Goal: Information Seeking & Learning: Learn about a topic

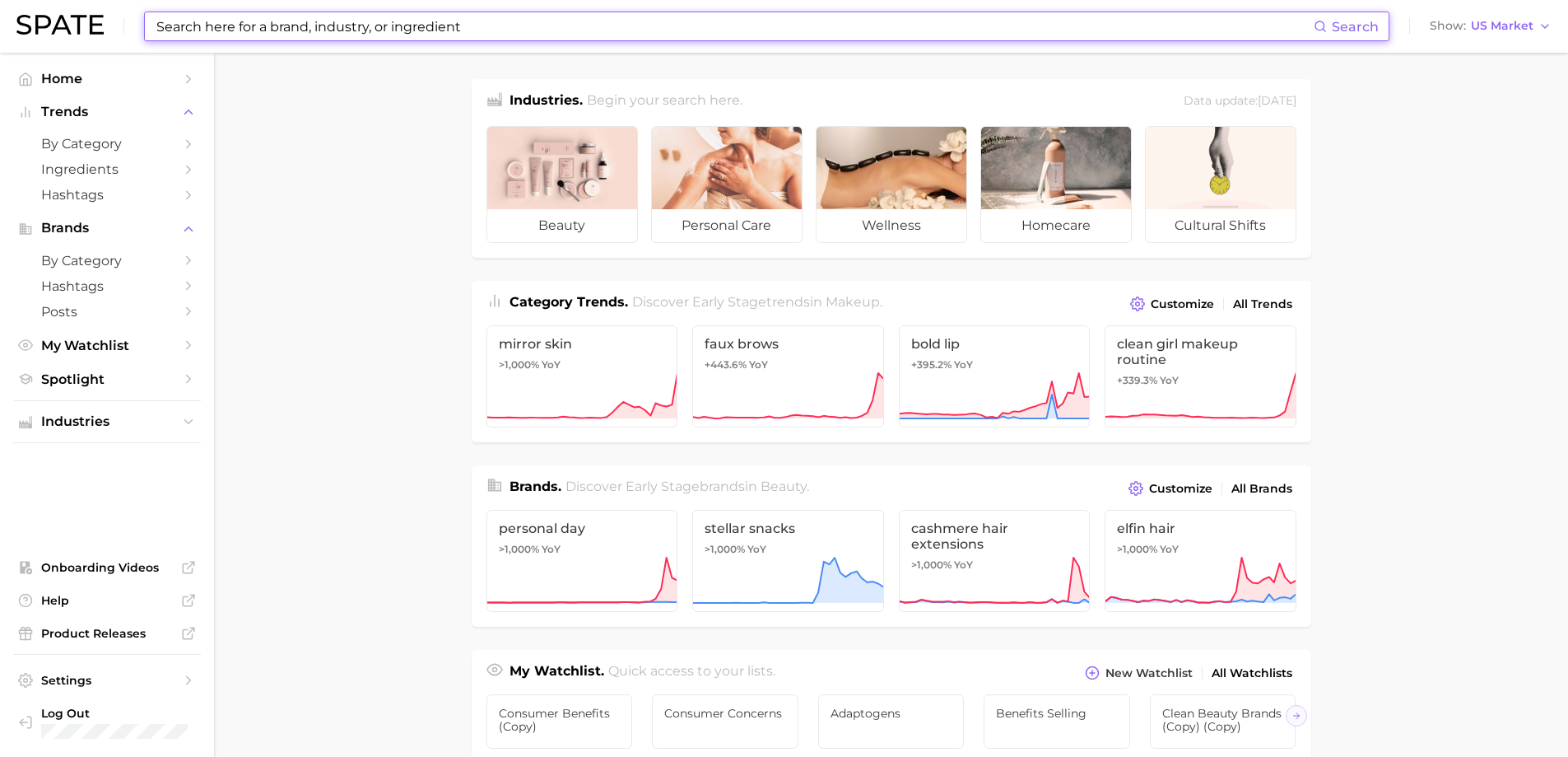
click at [500, 19] on input at bounding box center [733, 26] width 1159 height 28
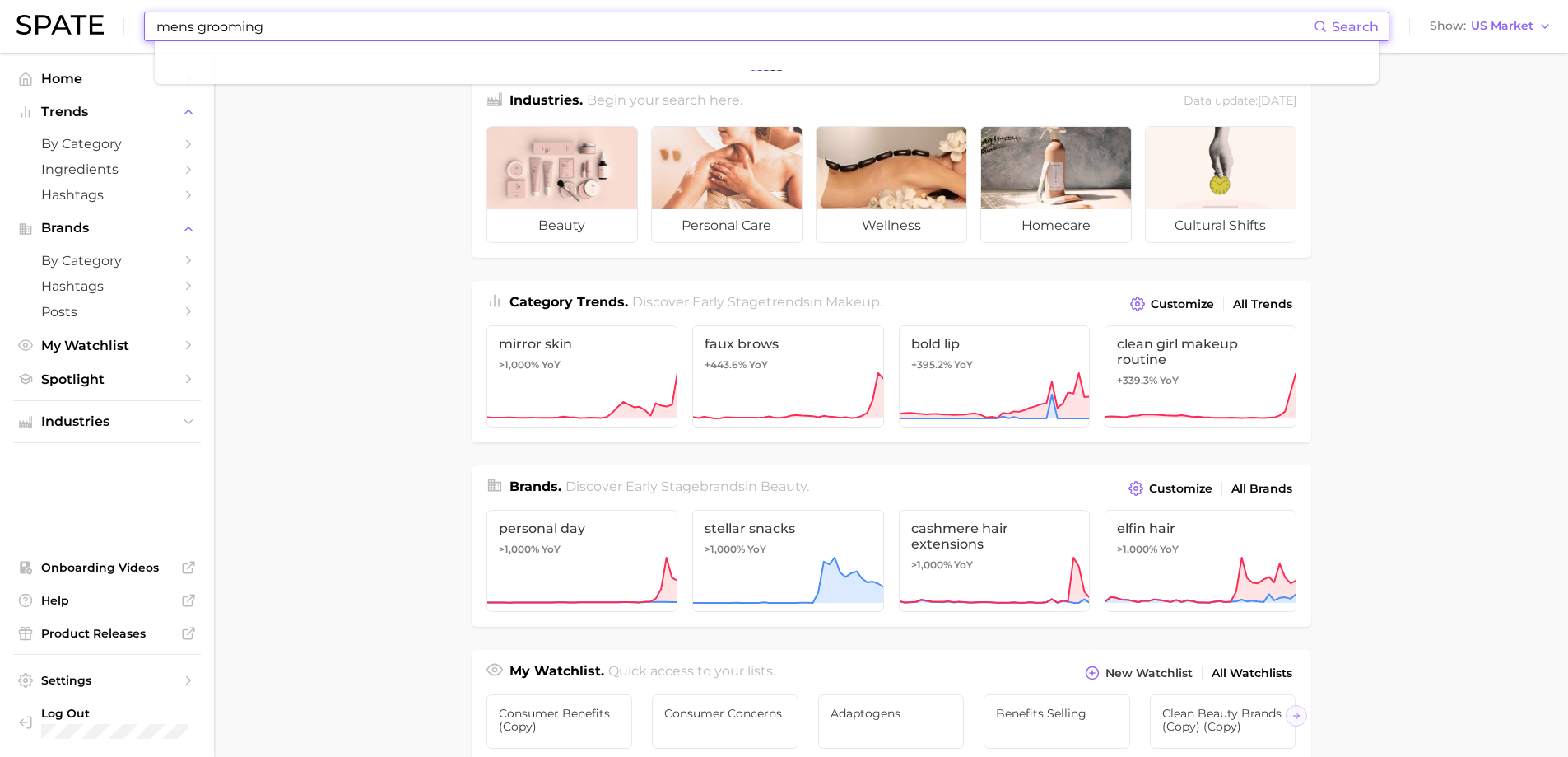
type input "mens grooming"
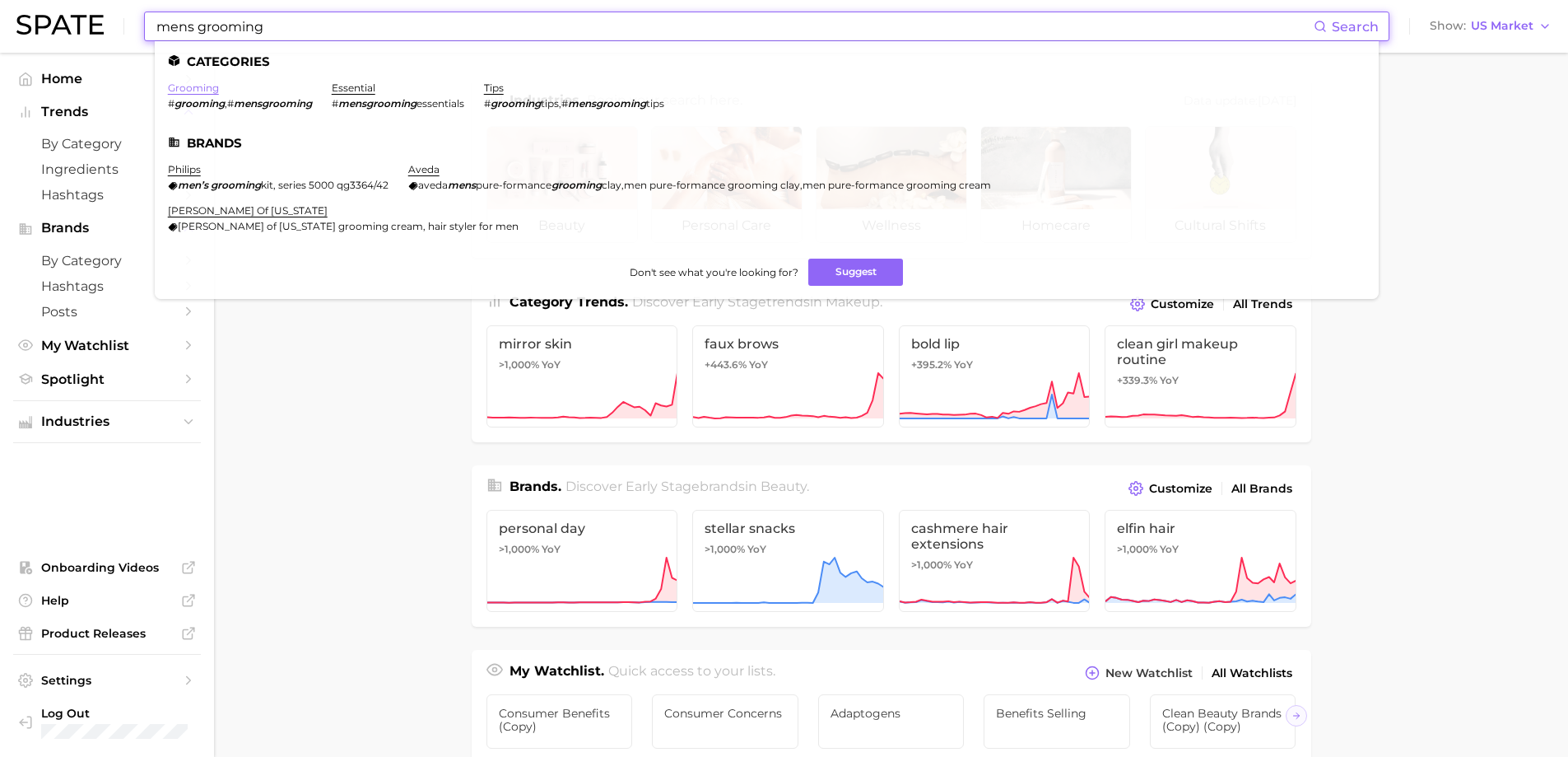
click at [188, 85] on link "grooming" at bounding box center [193, 87] width 51 height 12
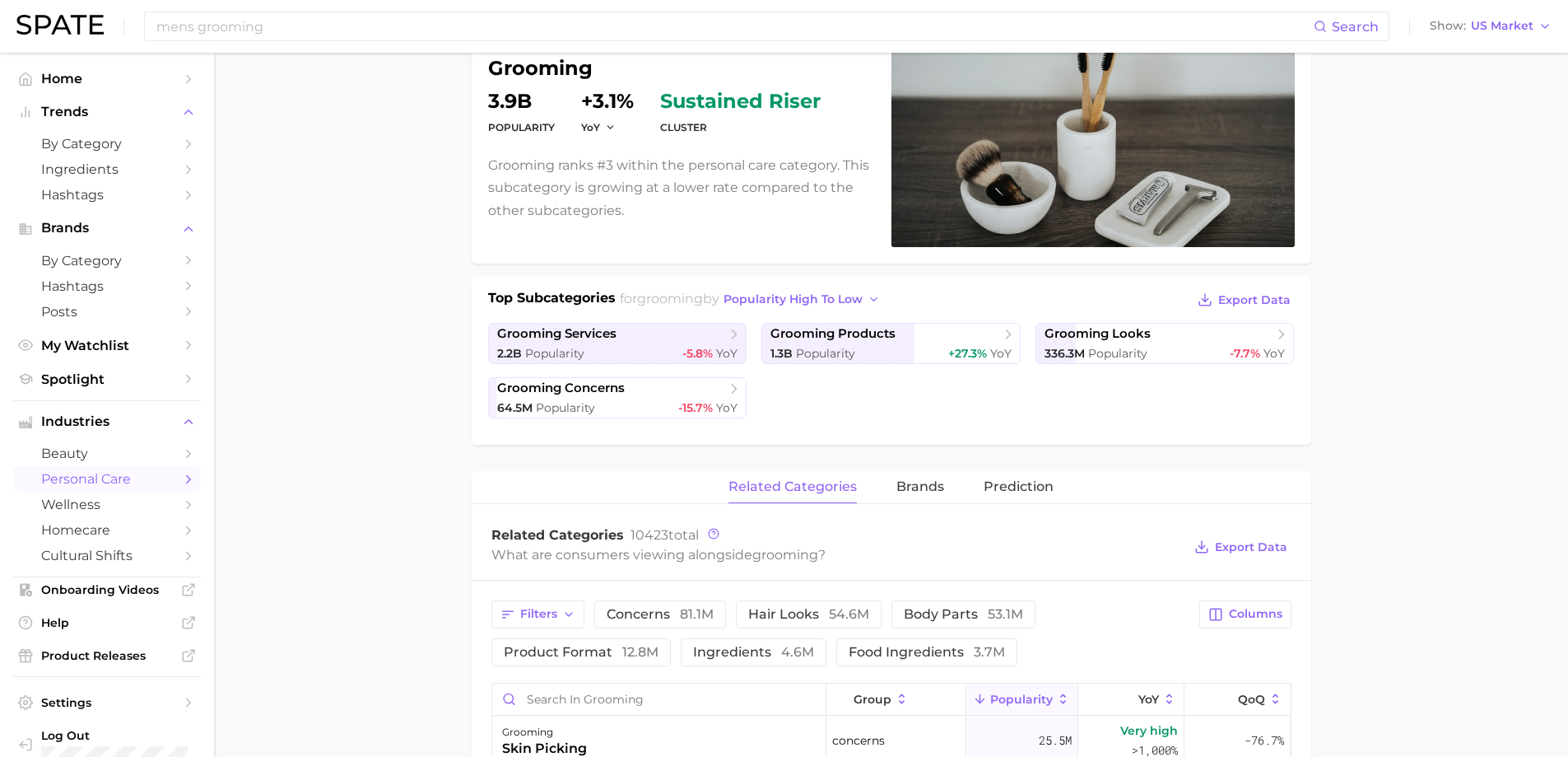
scroll to position [165, 0]
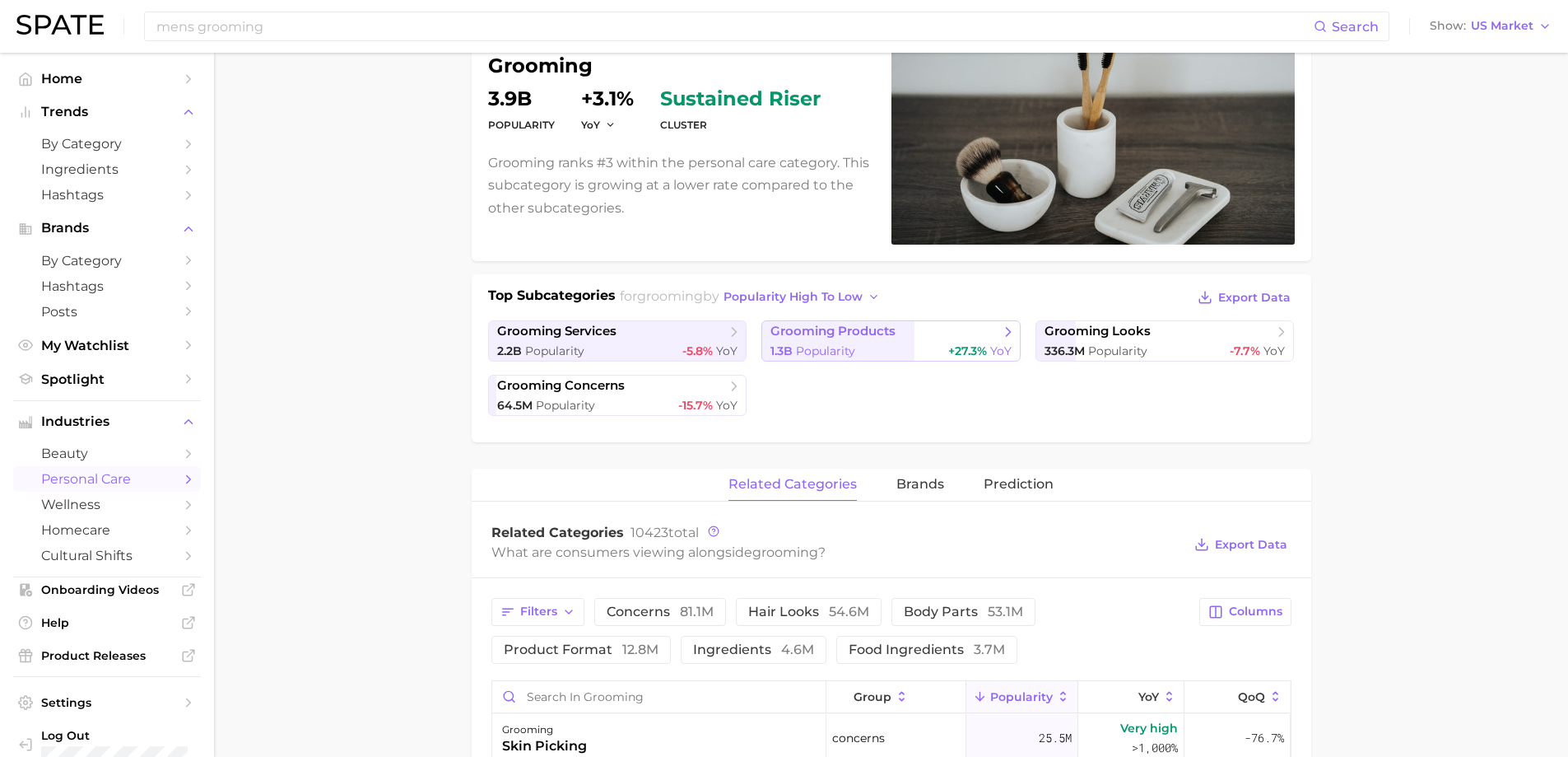
click at [817, 346] on span "Popularity" at bounding box center [825, 351] width 59 height 15
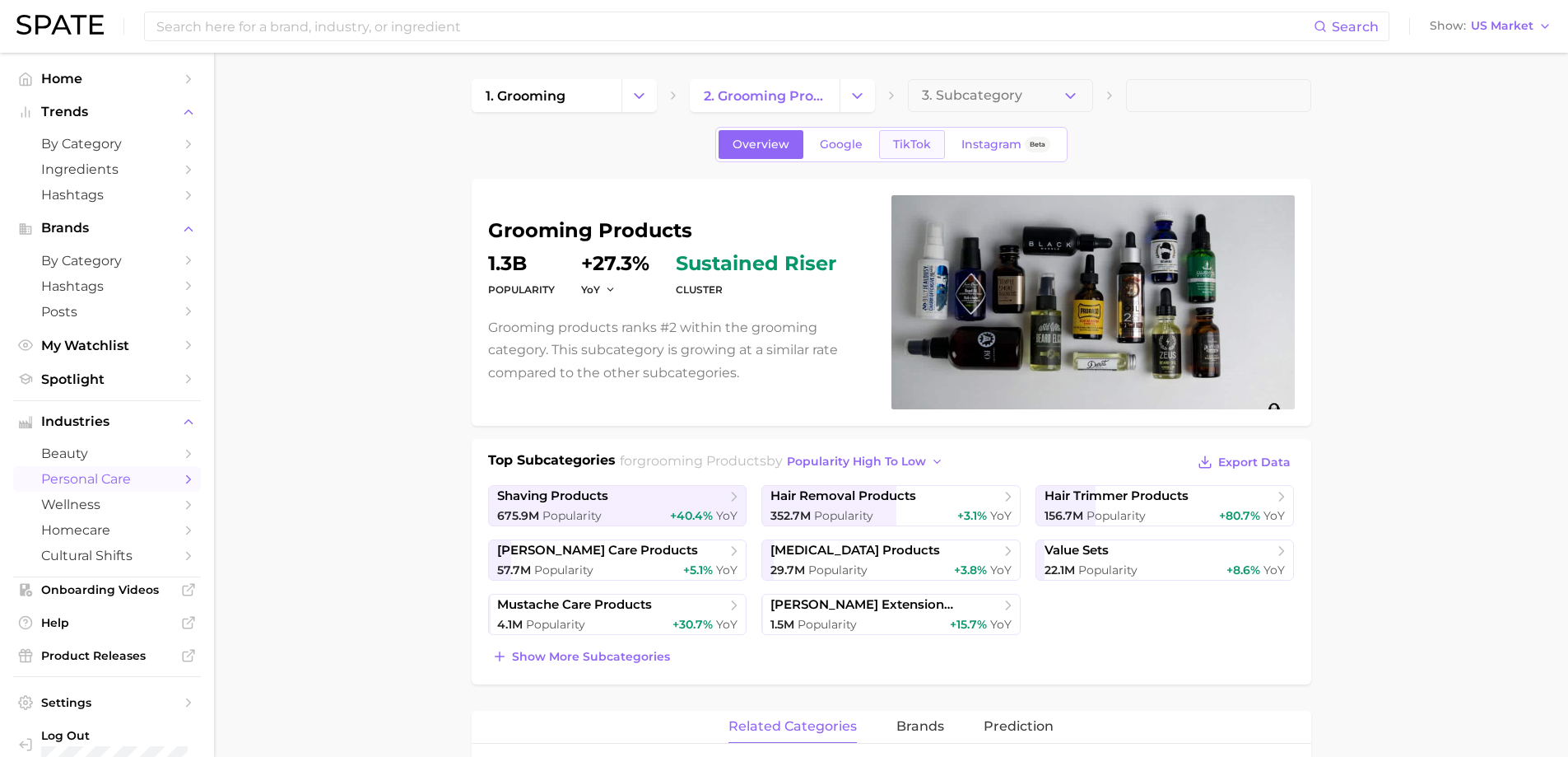
click at [908, 133] on link "TikTok" at bounding box center [912, 144] width 65 height 29
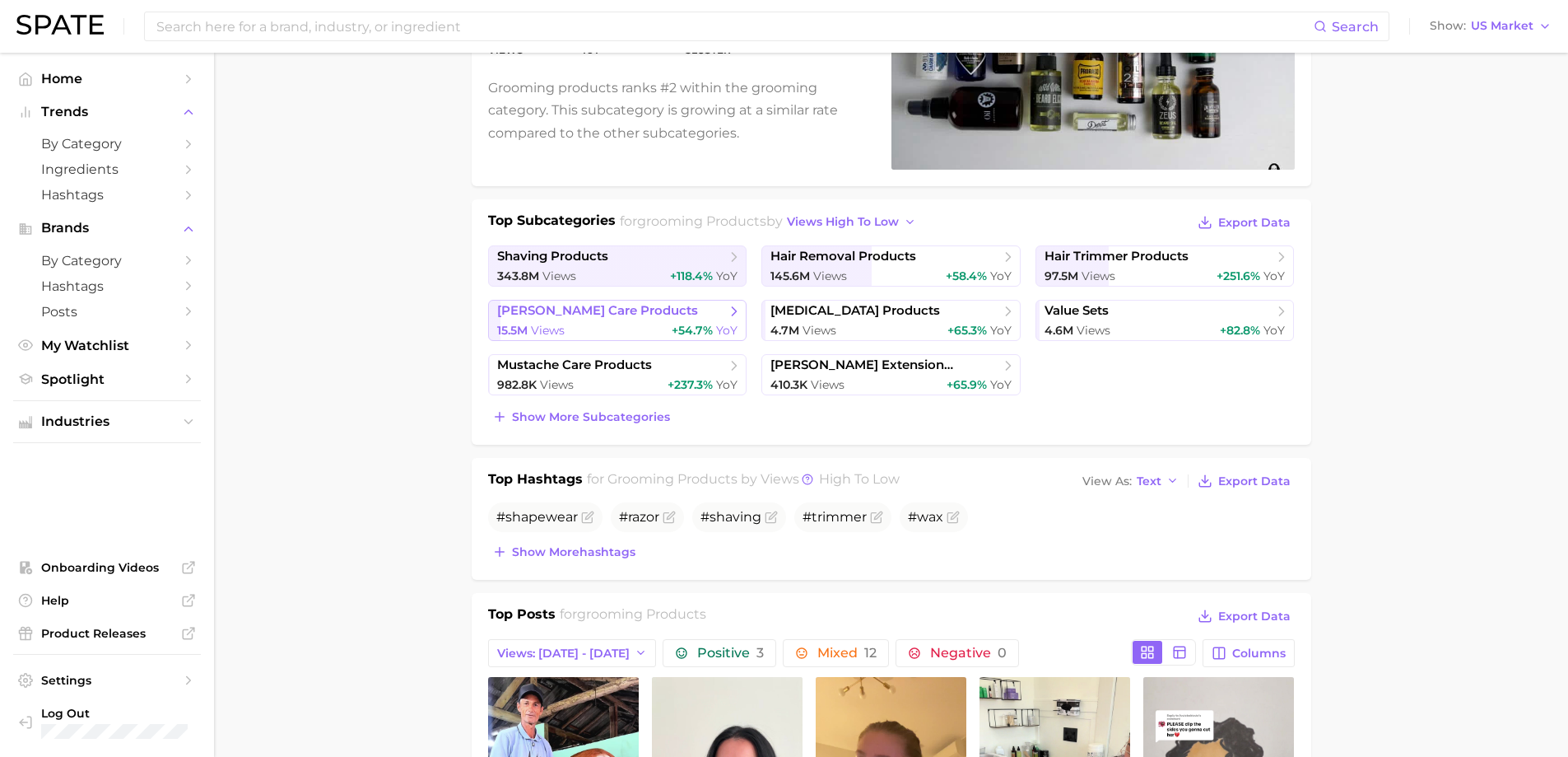
scroll to position [247, 0]
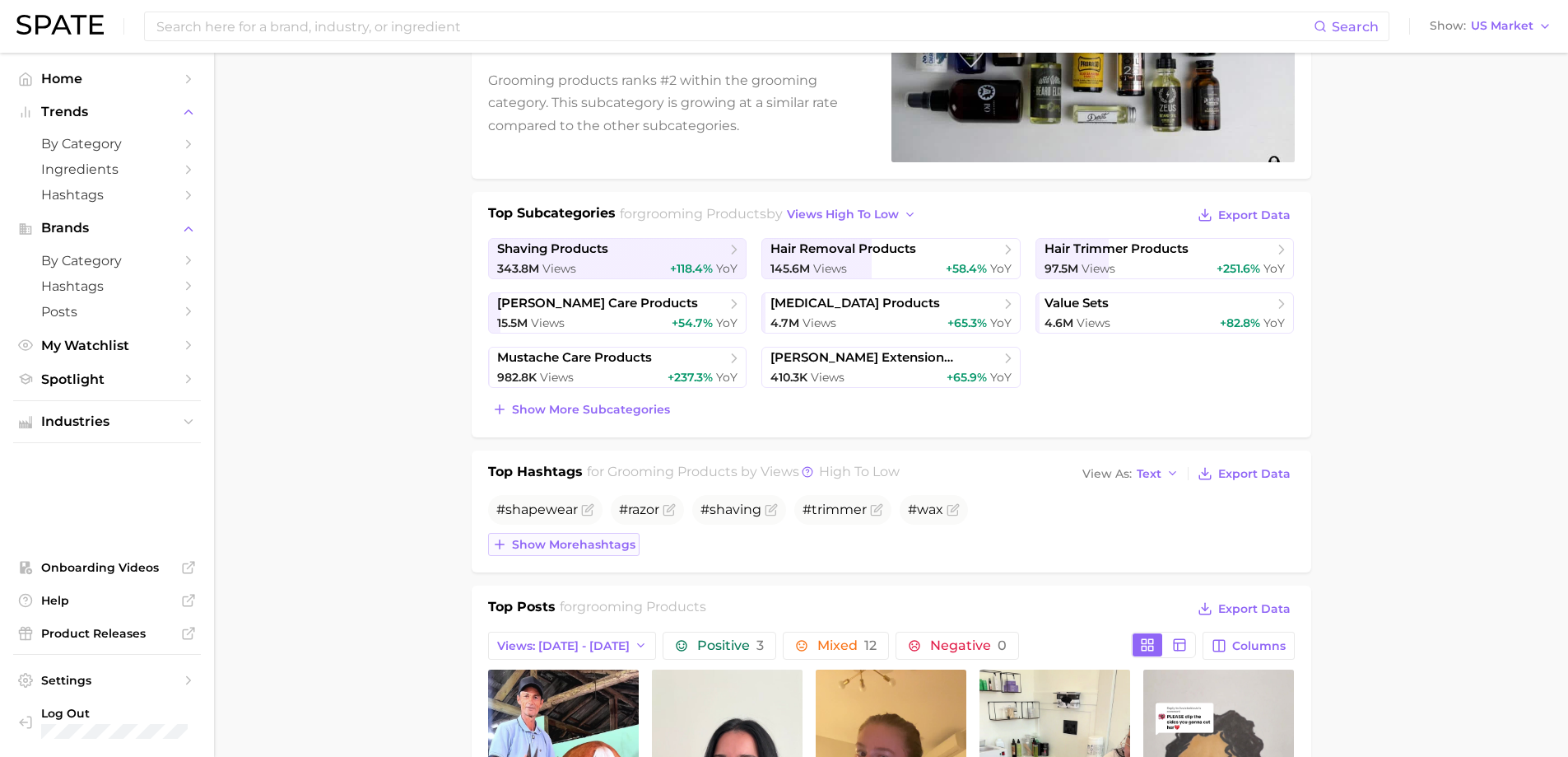
click at [623, 542] on span "Show more hashtags" at bounding box center [573, 545] width 123 height 14
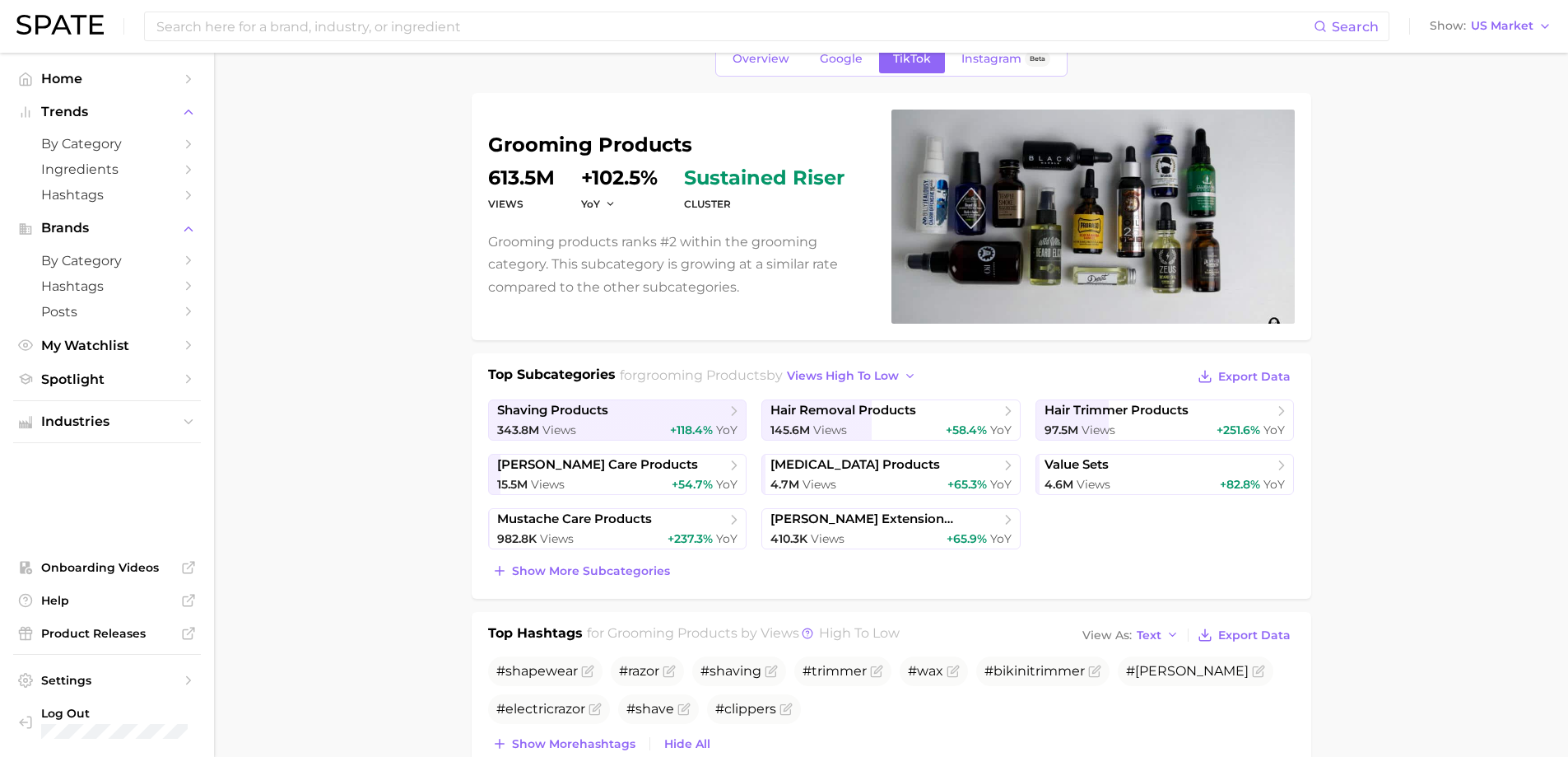
scroll to position [82, 0]
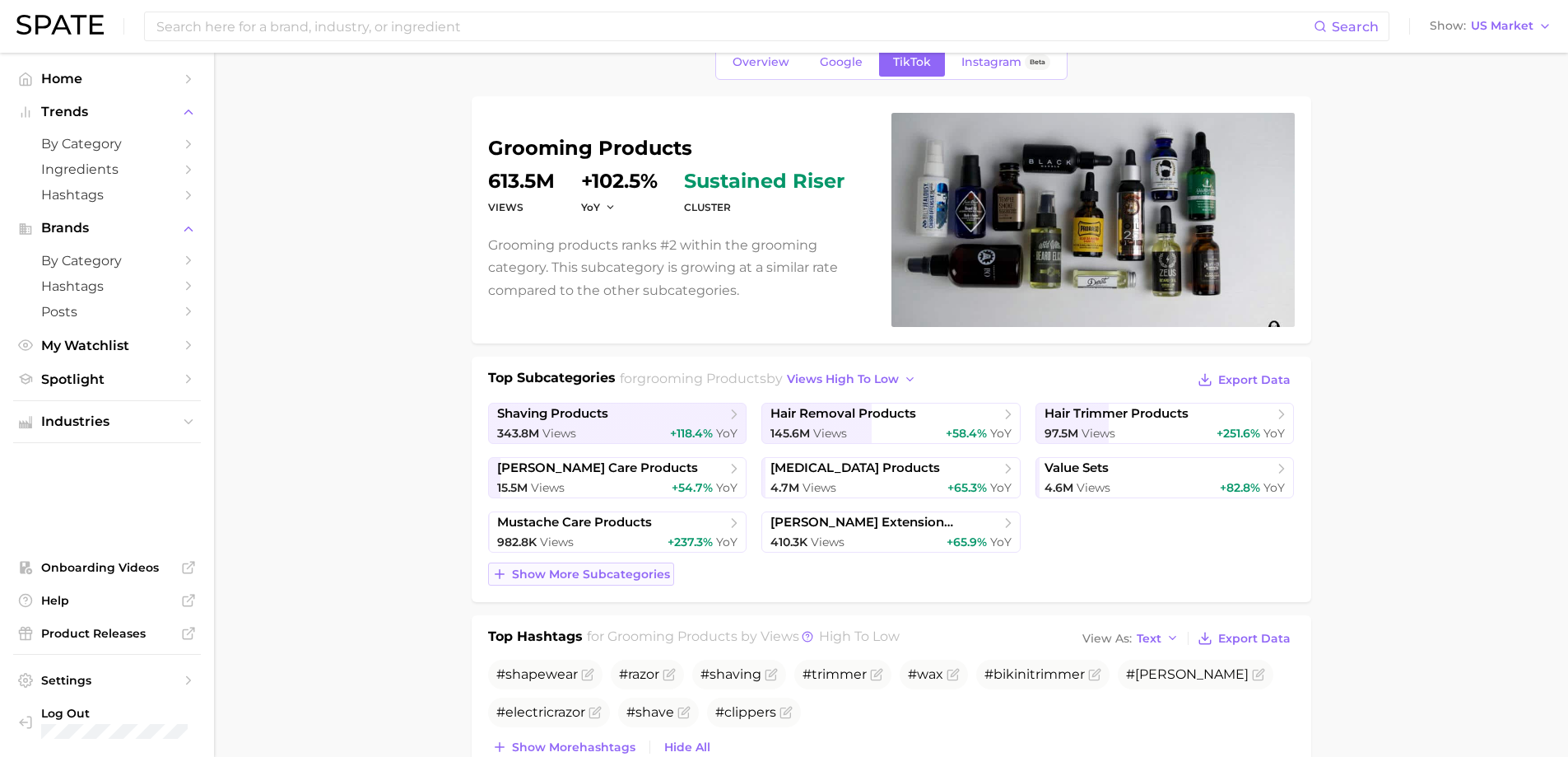
click at [601, 571] on span "Show more subcategories" at bounding box center [590, 574] width 158 height 14
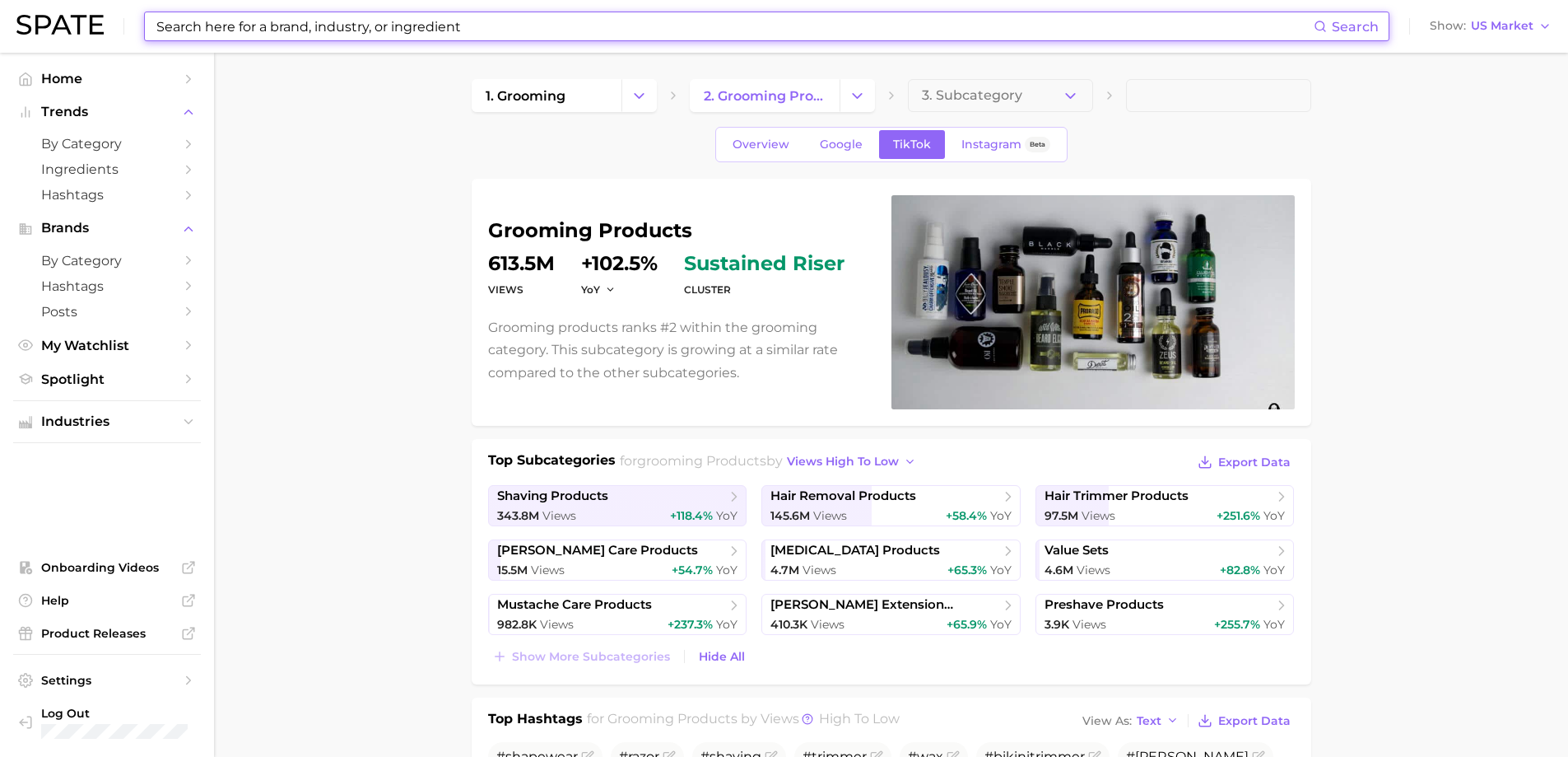
click at [442, 27] on input at bounding box center [733, 26] width 1159 height 28
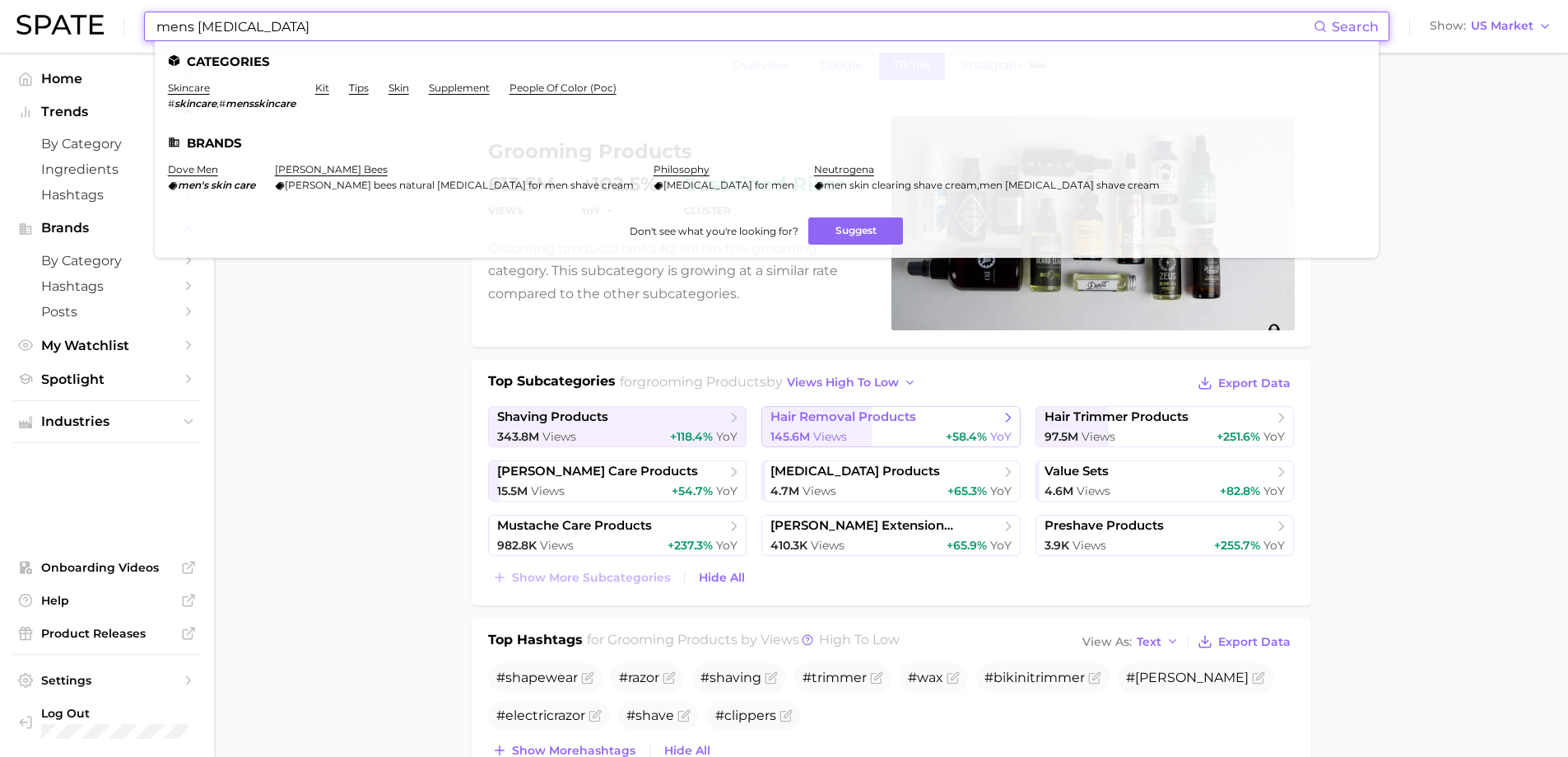
scroll to position [247, 0]
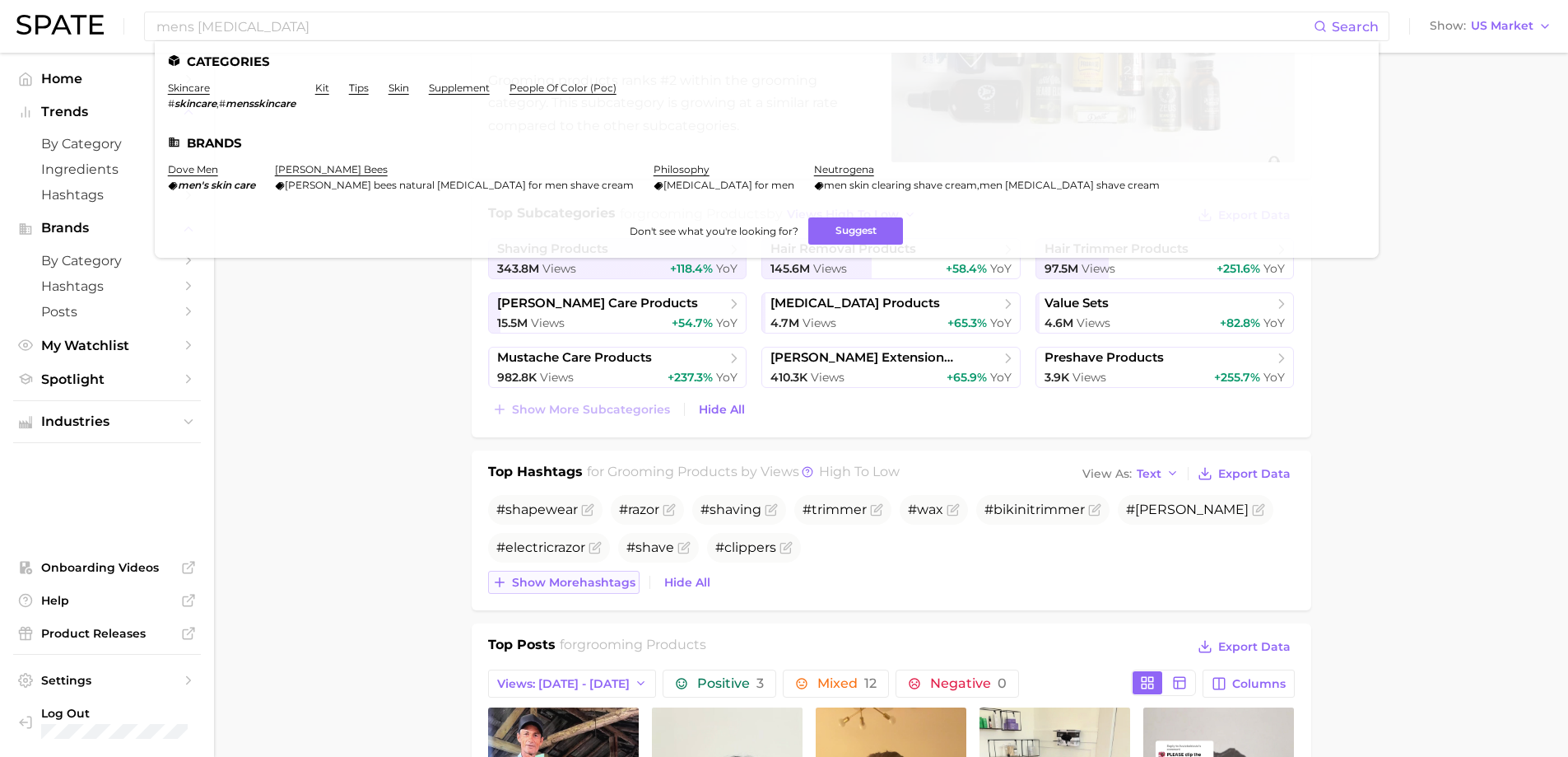
click at [579, 586] on span "Show more hashtags" at bounding box center [573, 582] width 123 height 14
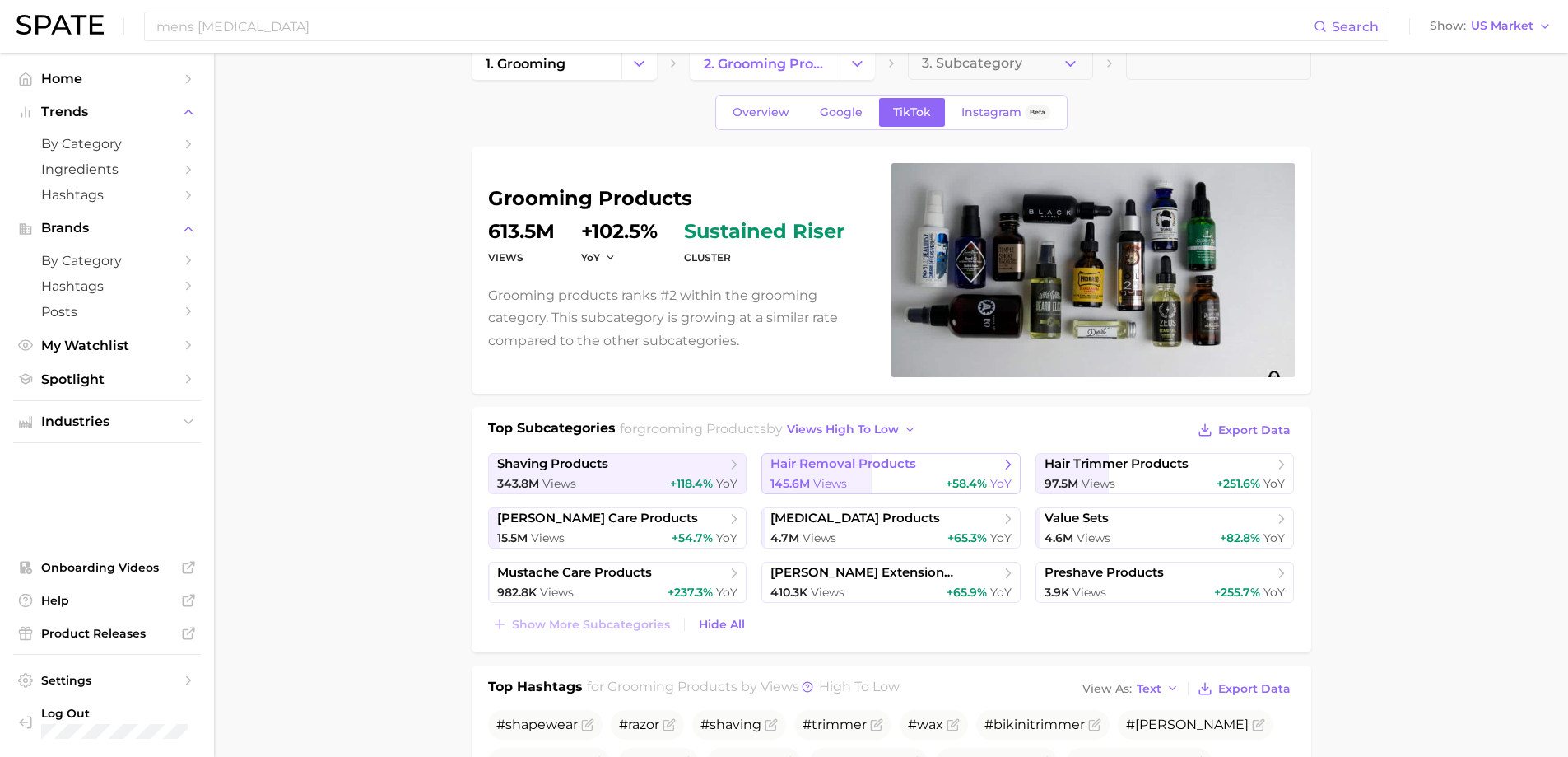
scroll to position [0, 0]
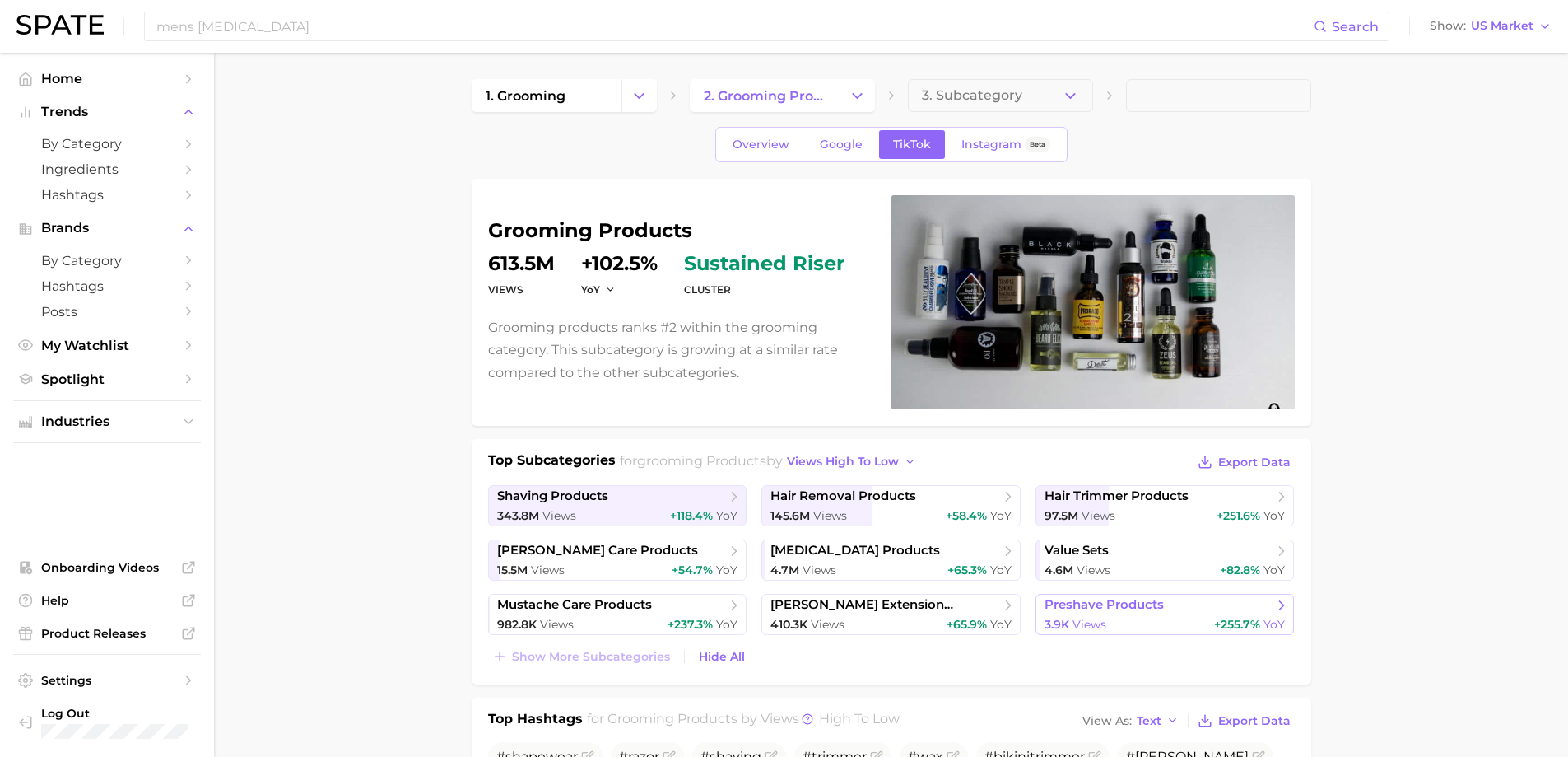
click at [1106, 619] on span "Views" at bounding box center [1089, 624] width 34 height 15
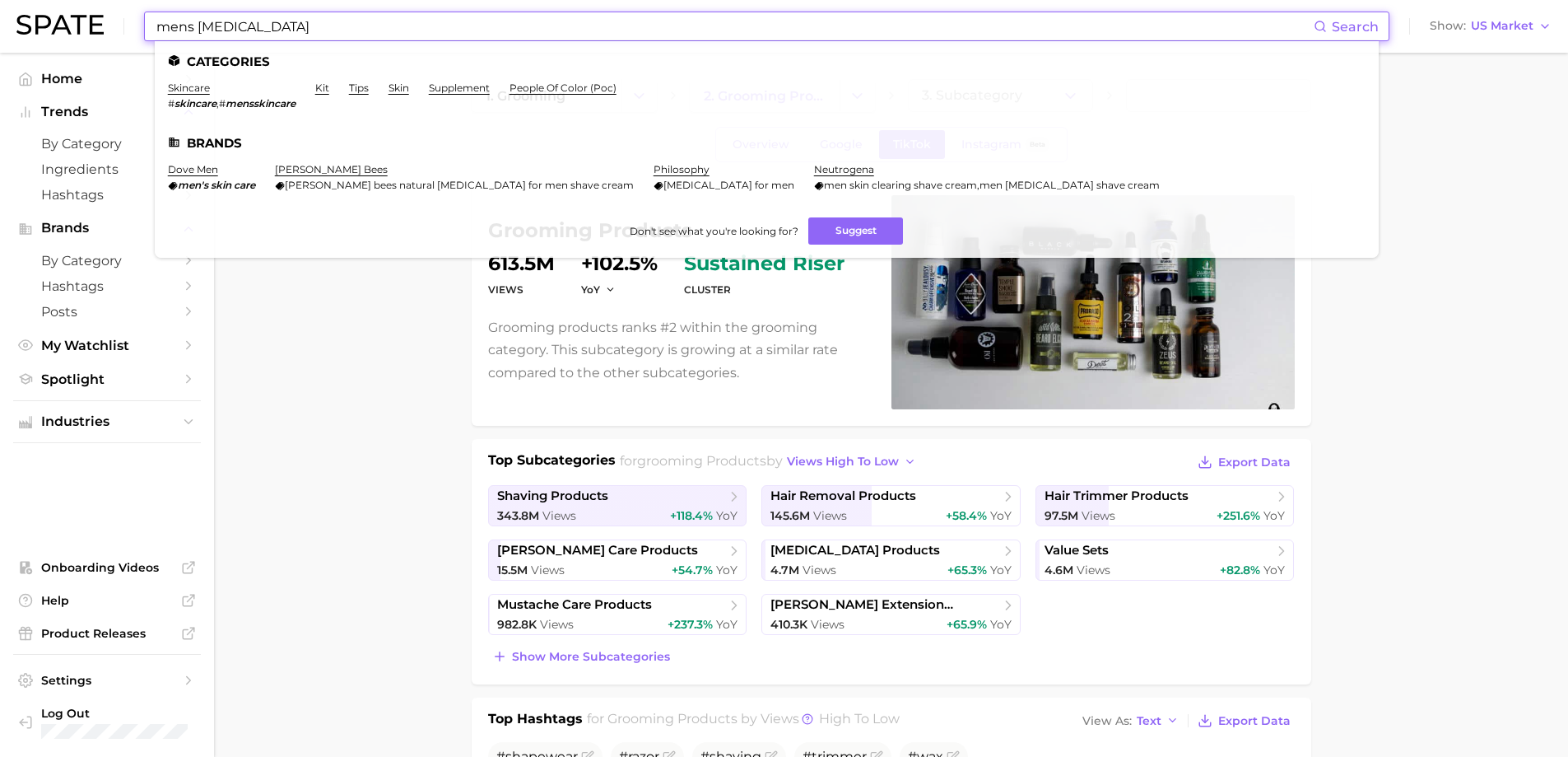
click at [307, 18] on input "mens [MEDICAL_DATA]" at bounding box center [733, 26] width 1159 height 28
click at [292, 22] on input "mens [MEDICAL_DATA]" at bounding box center [733, 26] width 1159 height 28
drag, startPoint x: 110, startPoint y: 30, endPoint x: 5, endPoint y: 30, distance: 105.0
click at [5, 30] on header "mens [MEDICAL_DATA] Search Categories skincare # skincare , # mensskincare kit …" at bounding box center [784, 26] width 1568 height 52
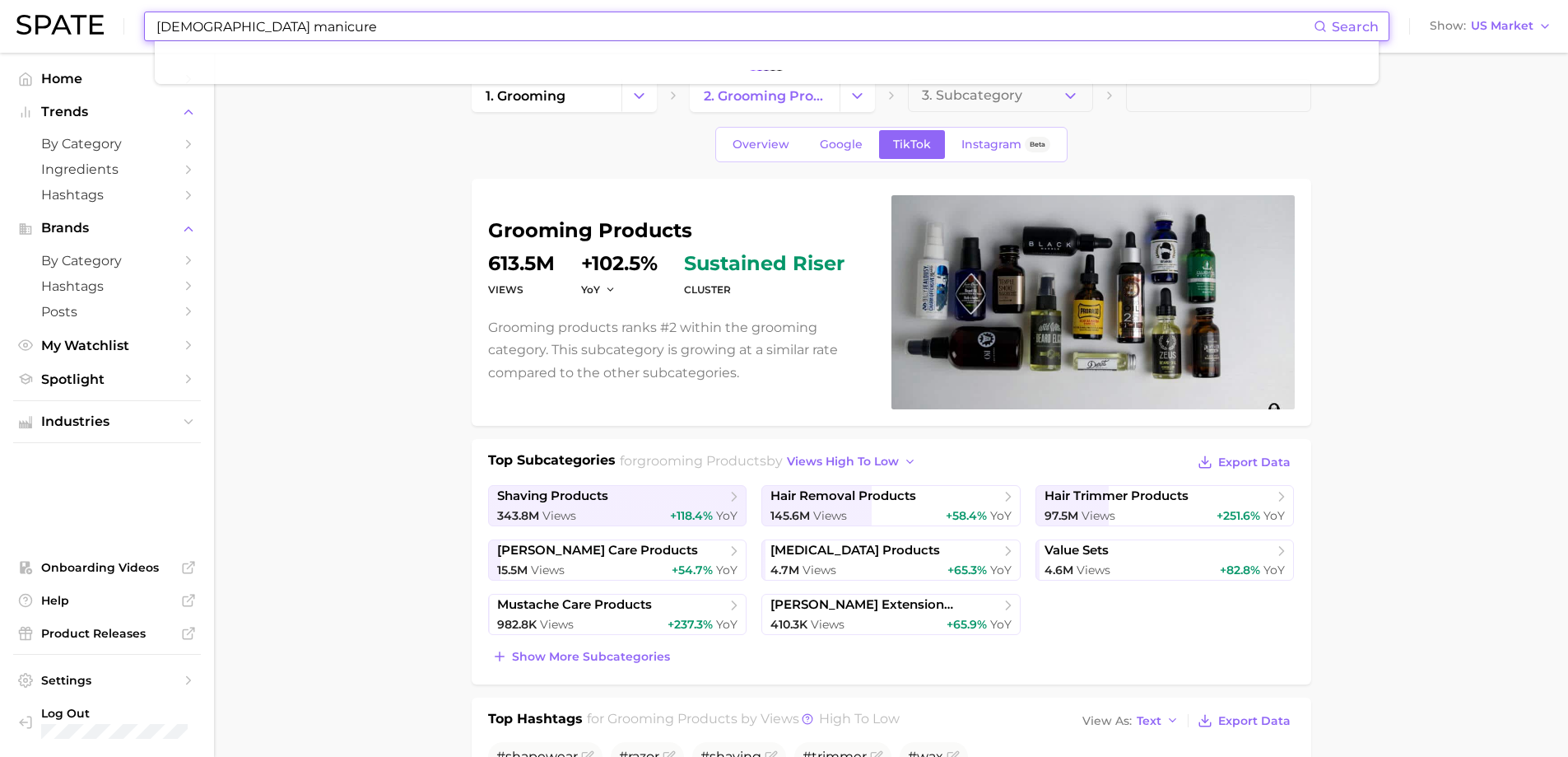
type input "[DEMOGRAPHIC_DATA] manicure"
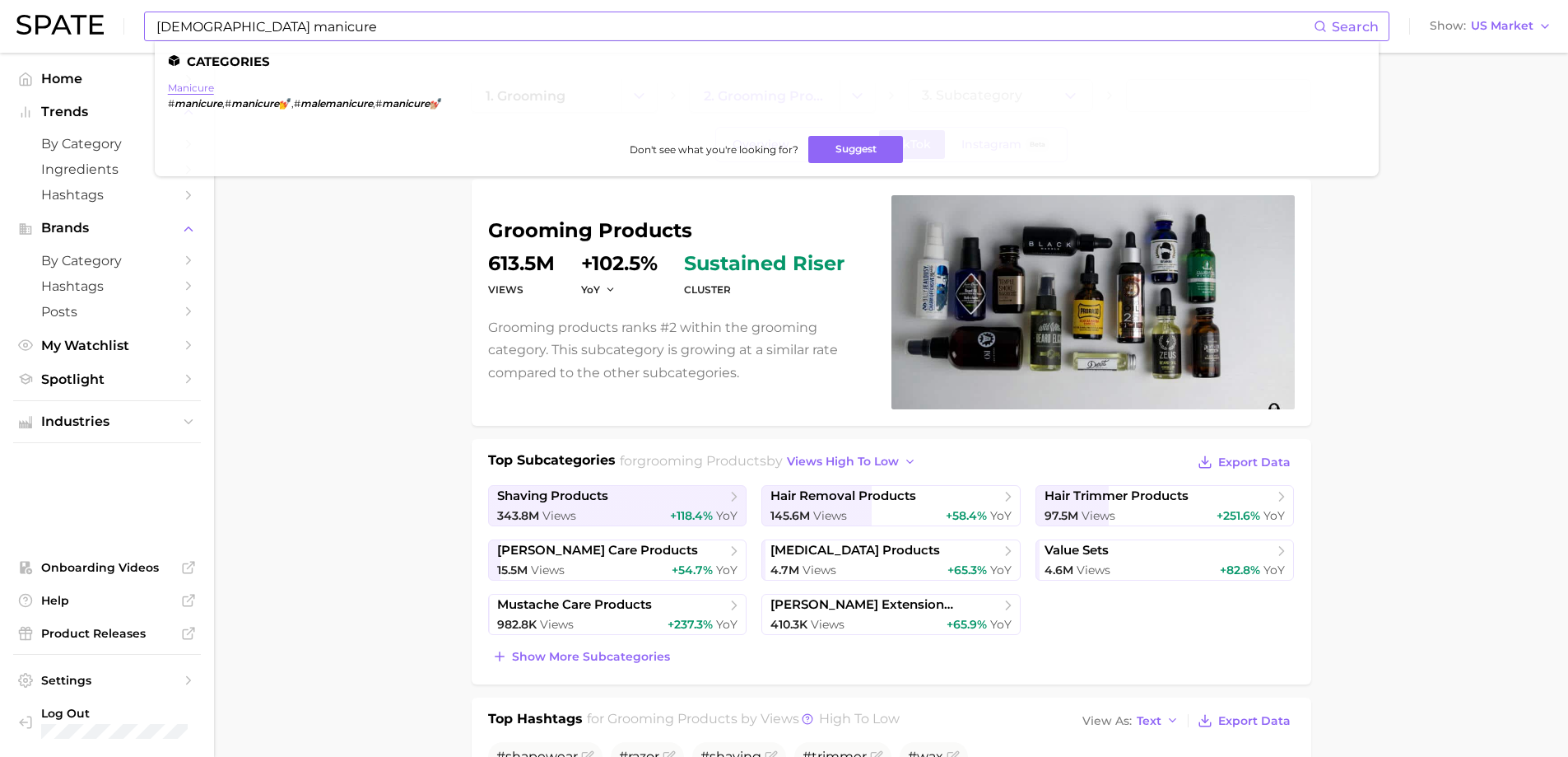
click at [183, 86] on link "manicure" at bounding box center [190, 87] width 46 height 12
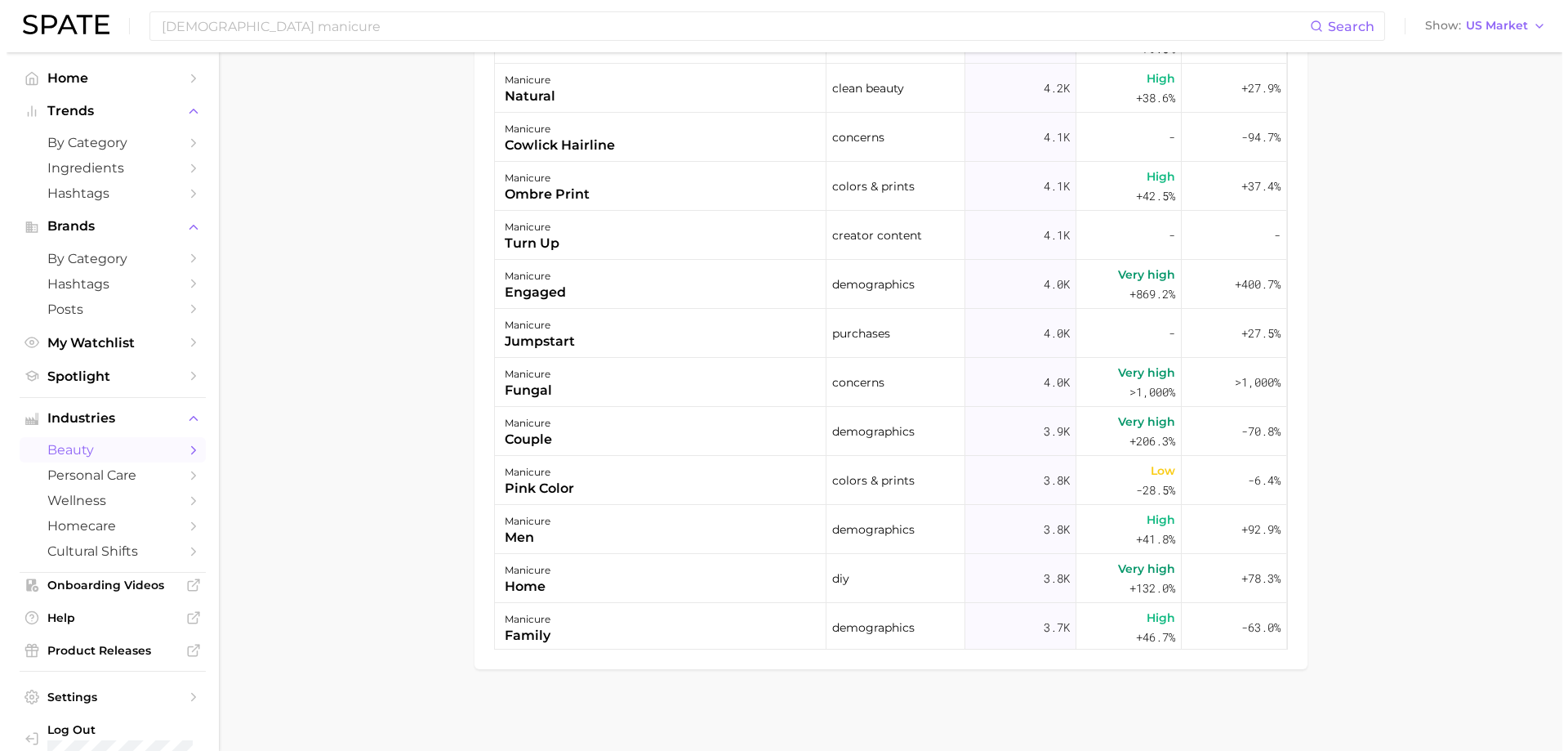
scroll to position [5227, 0]
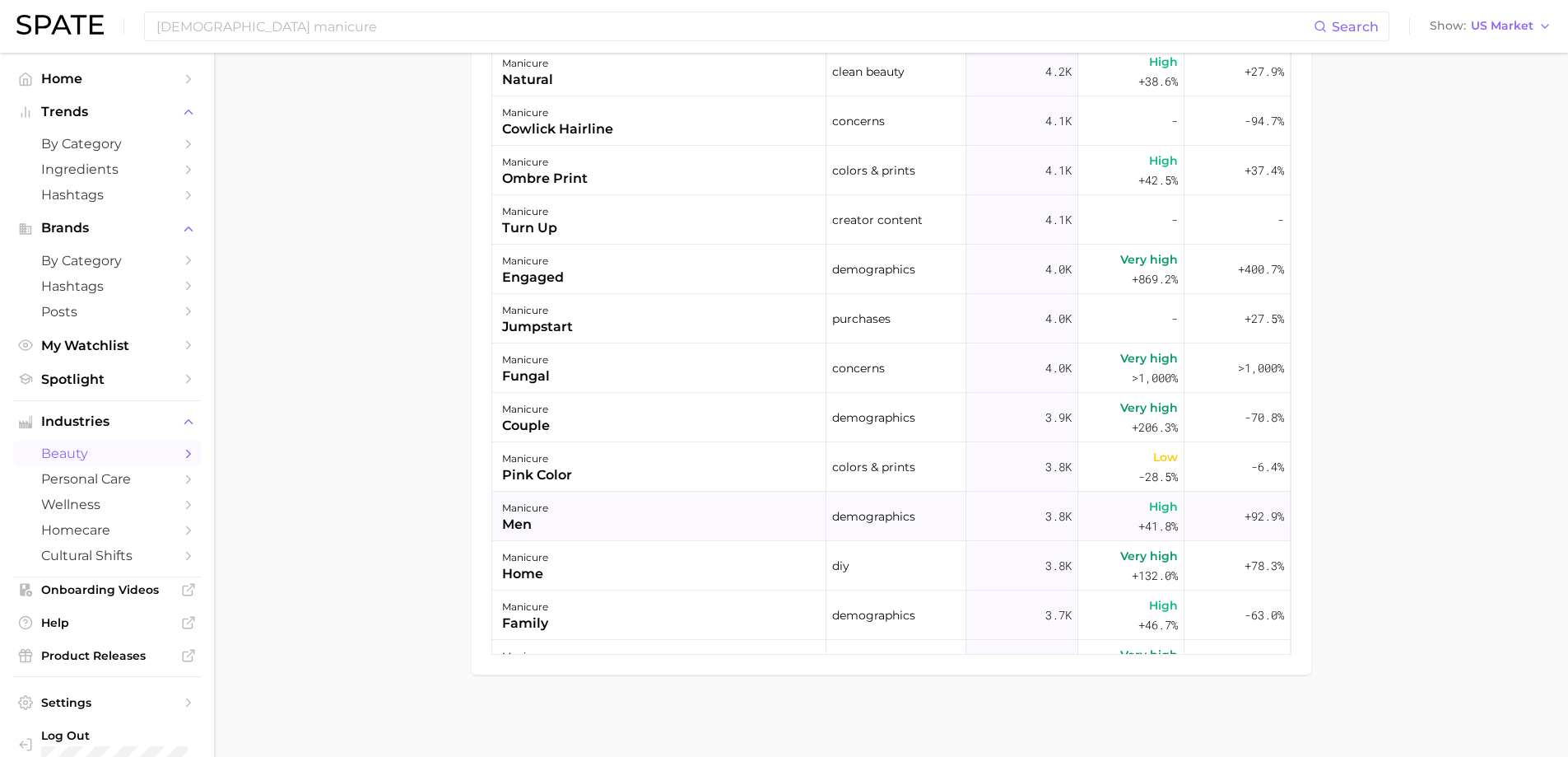
click at [541, 506] on div "manicure" at bounding box center [525, 507] width 46 height 20
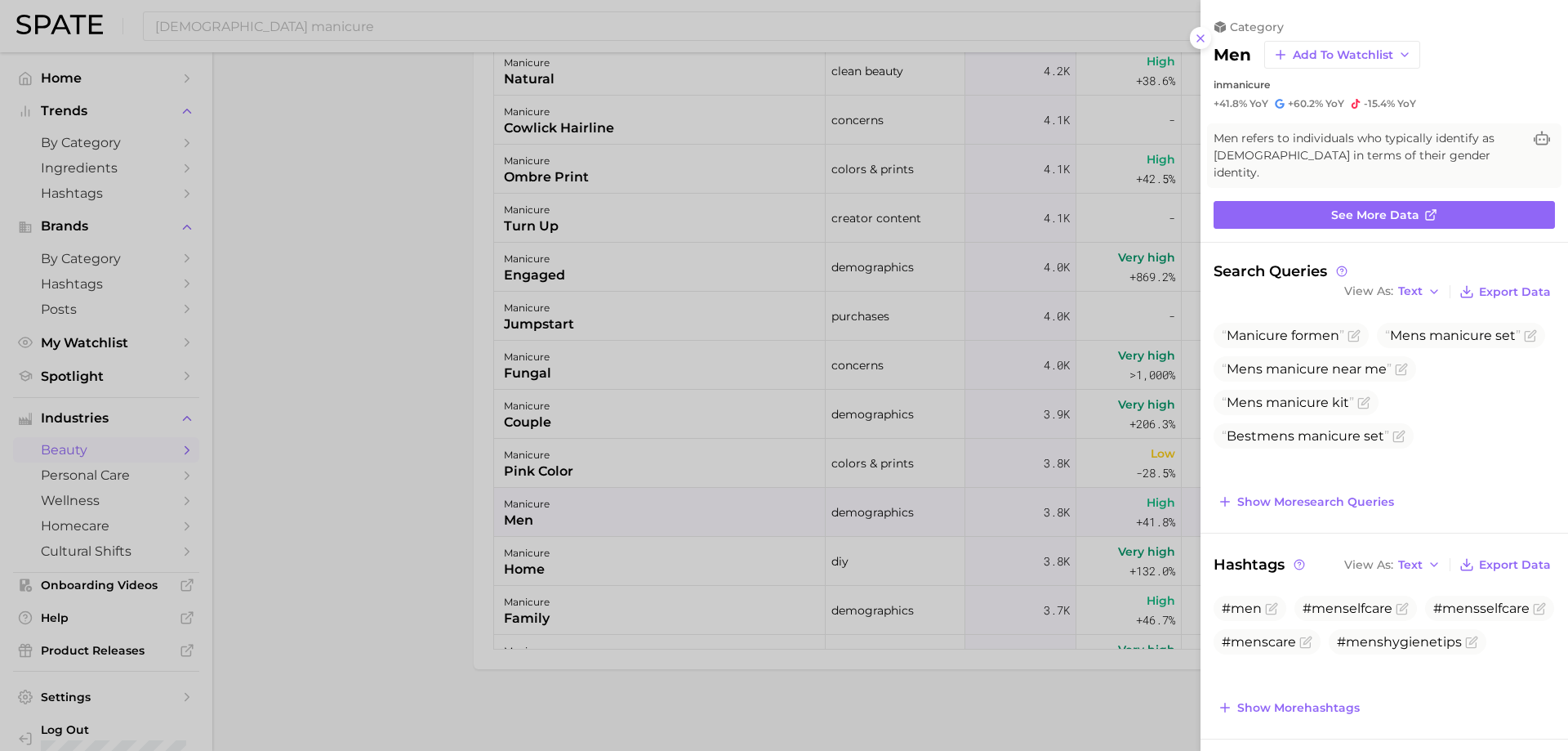
scroll to position [0, 0]
click at [1373, 208] on span "See more data" at bounding box center [1375, 214] width 88 height 14
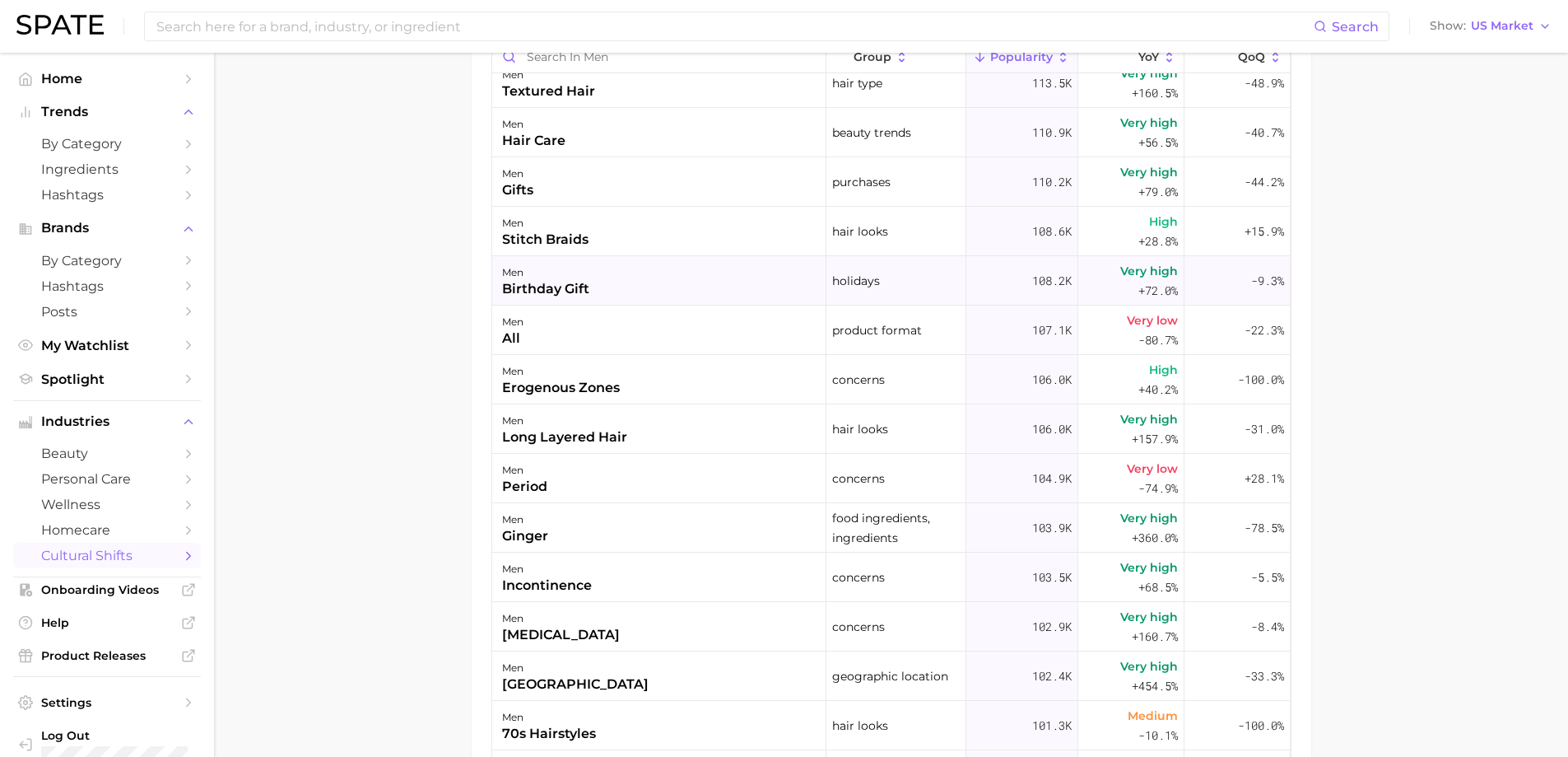
scroll to position [8069, 0]
type input "[DEMOGRAPHIC_DATA] manicure"
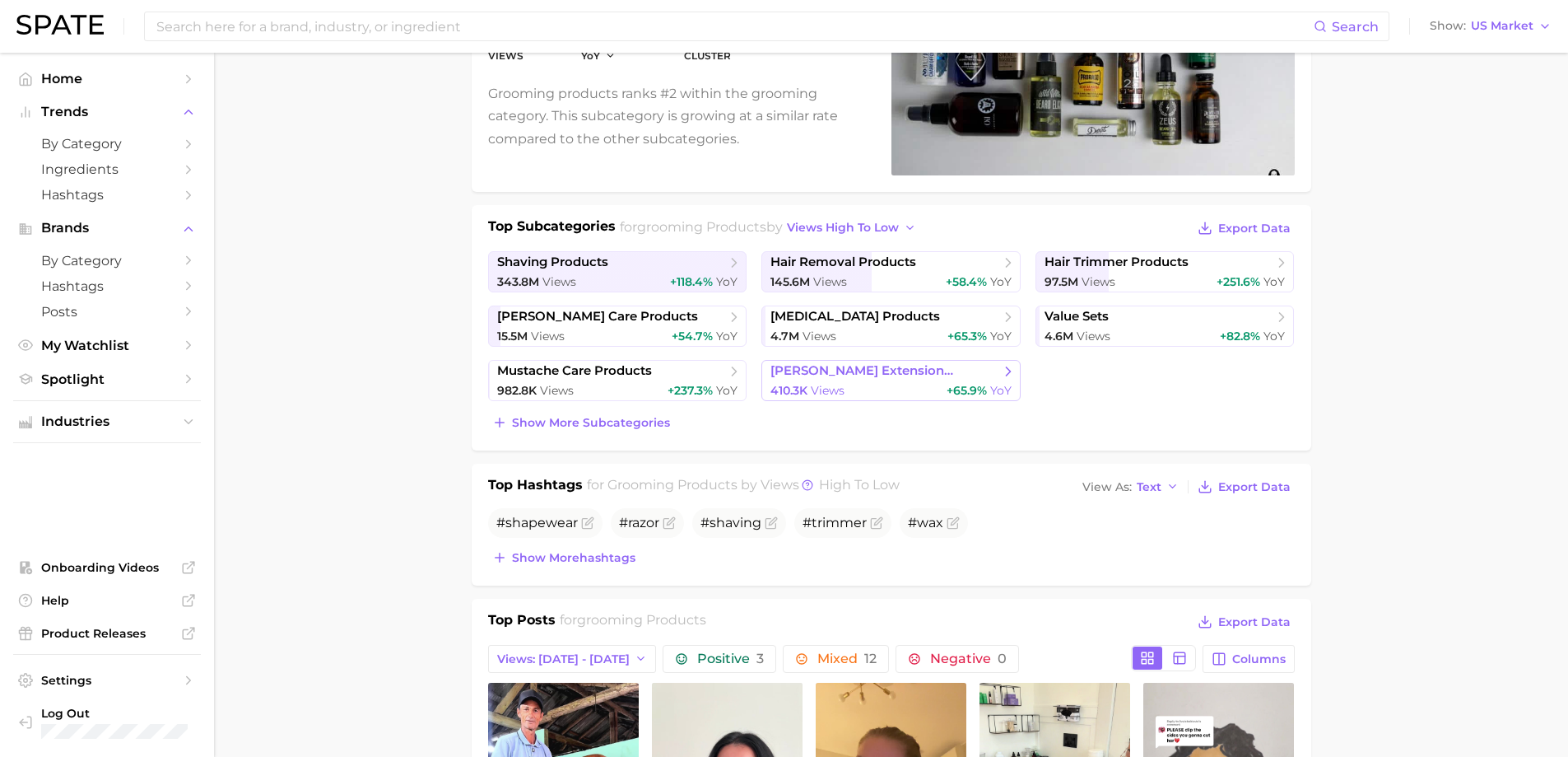
scroll to position [412, 0]
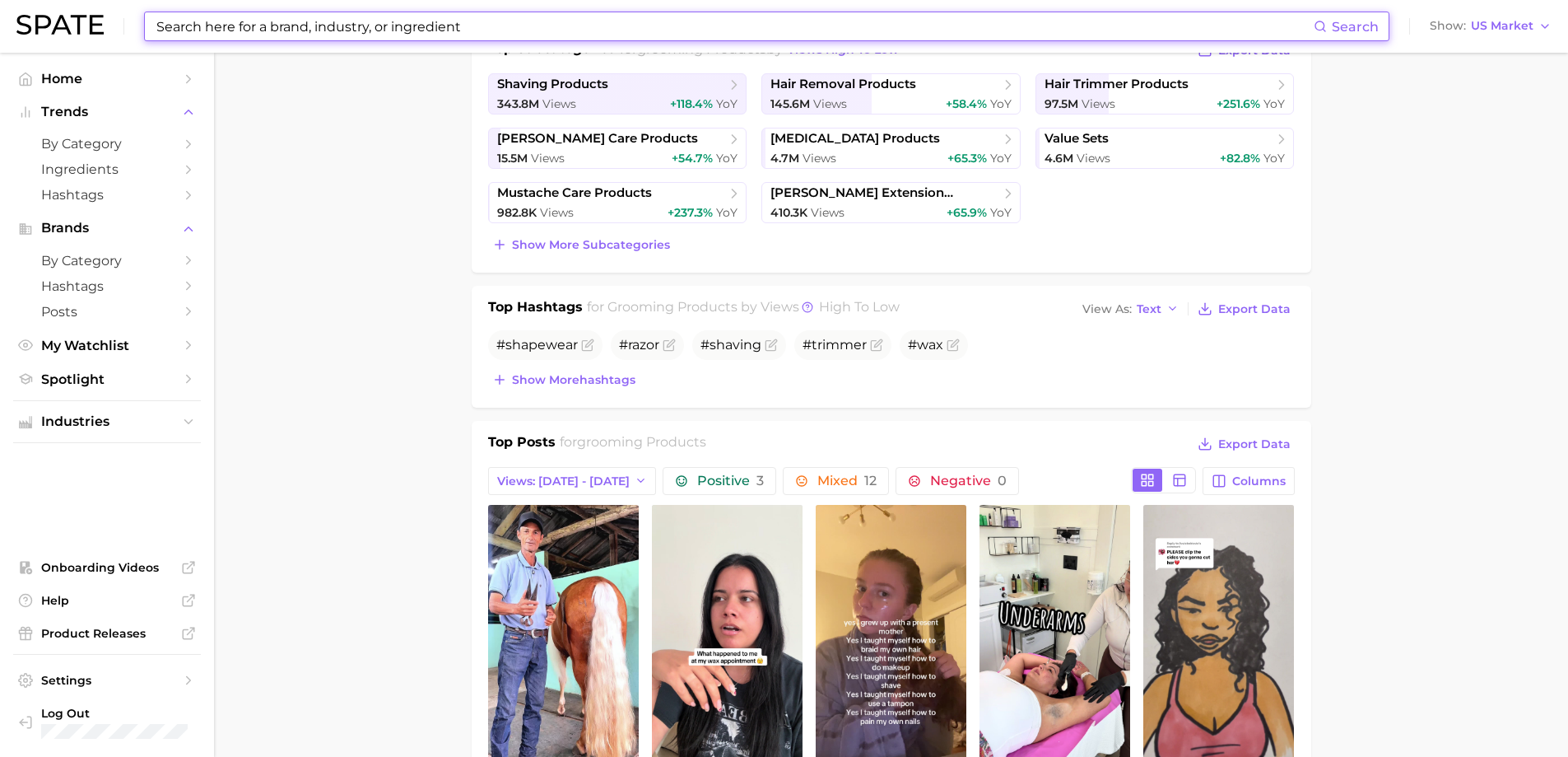
click at [306, 27] on input at bounding box center [733, 26] width 1159 height 28
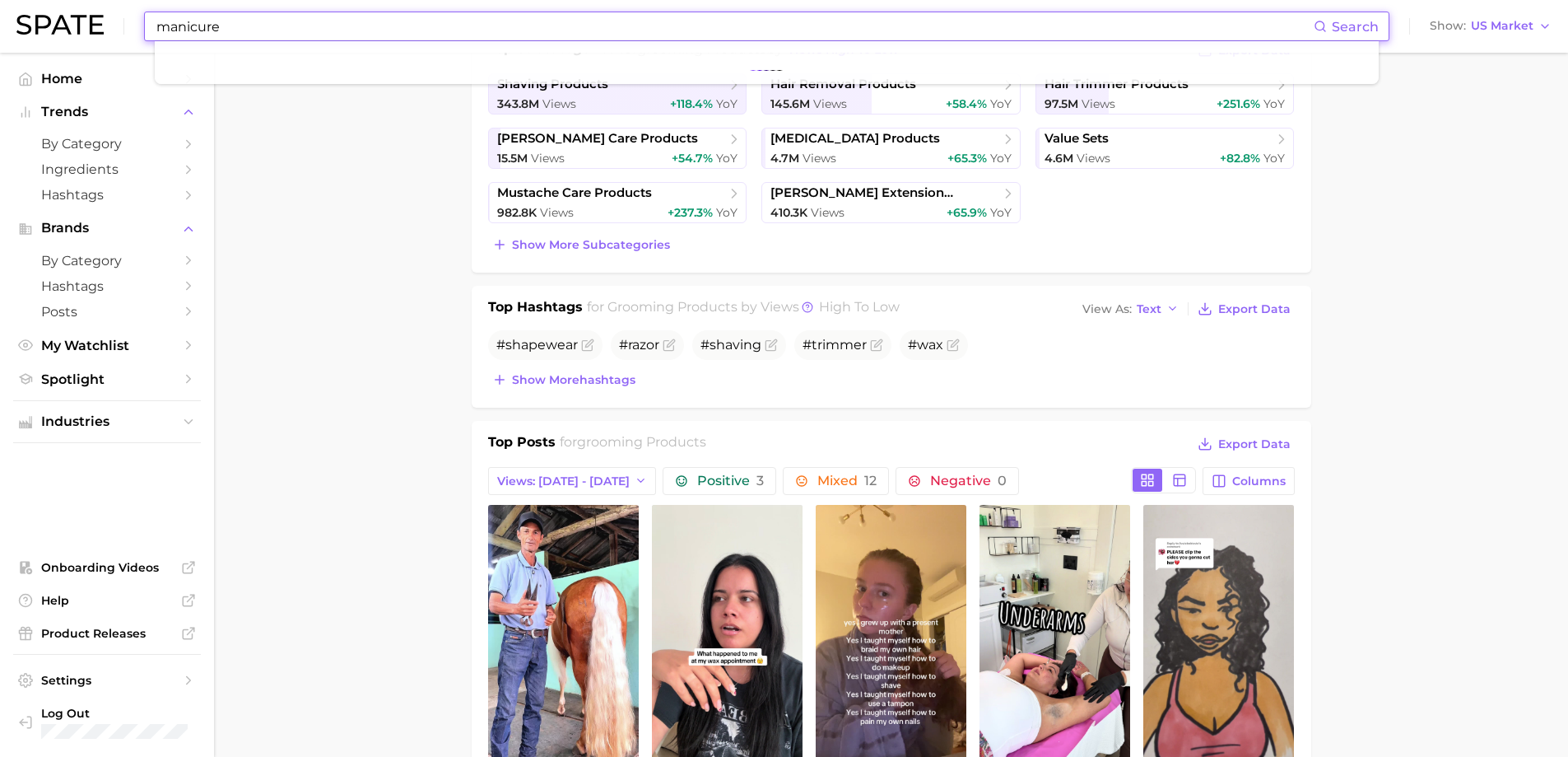
type input "manicure"
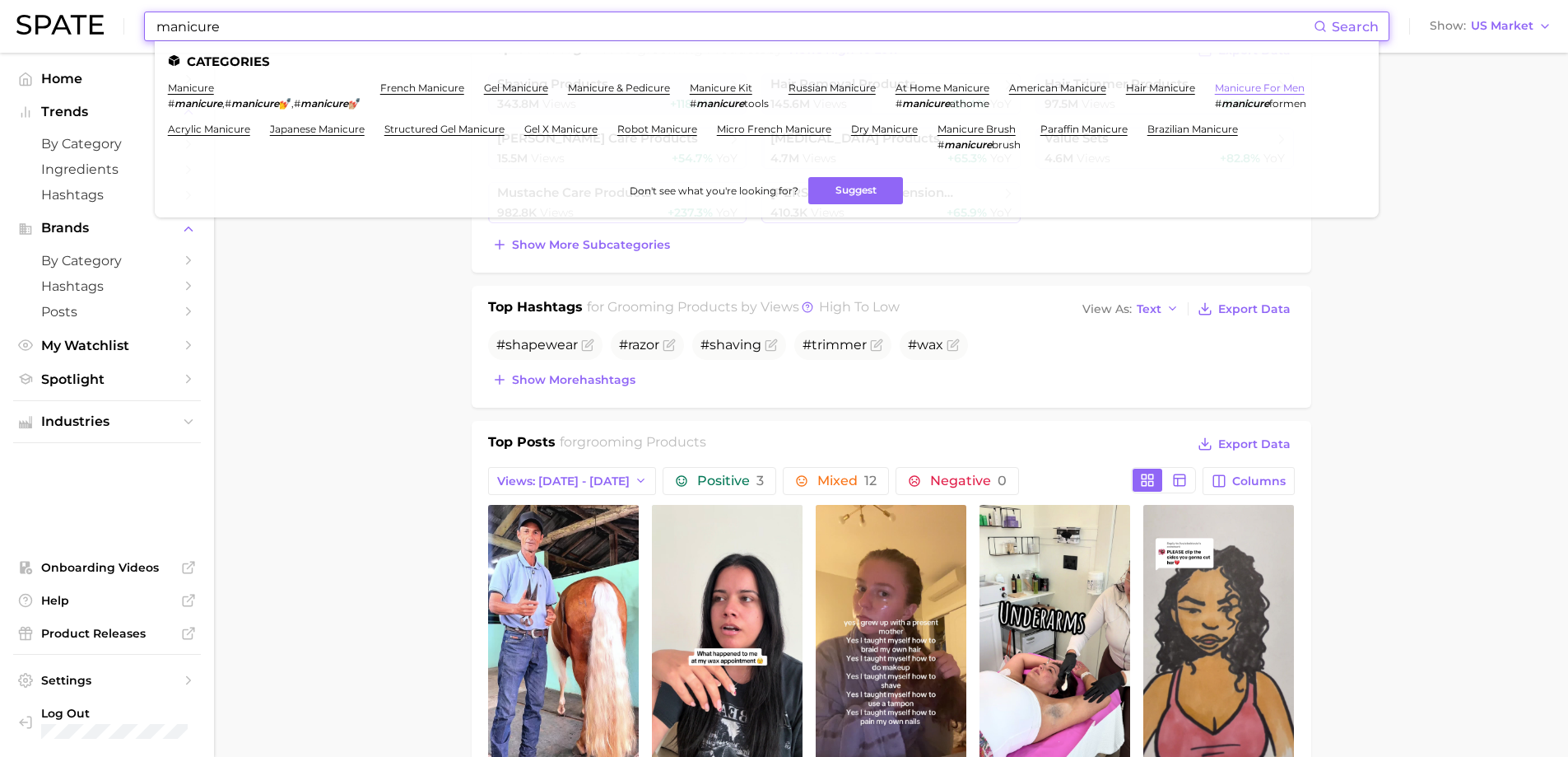
click at [1277, 83] on link "manicure for men" at bounding box center [1260, 87] width 90 height 12
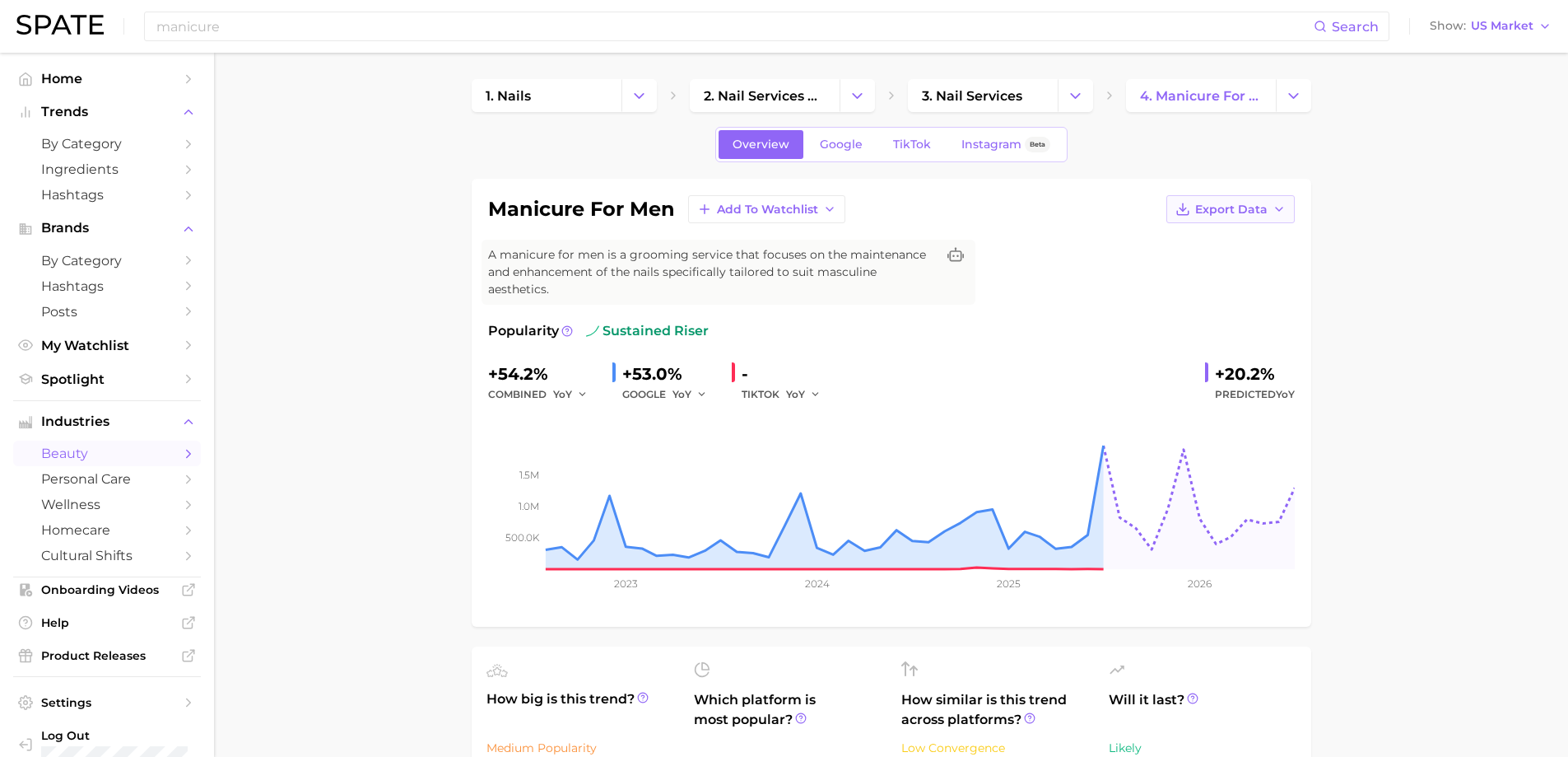
click at [1240, 210] on span "Export Data" at bounding box center [1231, 209] width 72 height 14
click at [1224, 269] on span "Time Series Image" at bounding box center [1197, 269] width 110 height 14
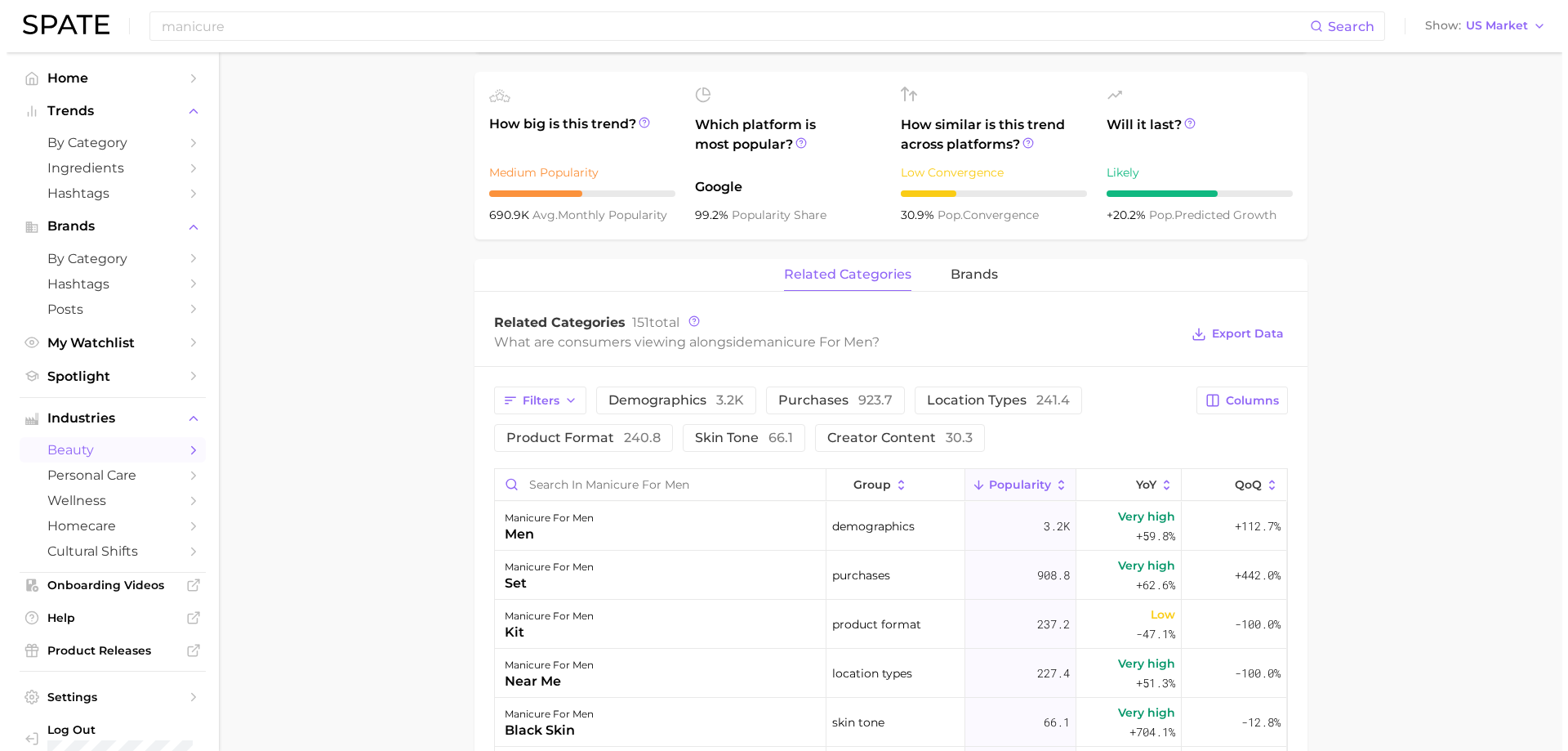
scroll to position [572, 0]
click at [1122, 511] on span "Very high" at bounding box center [1141, 513] width 58 height 19
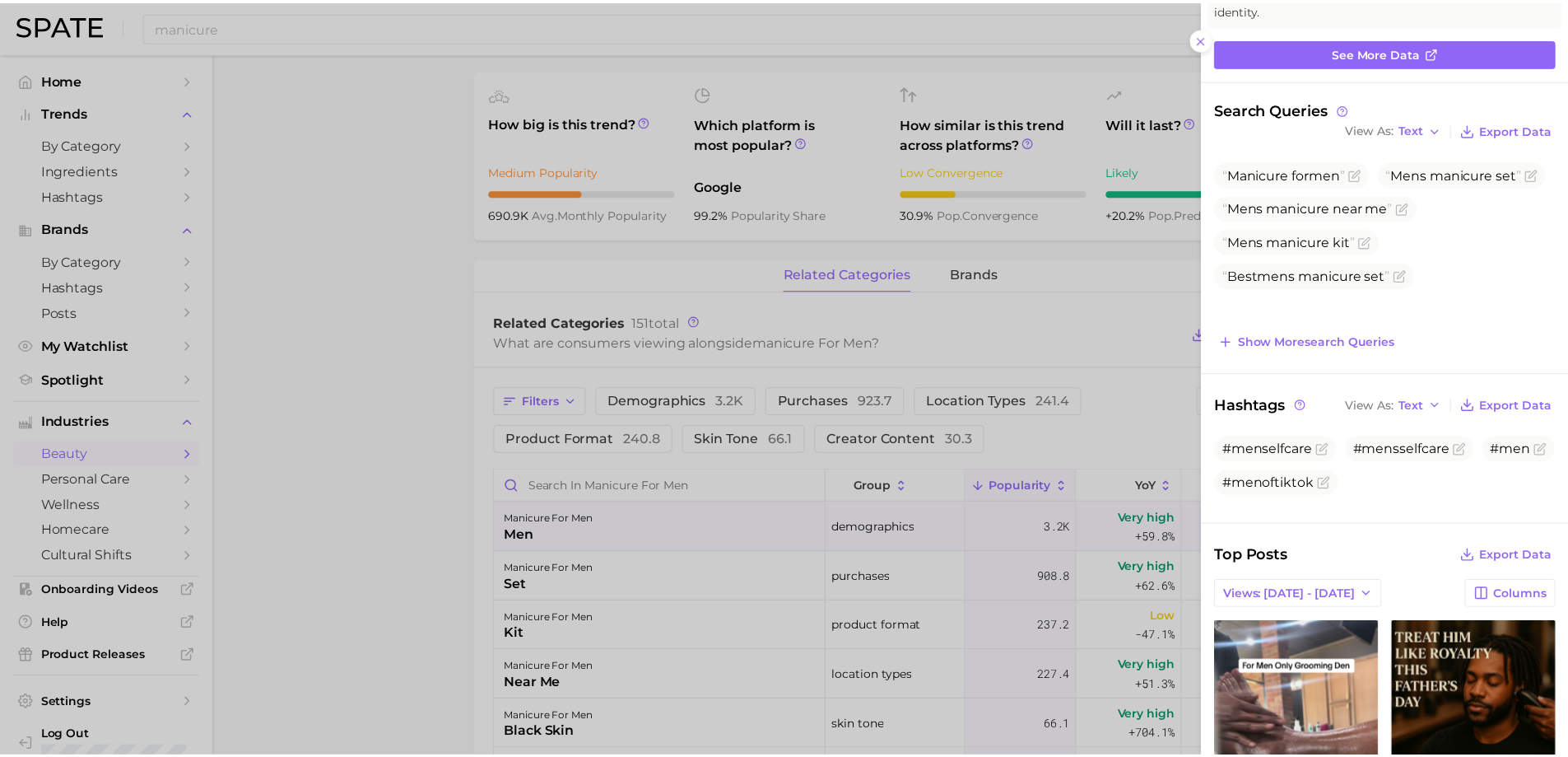
scroll to position [82, 0]
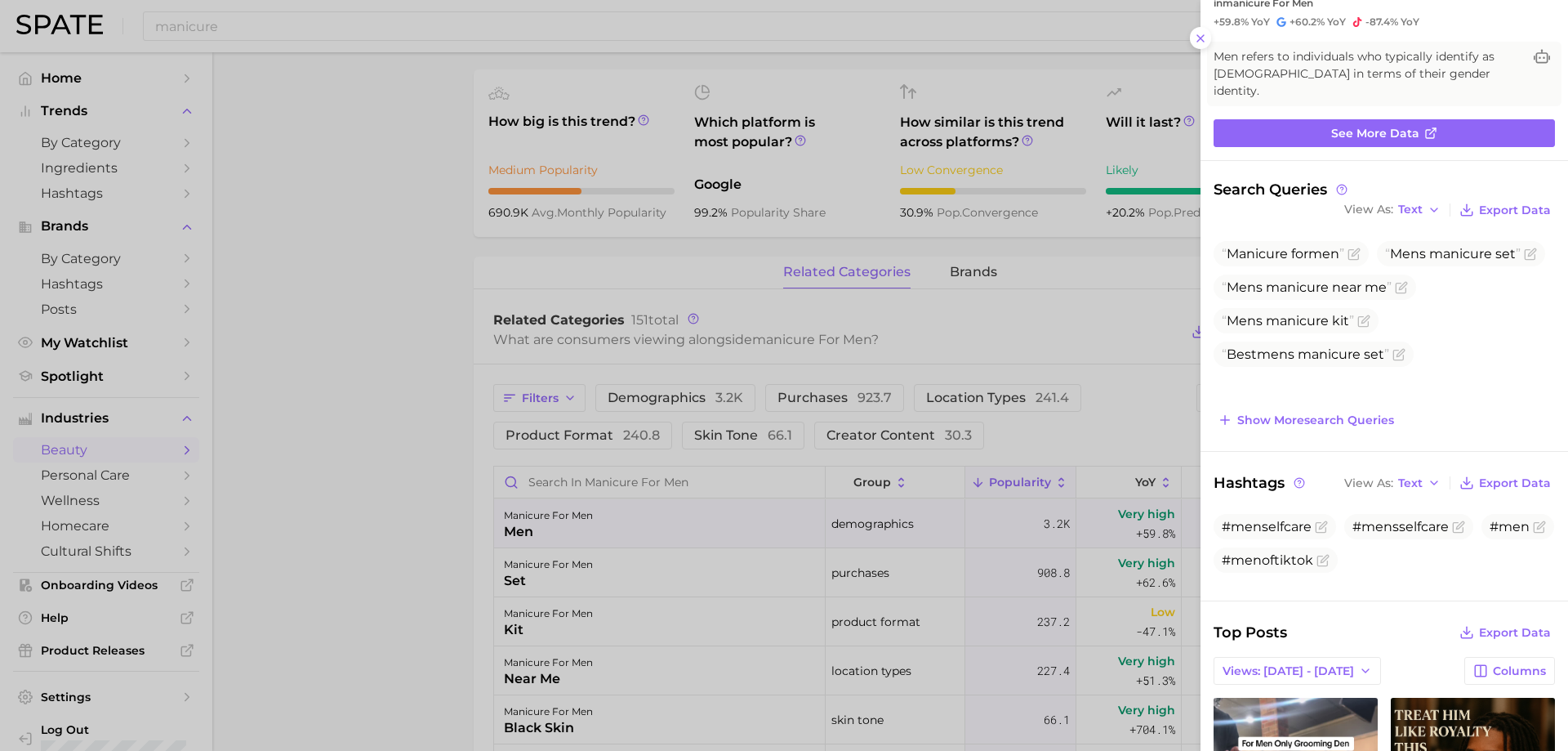
click at [1009, 537] on div at bounding box center [784, 375] width 1568 height 751
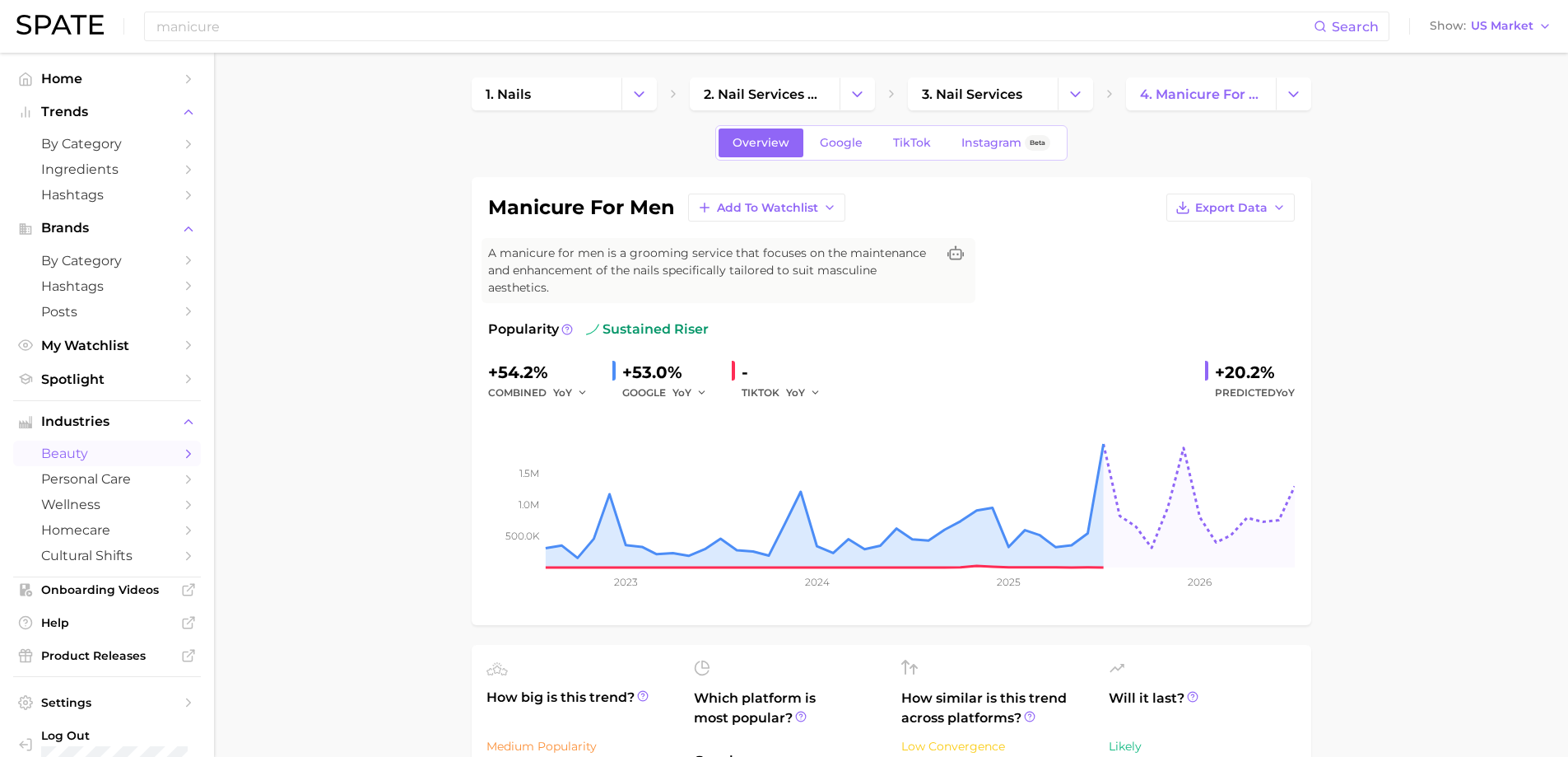
scroll to position [0, 0]
click at [898, 145] on span "TikTok" at bounding box center [912, 144] width 37 height 14
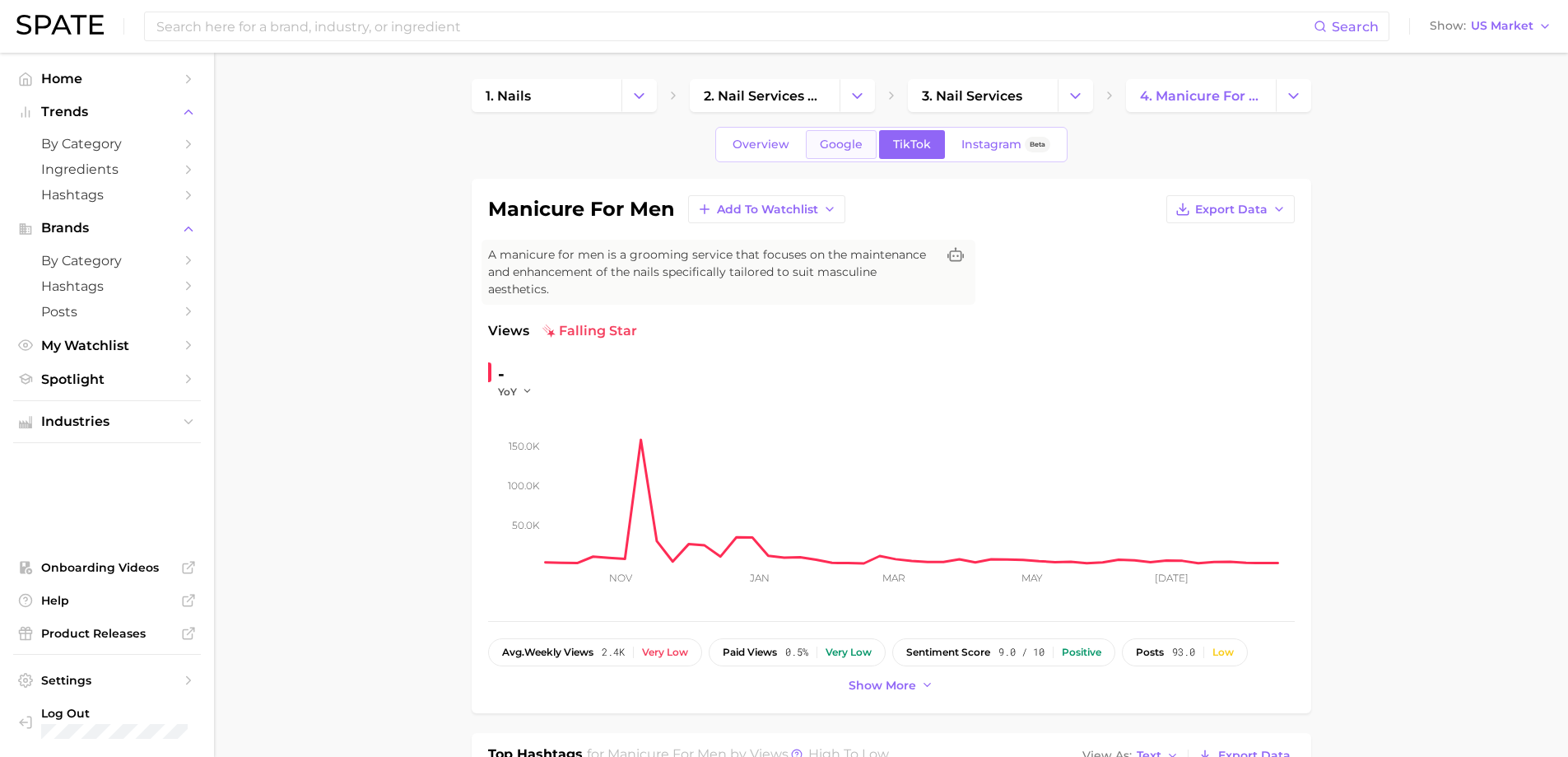
click at [847, 142] on span "Google" at bounding box center [841, 144] width 43 height 14
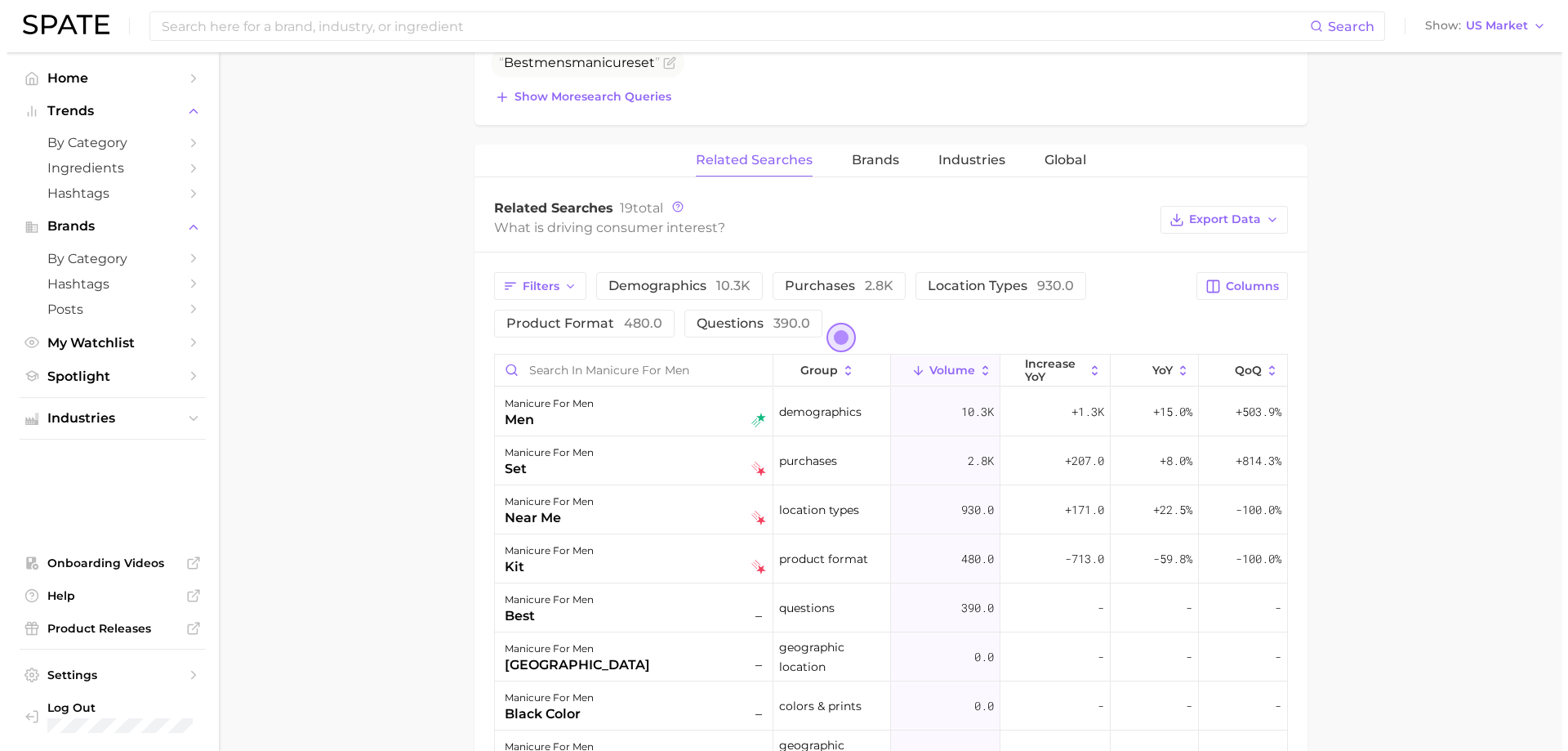
scroll to position [735, 0]
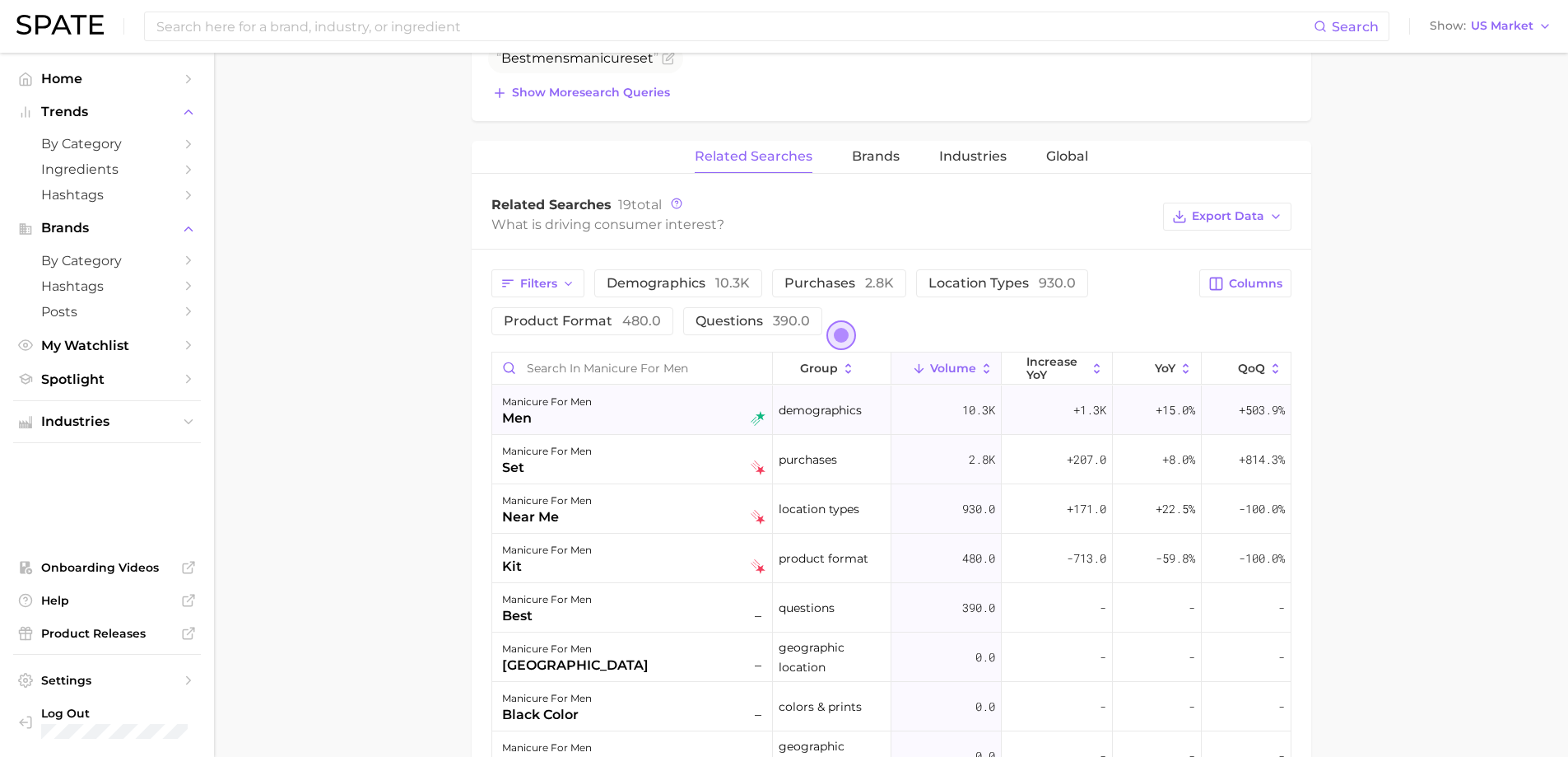
click at [963, 415] on span "10.3k" at bounding box center [979, 410] width 33 height 20
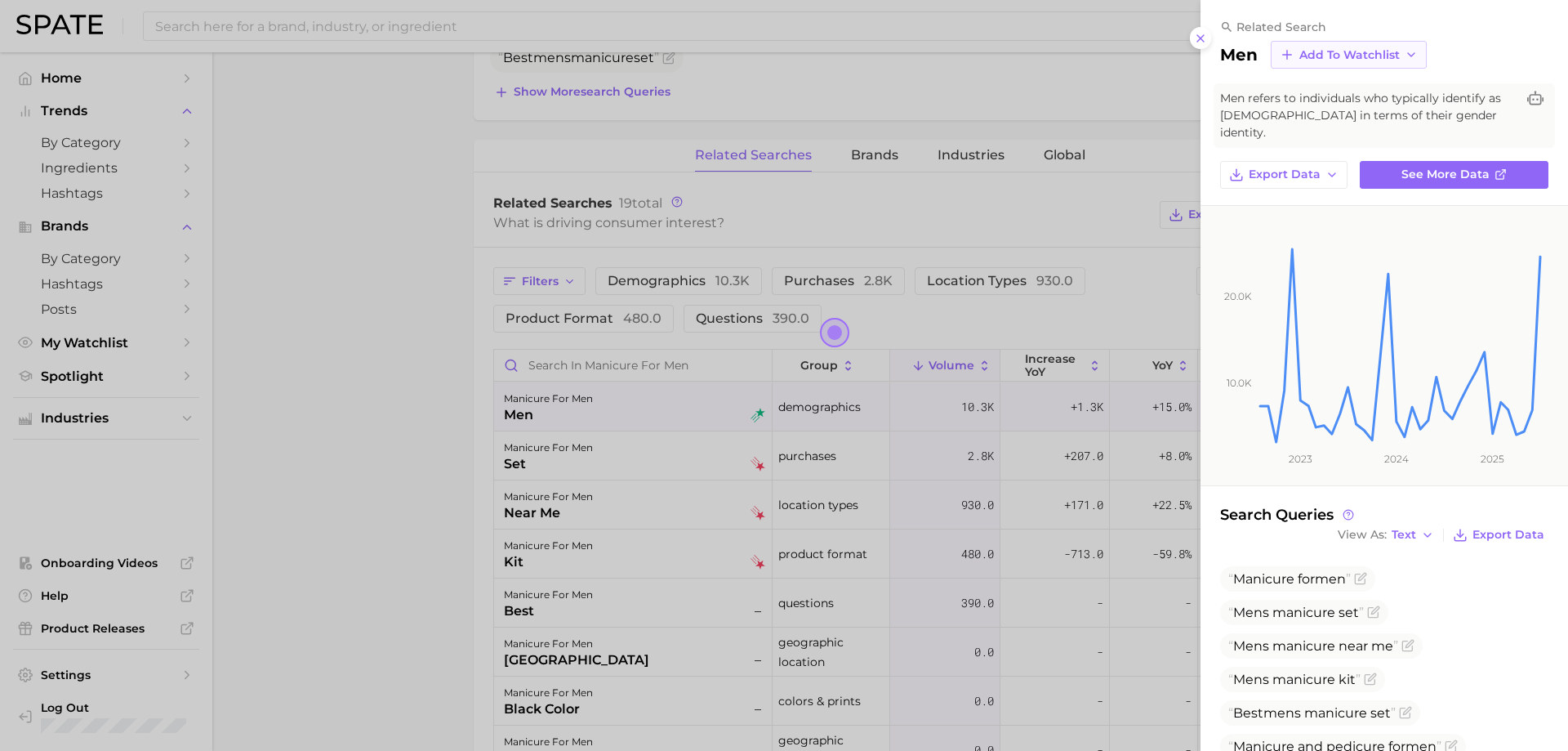
click at [1304, 58] on span "Add to Watchlist" at bounding box center [1350, 55] width 100 height 14
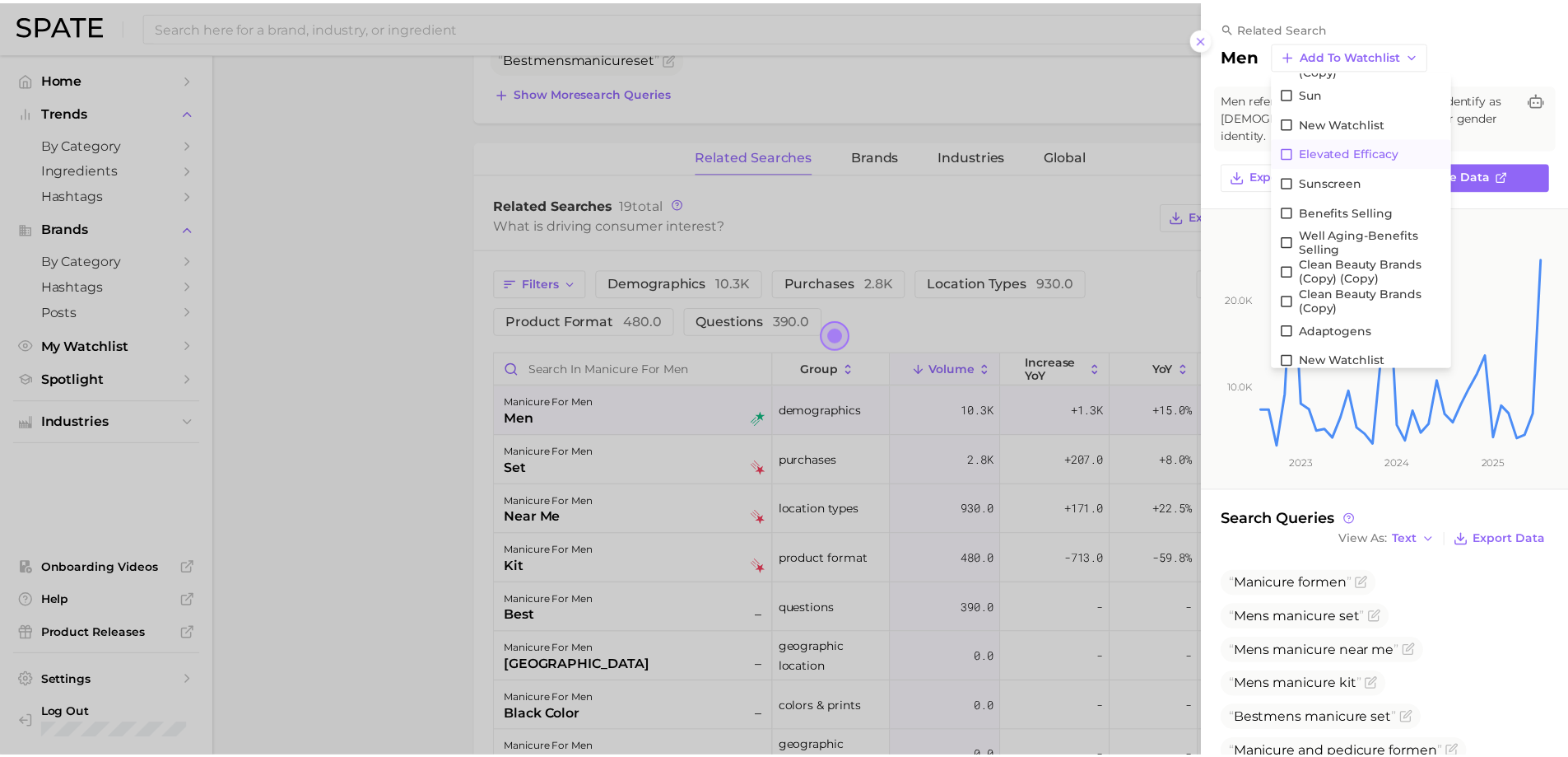
scroll to position [120, 0]
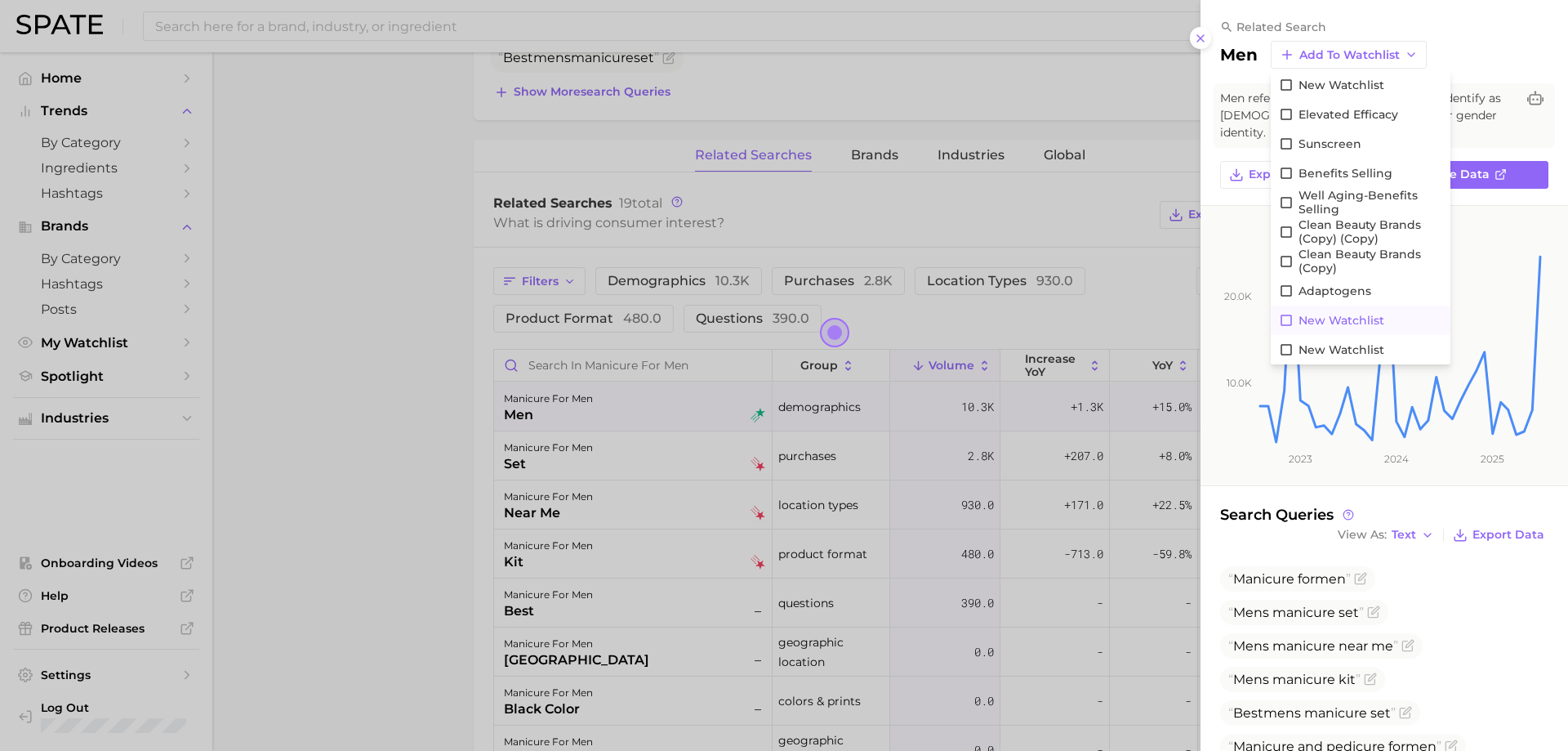
click at [1350, 317] on span "New Watchlist" at bounding box center [1341, 320] width 85 height 14
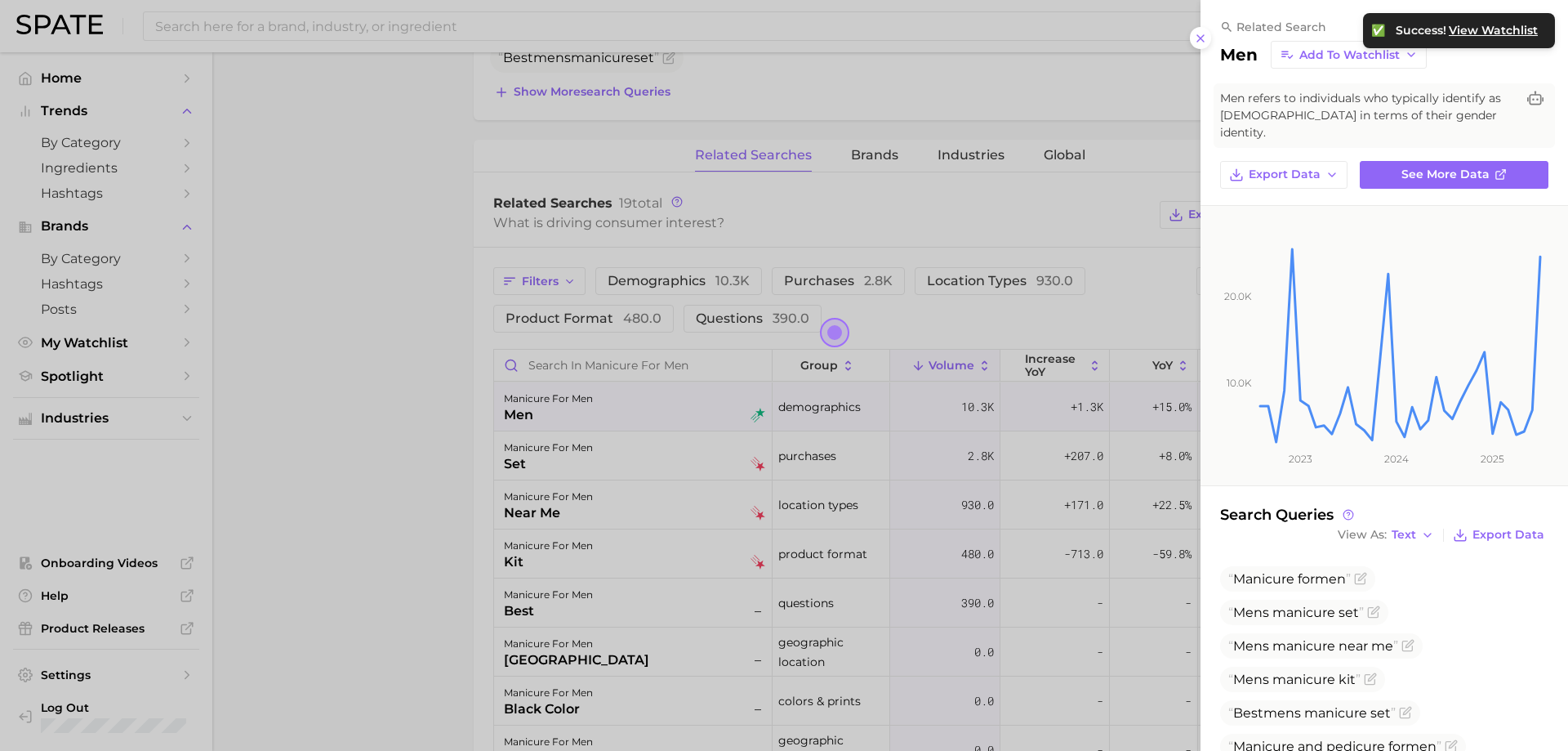
click at [943, 407] on div at bounding box center [784, 375] width 1568 height 751
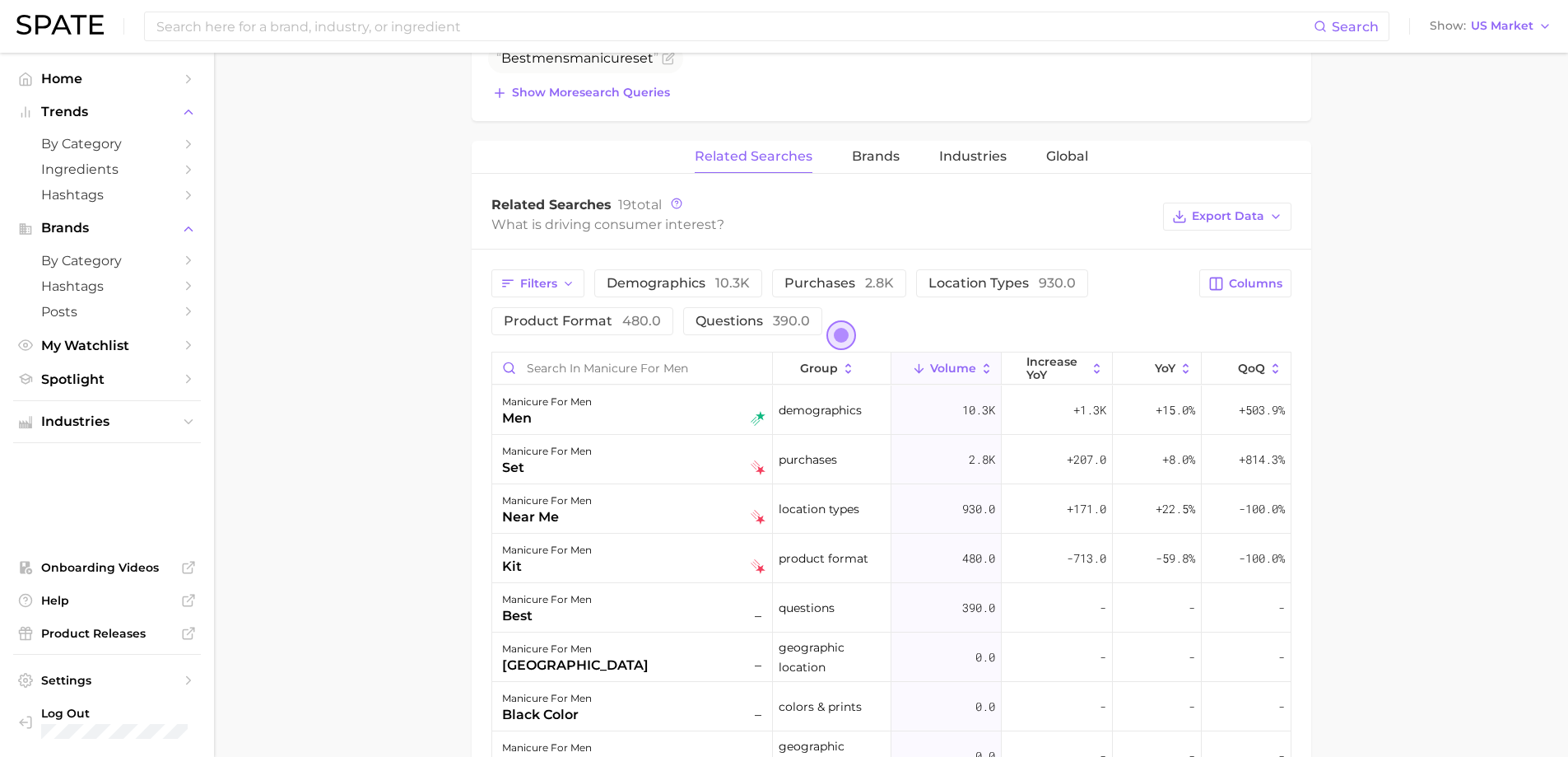
click at [36, 24] on img at bounding box center [60, 24] width 87 height 20
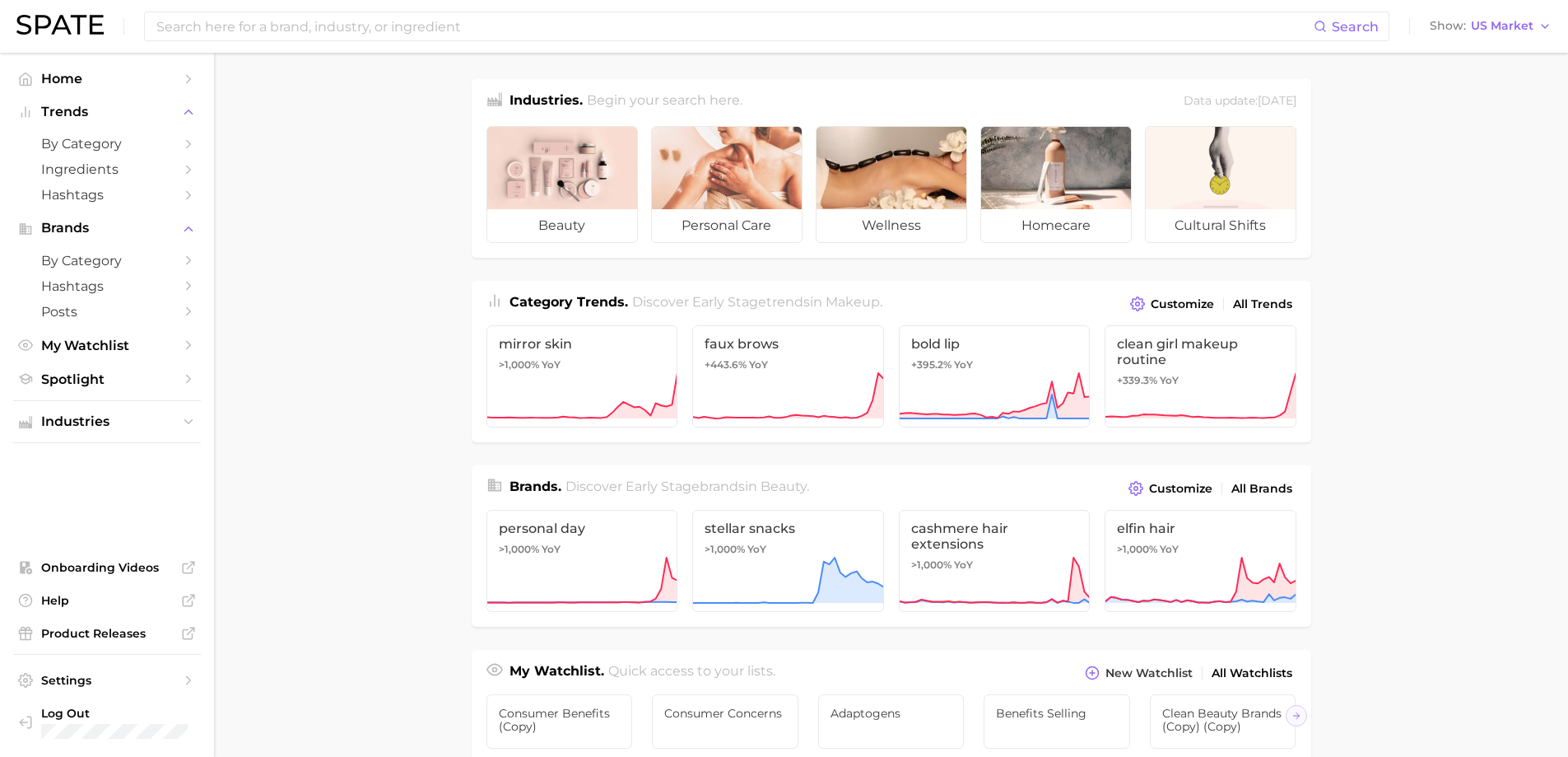
click at [37, 14] on div "Search Show US Market" at bounding box center [784, 26] width 1535 height 52
click at [38, 24] on img at bounding box center [60, 24] width 87 height 20
click at [235, 28] on input at bounding box center [733, 26] width 1159 height 28
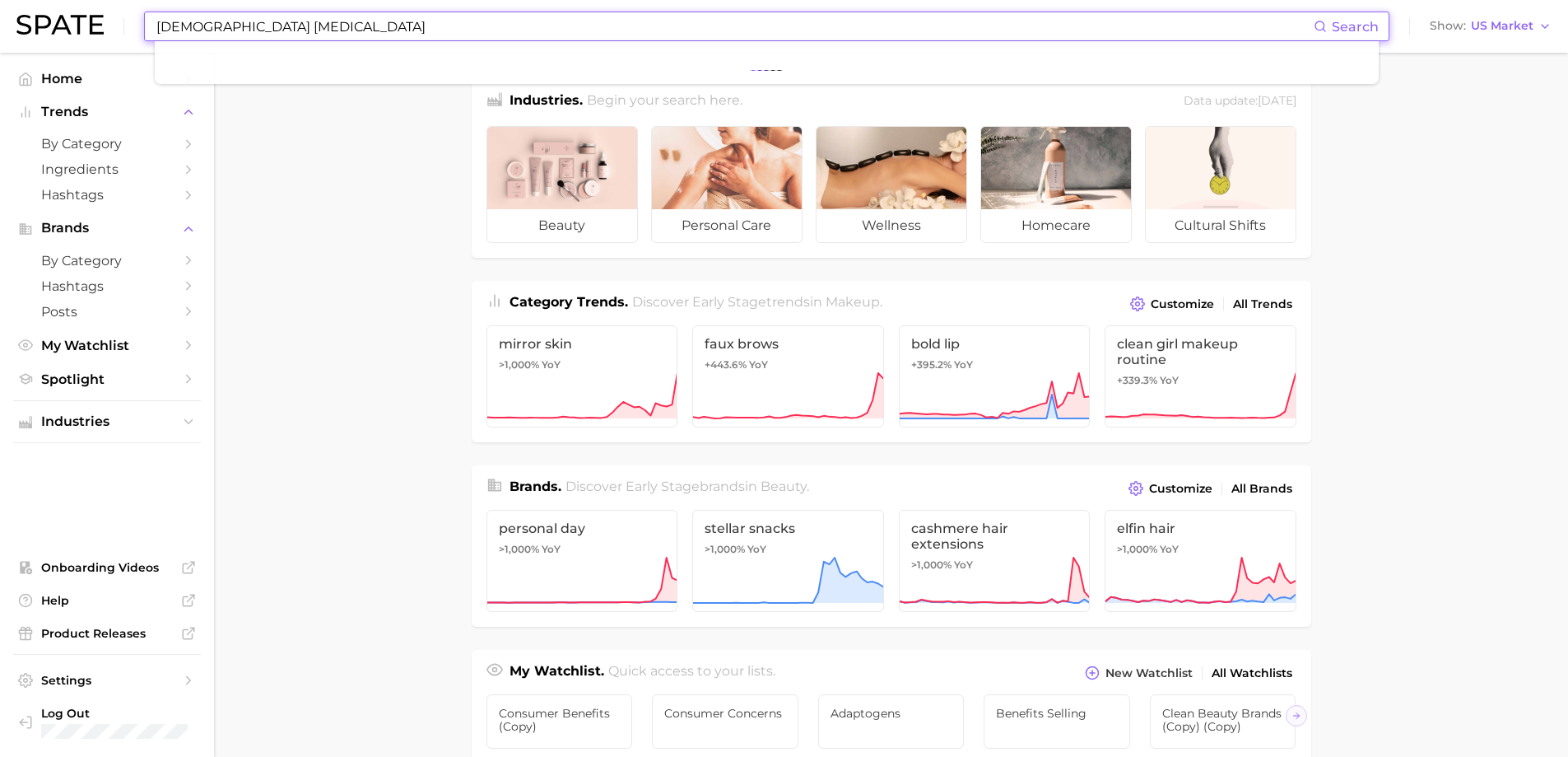
type input "[DEMOGRAPHIC_DATA] [MEDICAL_DATA]"
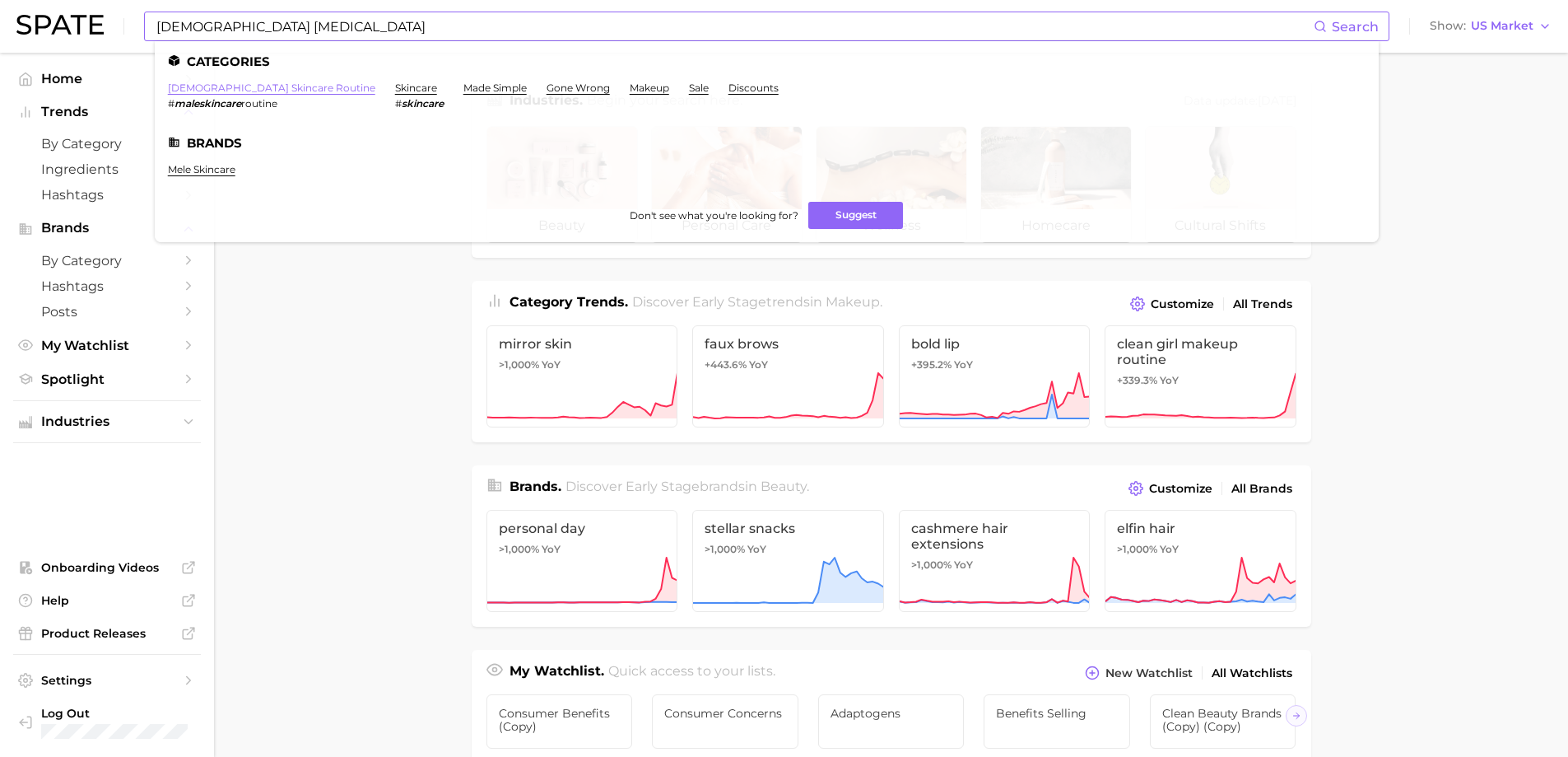
click at [240, 88] on link "[DEMOGRAPHIC_DATA] skincare routine" at bounding box center [271, 87] width 208 height 12
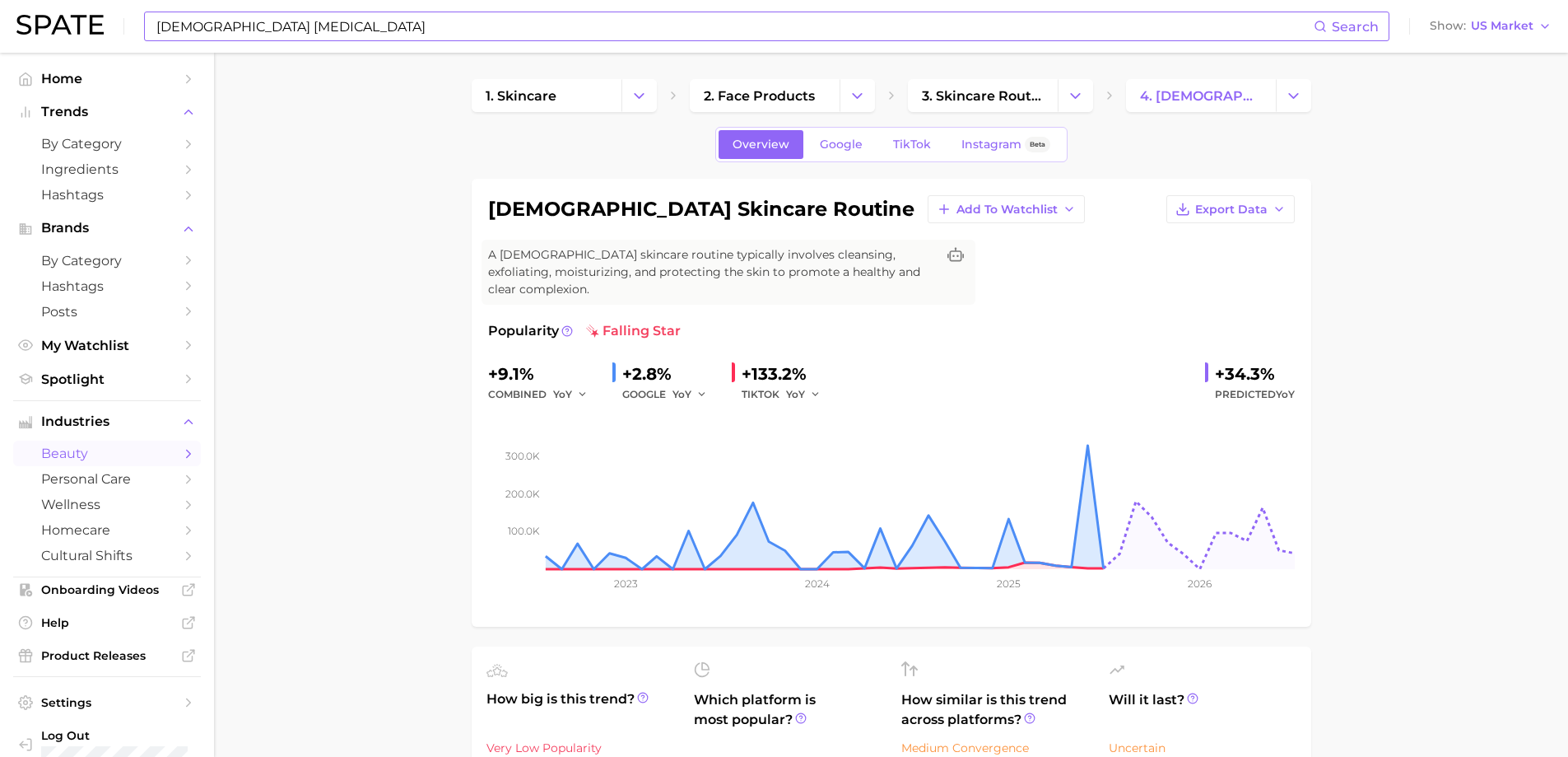
click at [209, 30] on input "[DEMOGRAPHIC_DATA] [MEDICAL_DATA]" at bounding box center [733, 26] width 1159 height 28
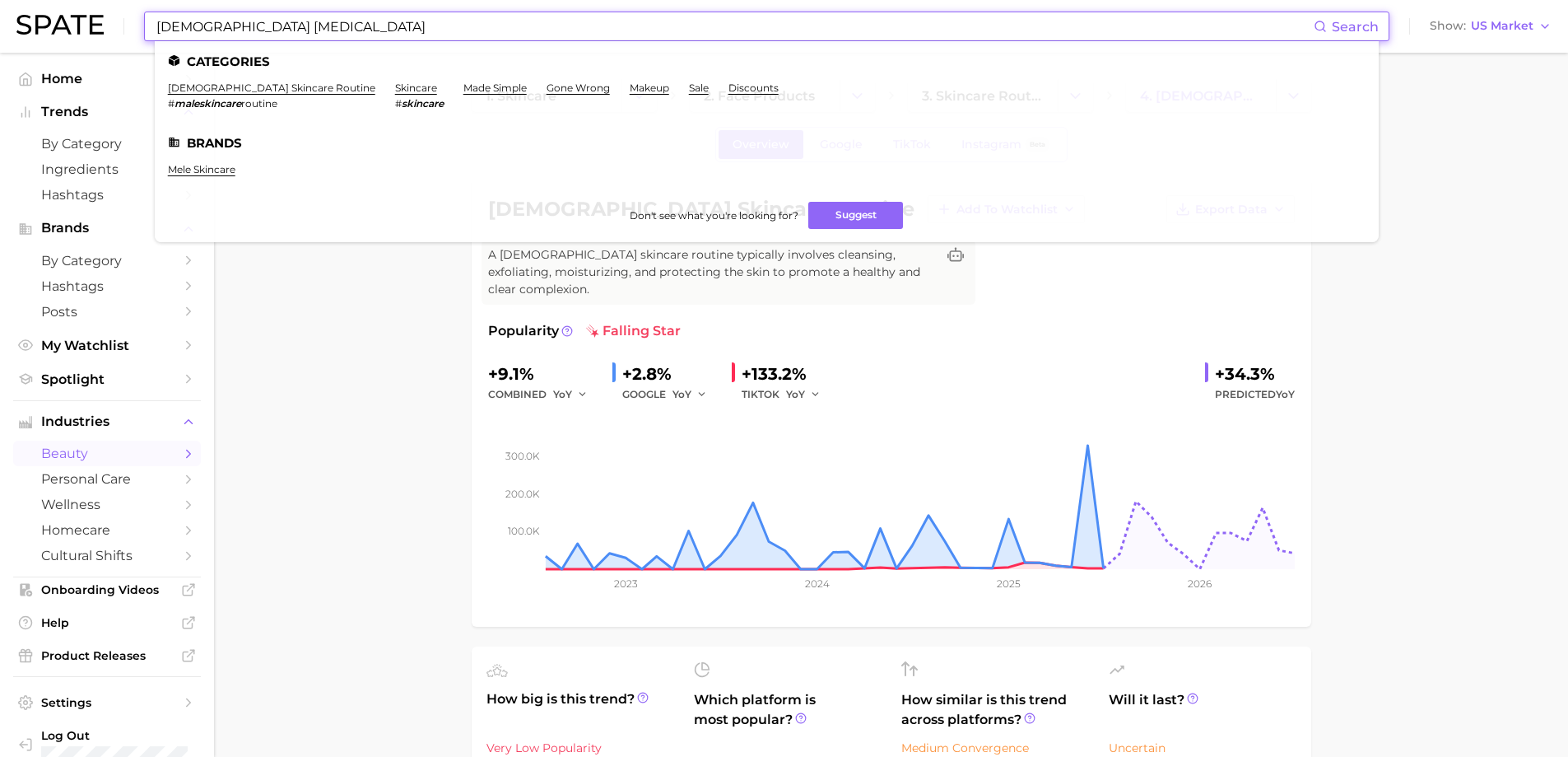
drag, startPoint x: 157, startPoint y: 28, endPoint x: 188, endPoint y: 33, distance: 31.4
click at [188, 33] on input "[DEMOGRAPHIC_DATA] [MEDICAL_DATA]" at bounding box center [733, 26] width 1159 height 28
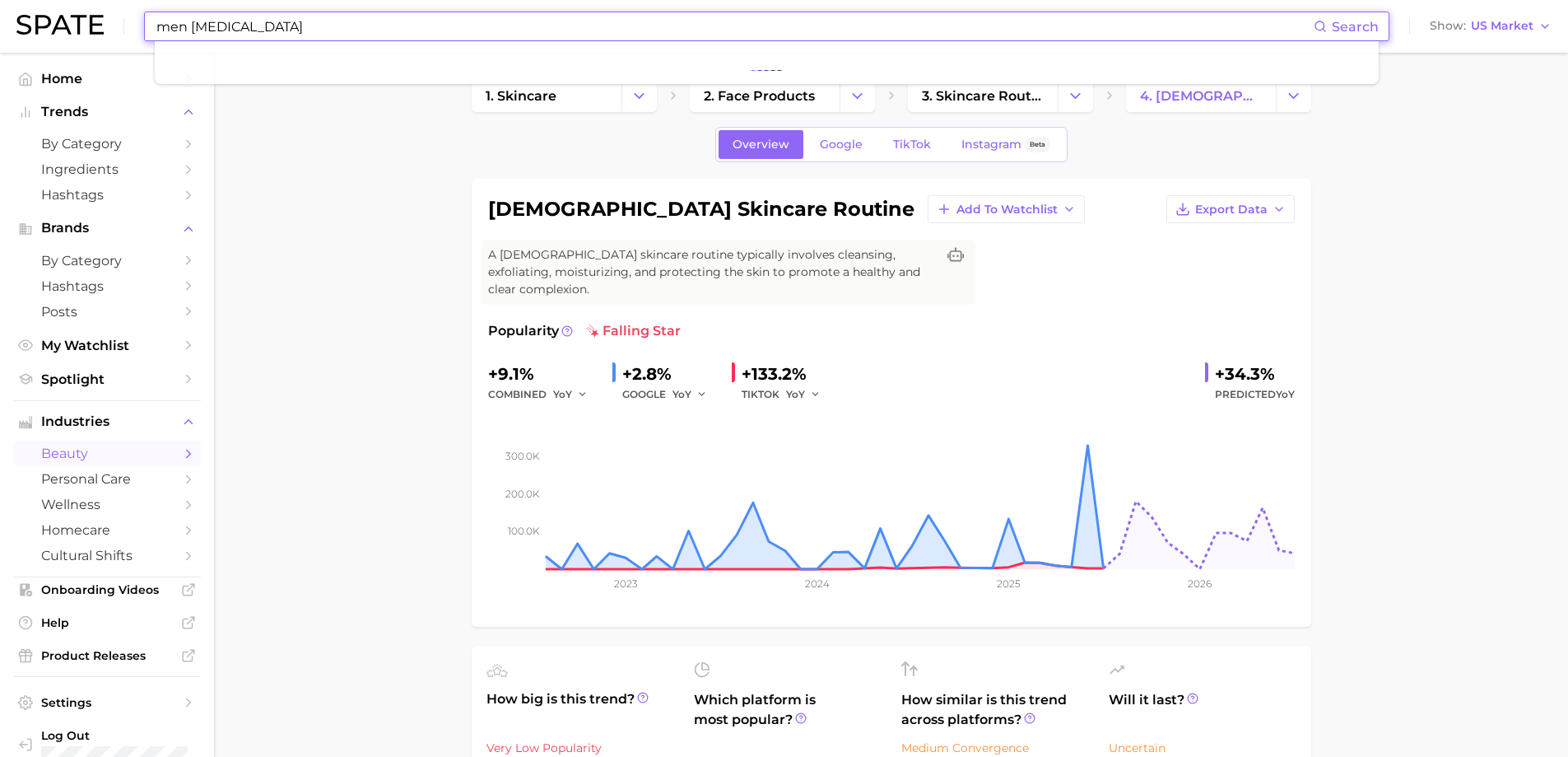
type input "men [MEDICAL_DATA]"
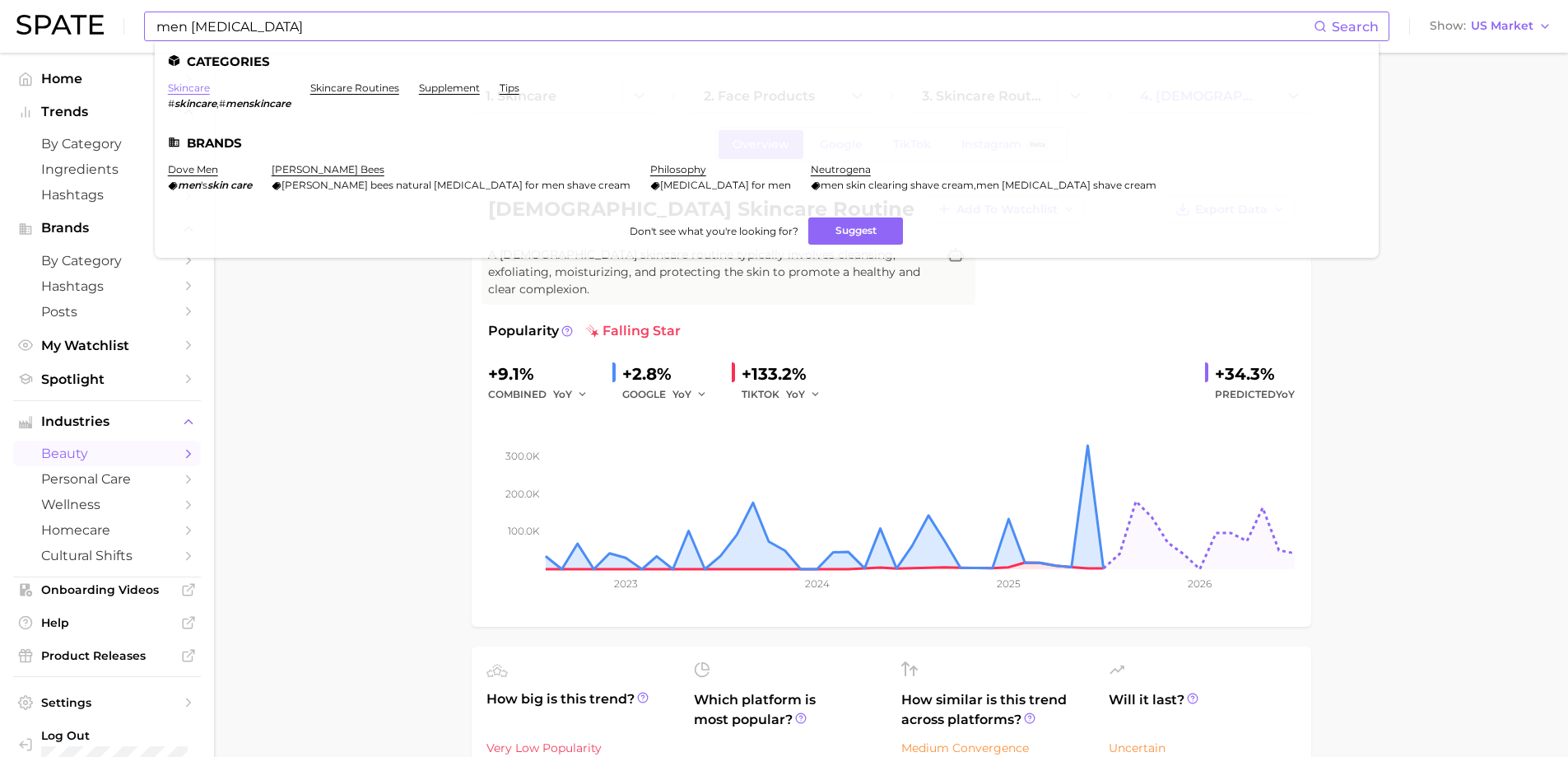
click at [181, 89] on link "skincare" at bounding box center [188, 87] width 42 height 12
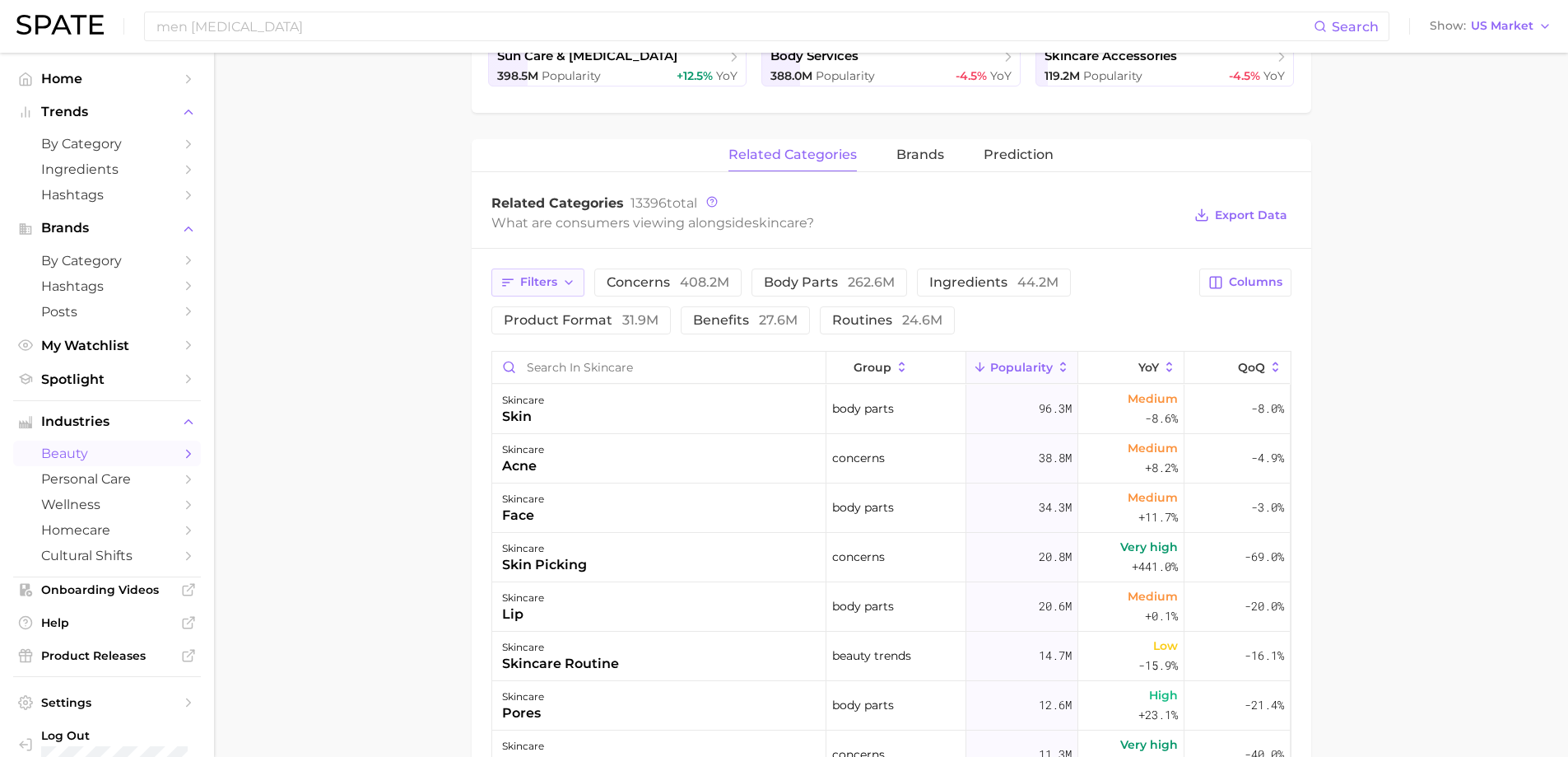
click at [559, 284] on button "Filters" at bounding box center [537, 283] width 93 height 28
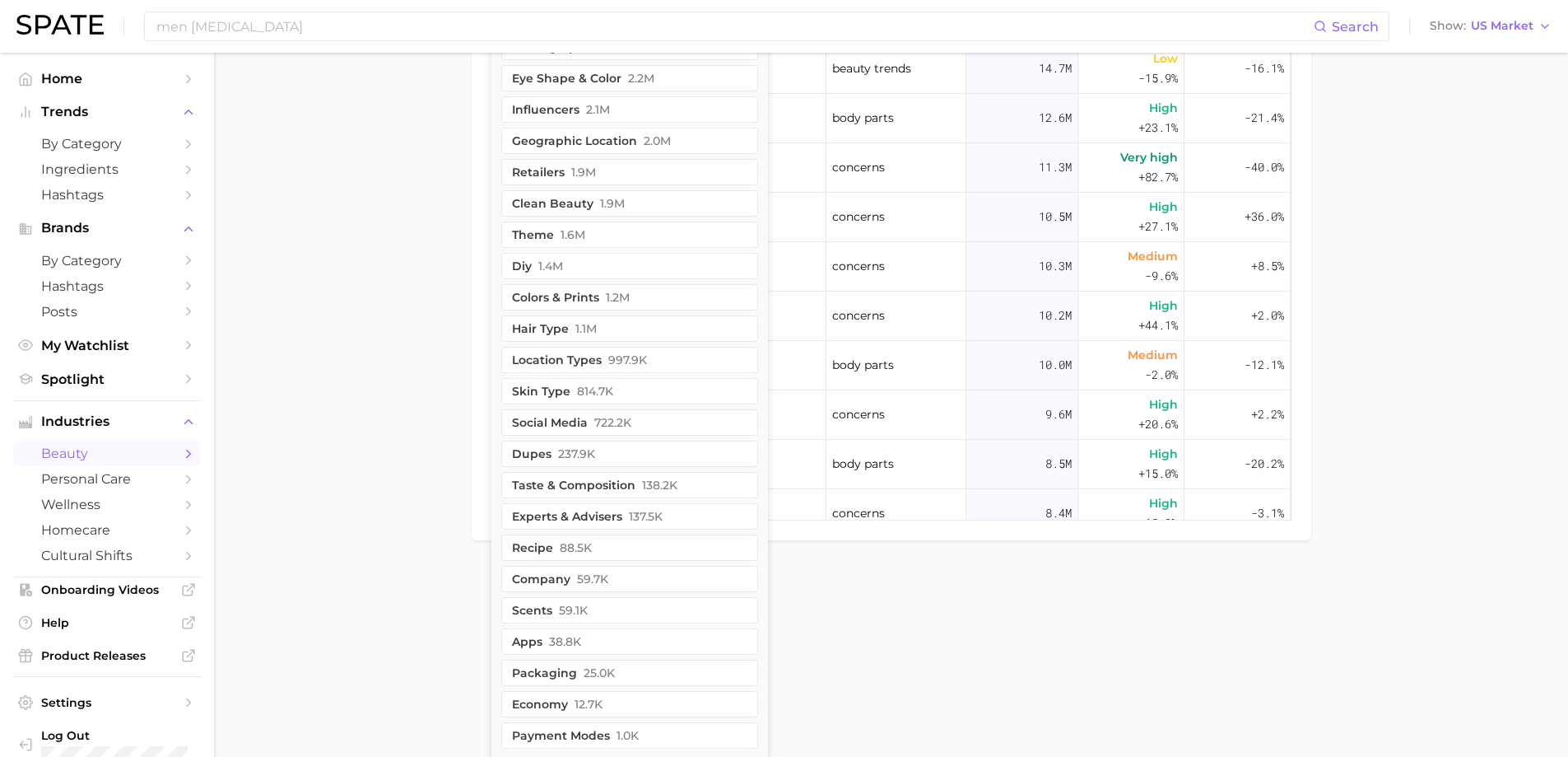
scroll to position [1083, 0]
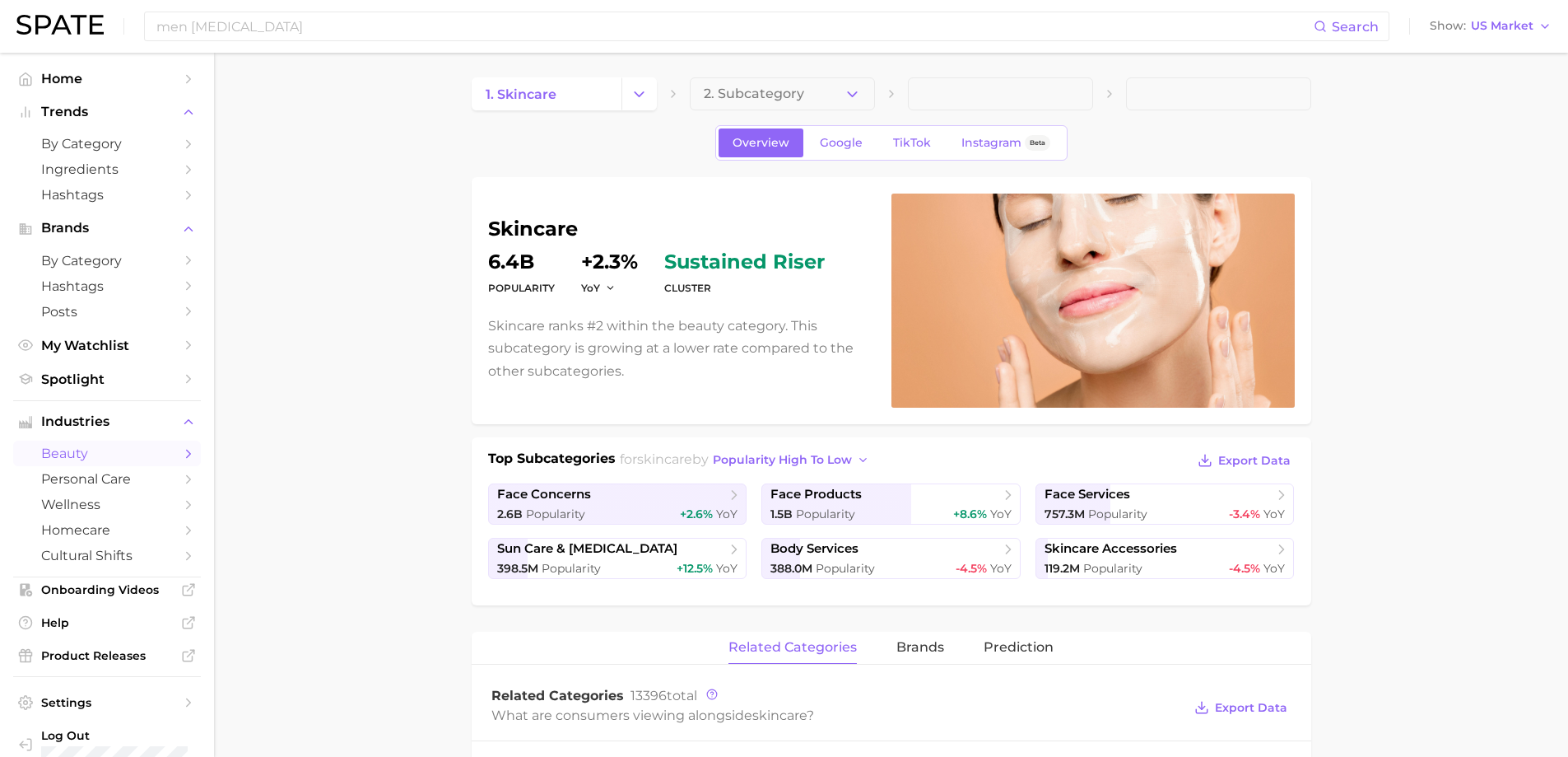
scroll to position [0, 0]
click at [908, 136] on link "TikTok" at bounding box center [912, 144] width 65 height 29
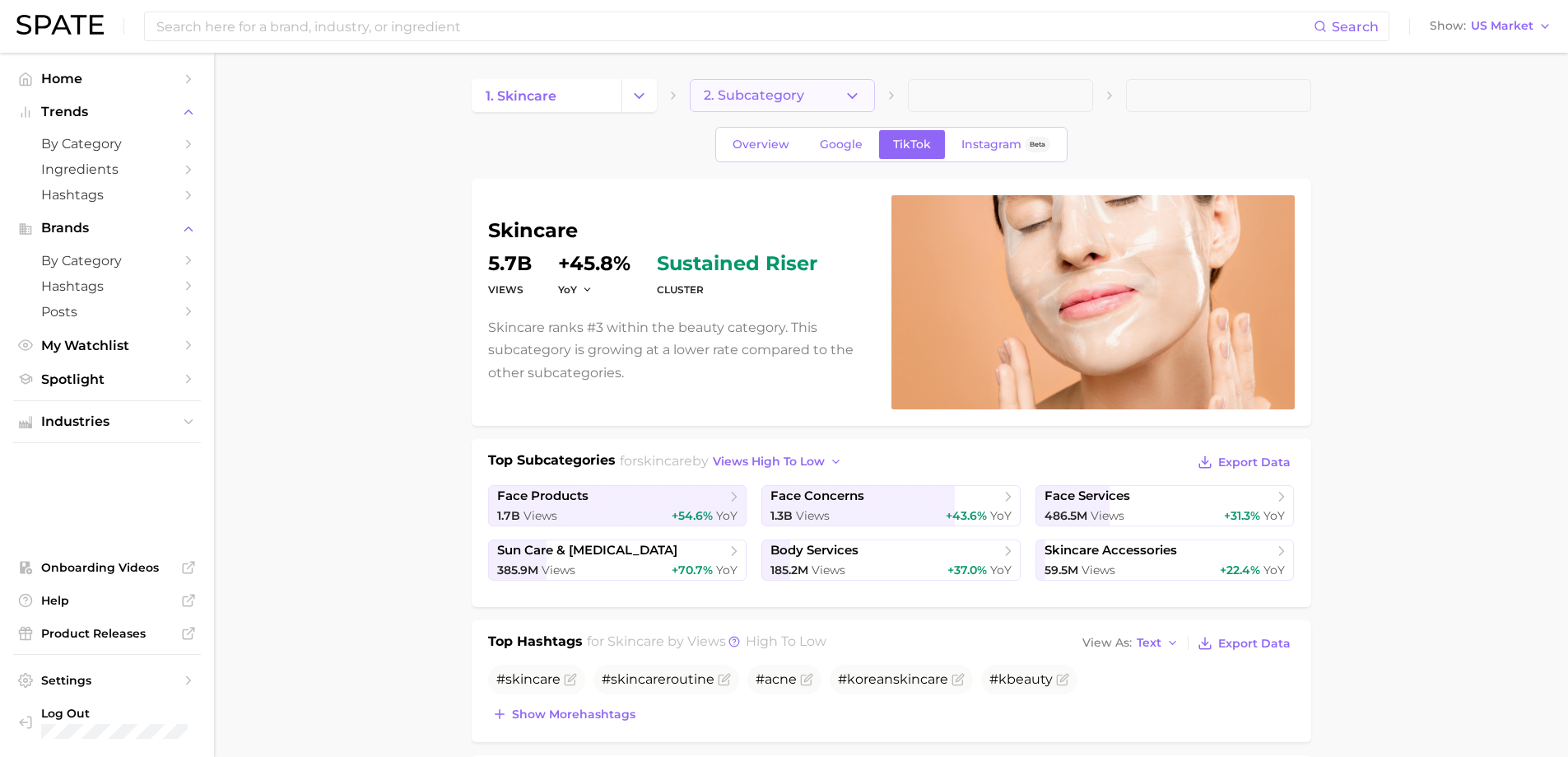
click at [856, 97] on icon "button" at bounding box center [852, 95] width 17 height 17
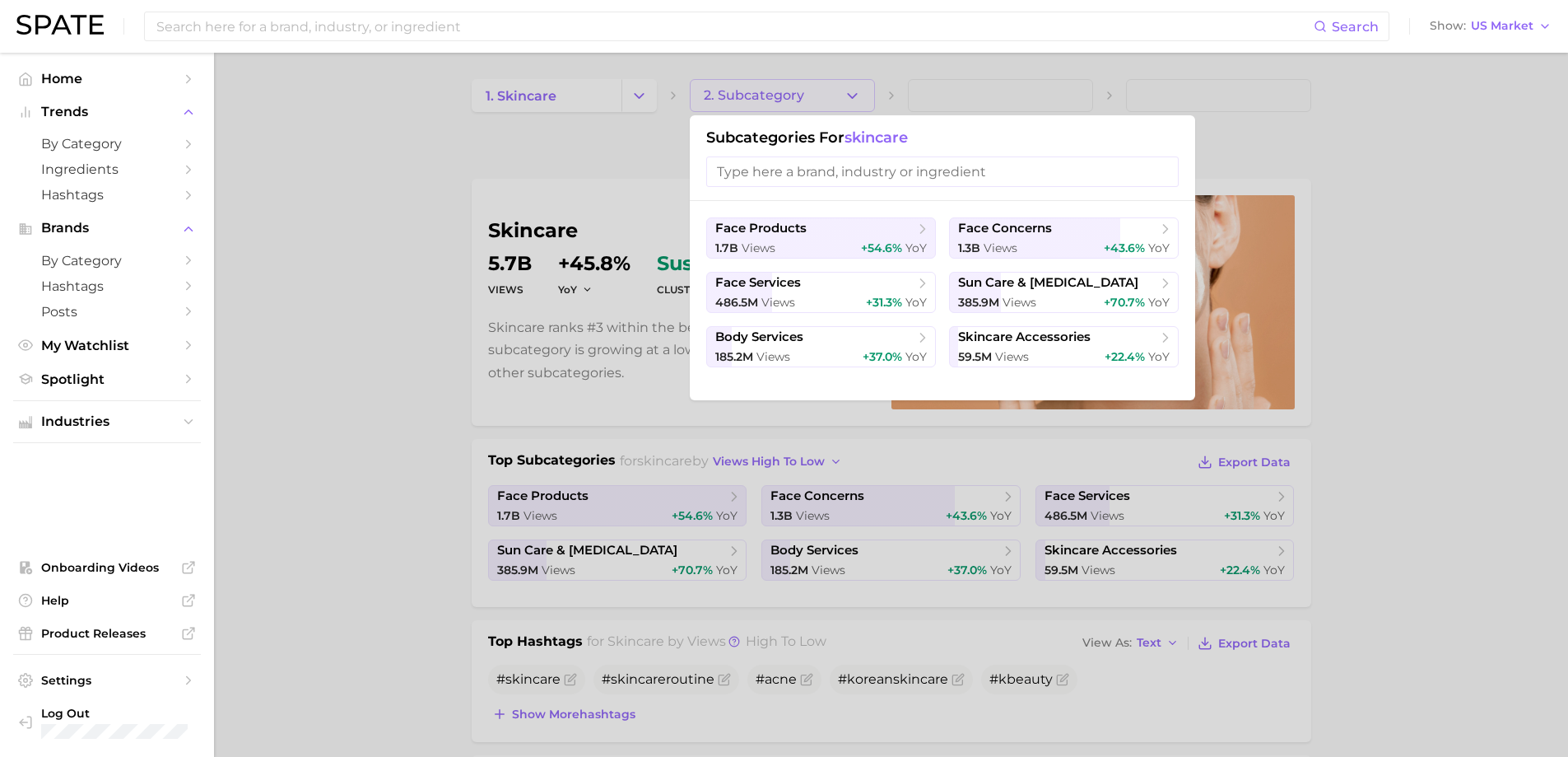
click at [634, 94] on div at bounding box center [784, 378] width 1568 height 757
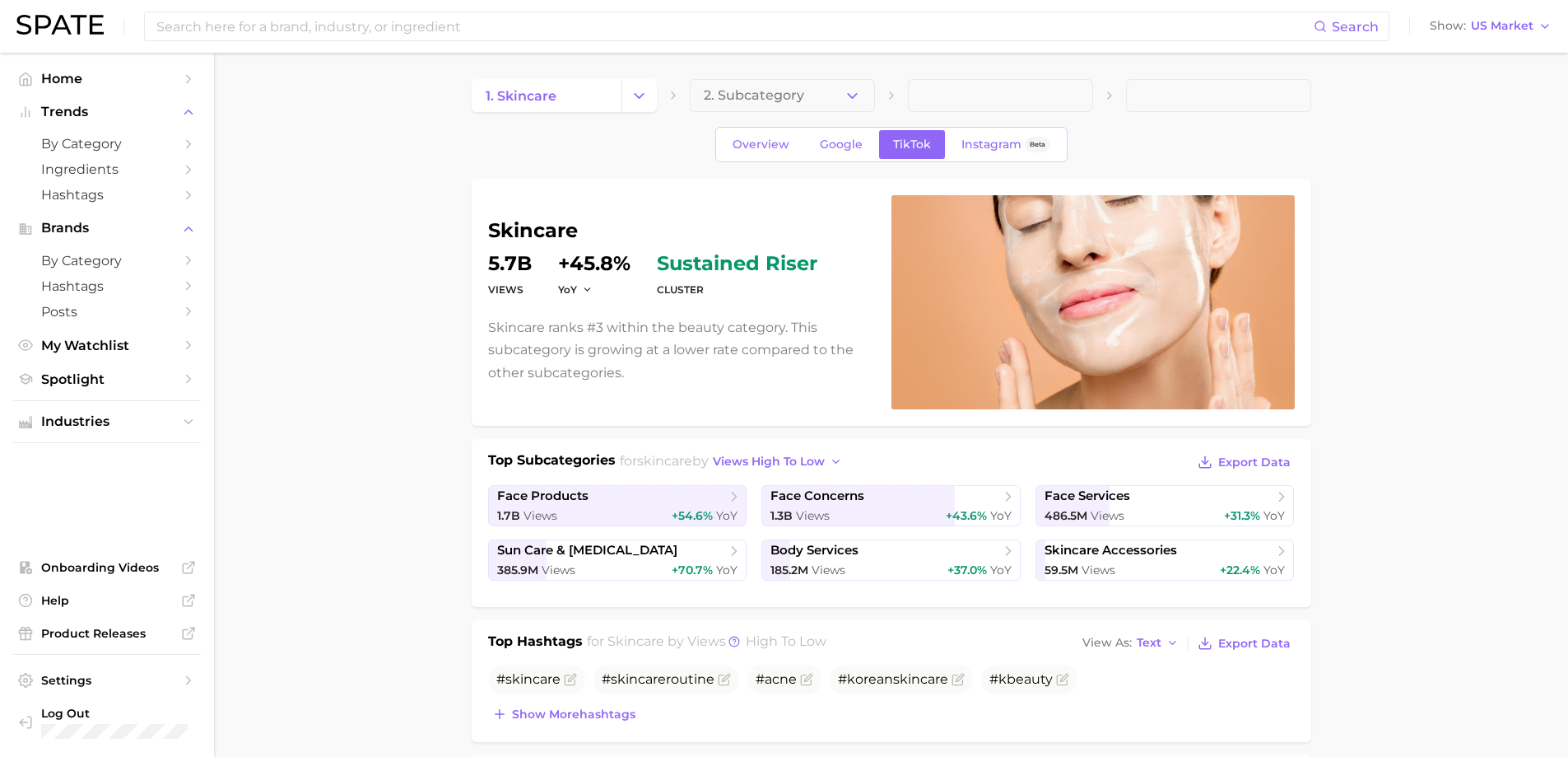
click at [634, 94] on polyline "Change Category" at bounding box center [639, 95] width 9 height 4
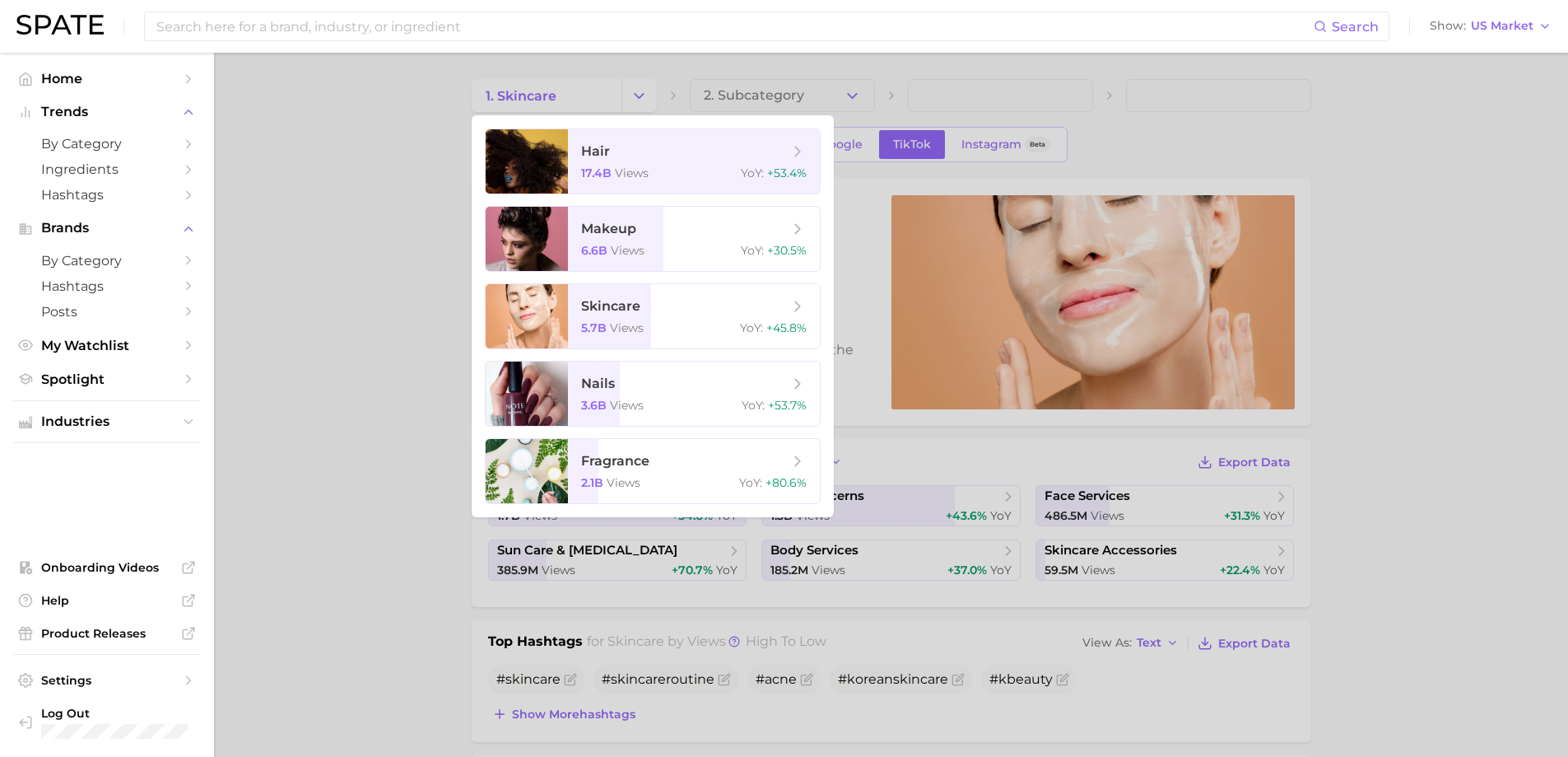
click at [594, 93] on div at bounding box center [784, 378] width 1568 height 757
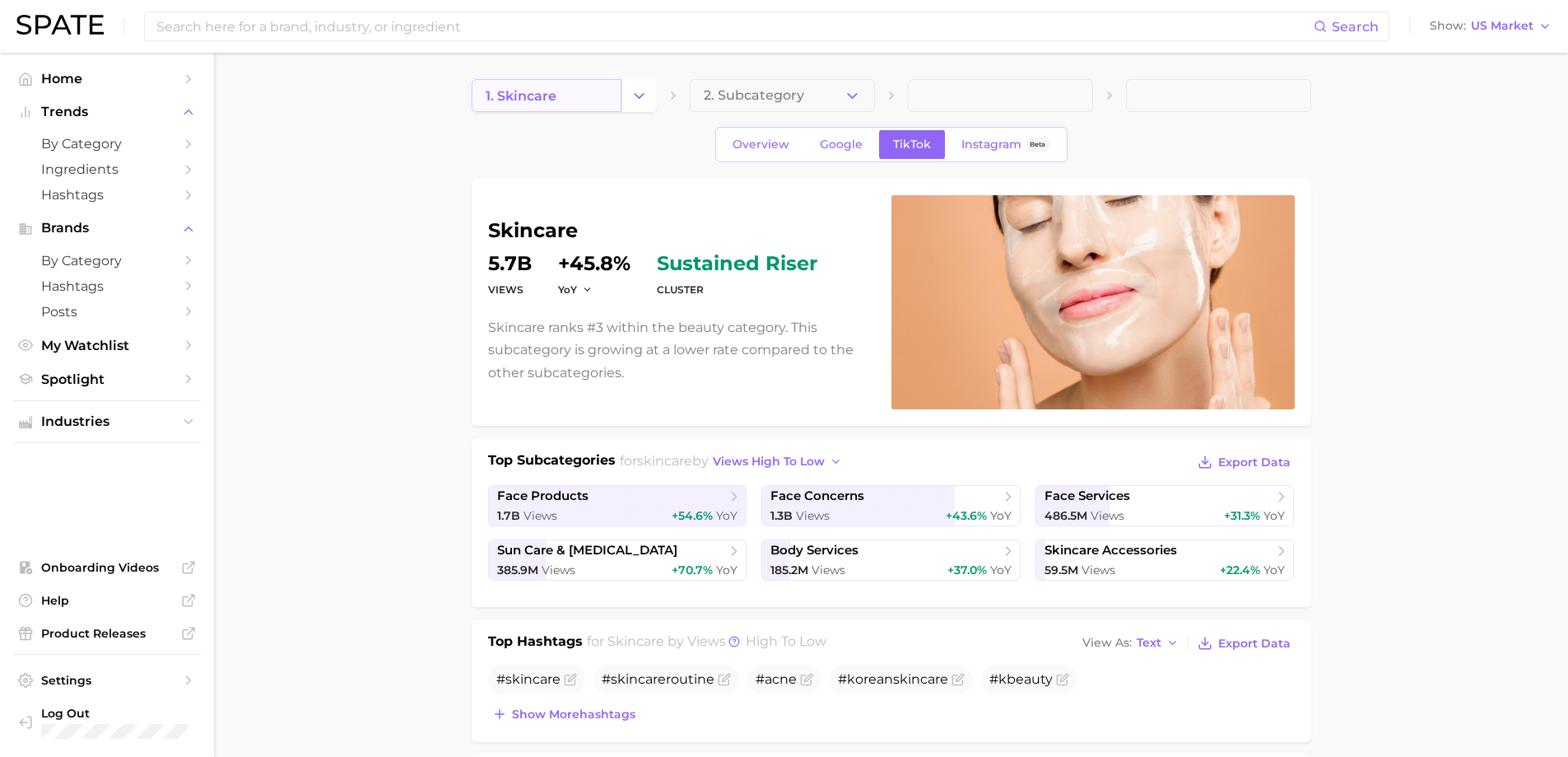
click at [573, 96] on link "1. skincare" at bounding box center [546, 95] width 150 height 33
click at [539, 93] on span "1. skincare" at bounding box center [521, 95] width 71 height 16
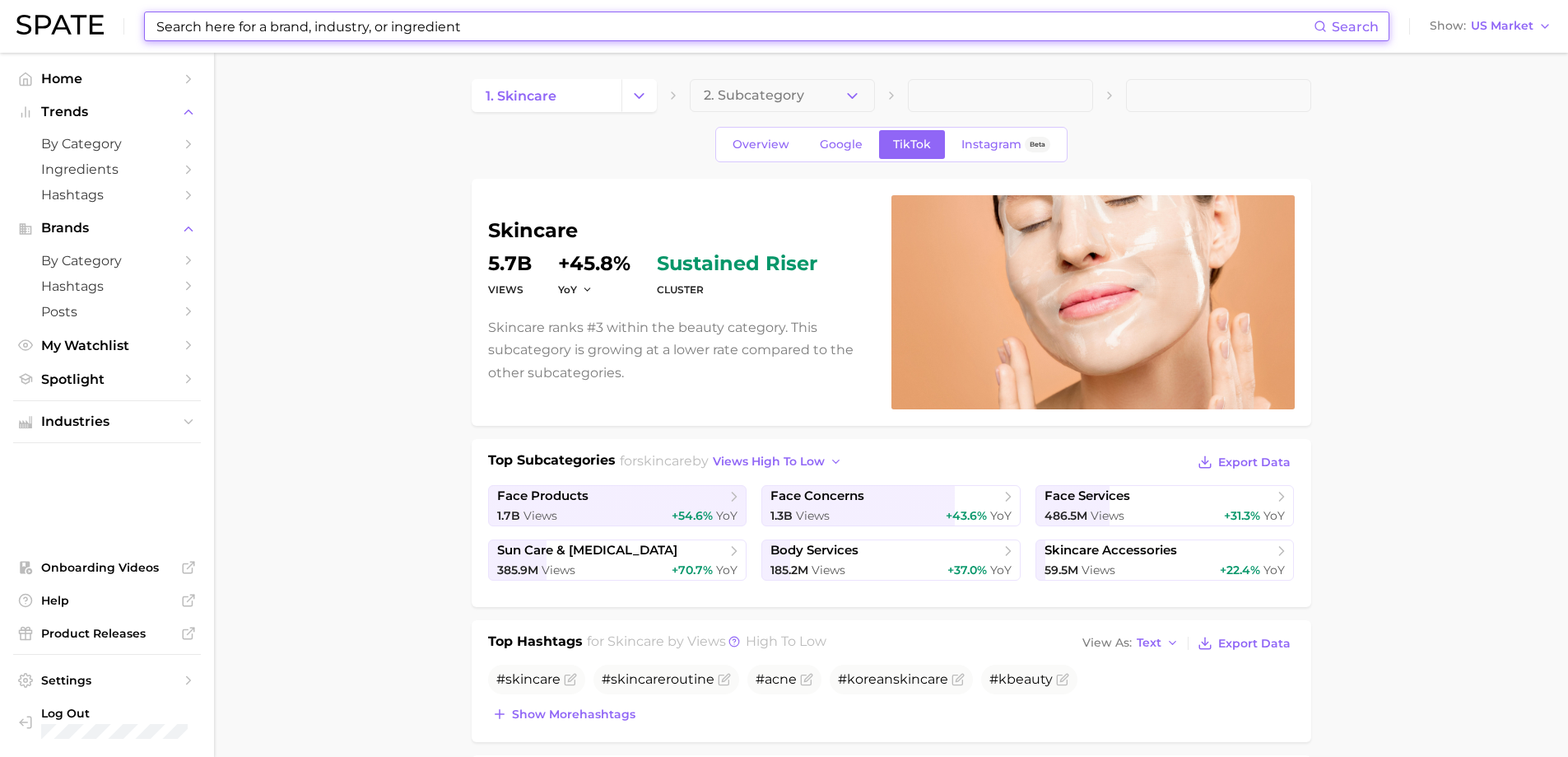
click at [399, 23] on input at bounding box center [733, 26] width 1159 height 28
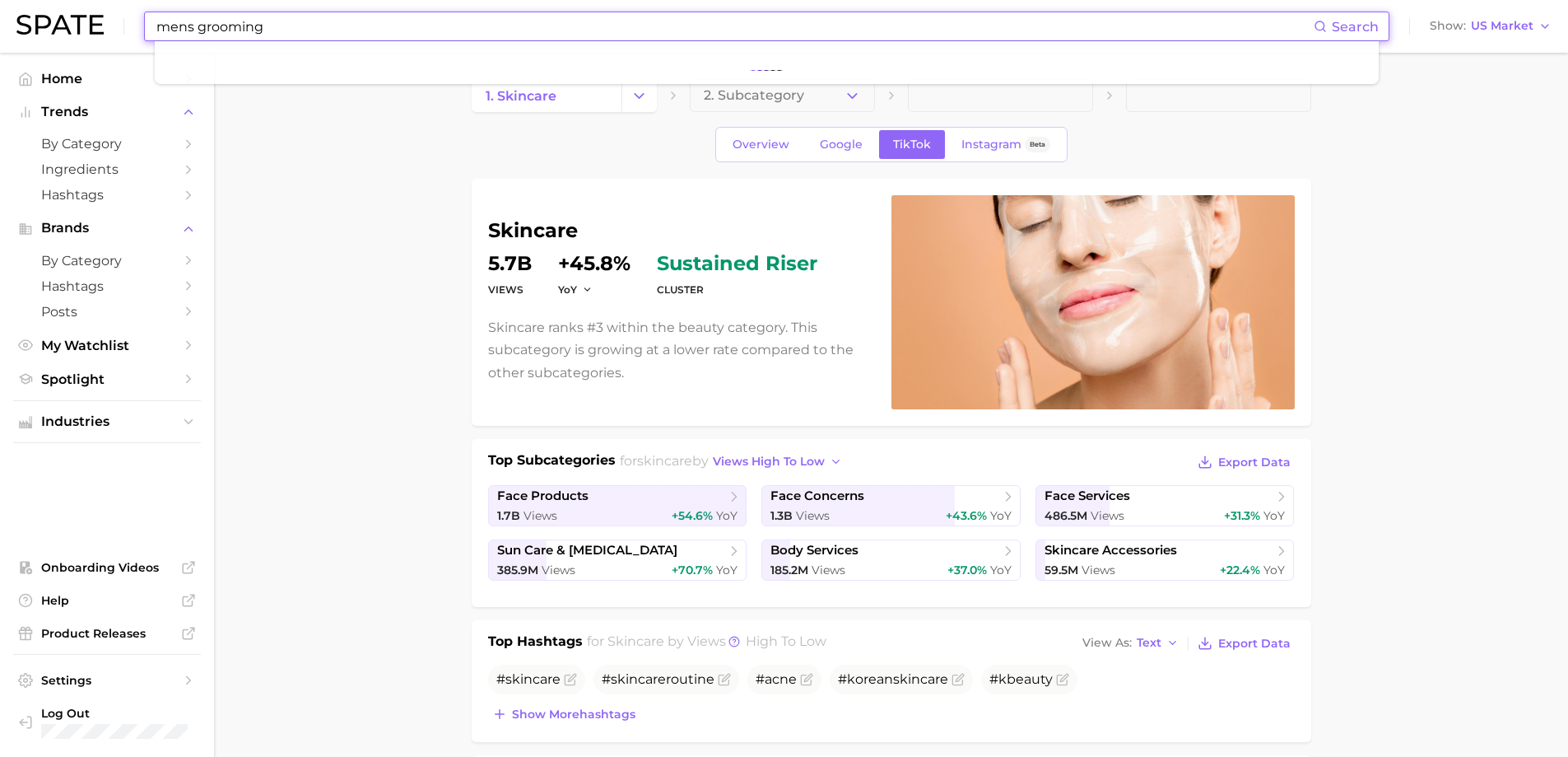
type input "mens grooming"
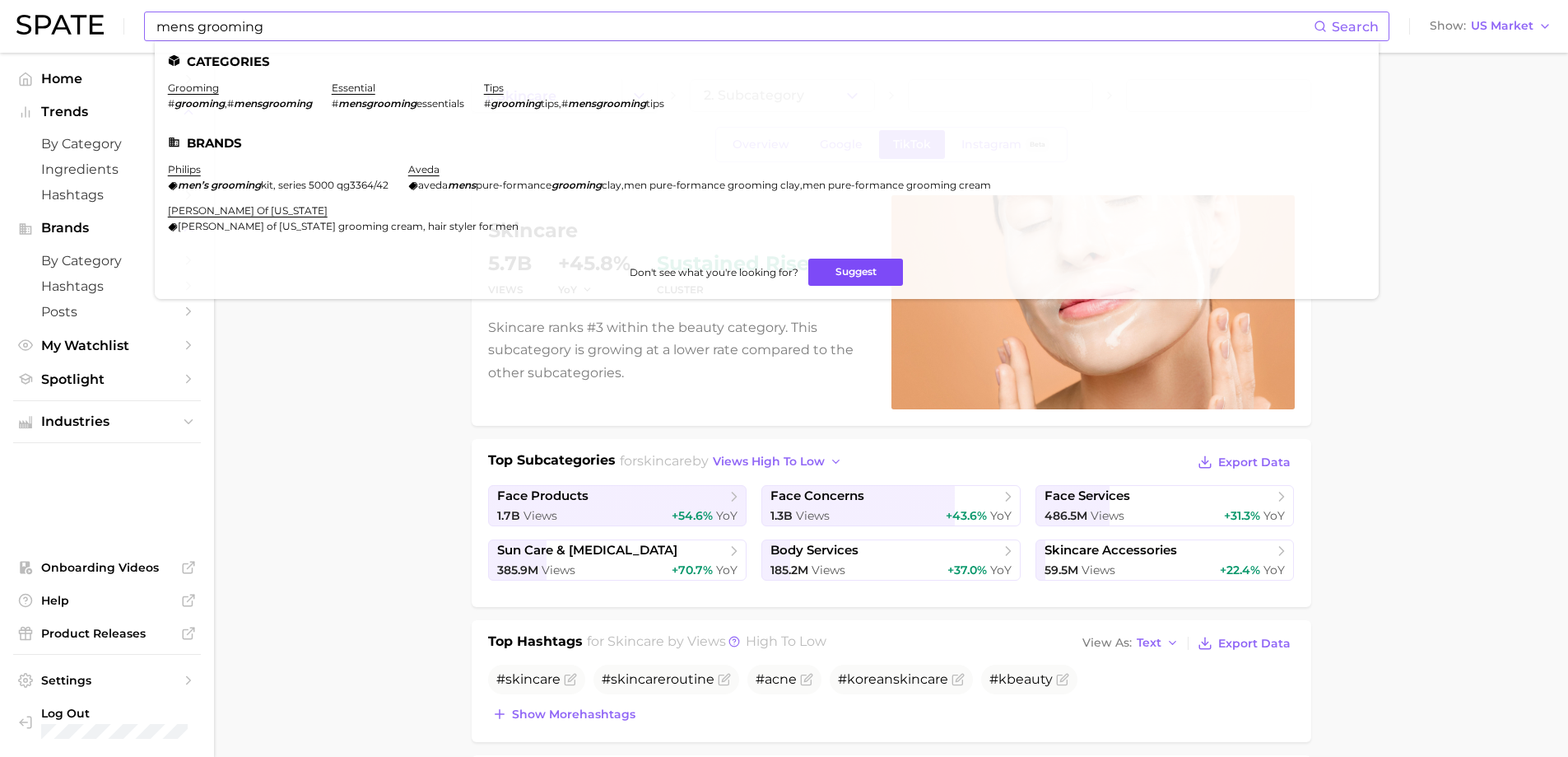
click at [841, 258] on button "Suggest" at bounding box center [855, 271] width 94 height 27
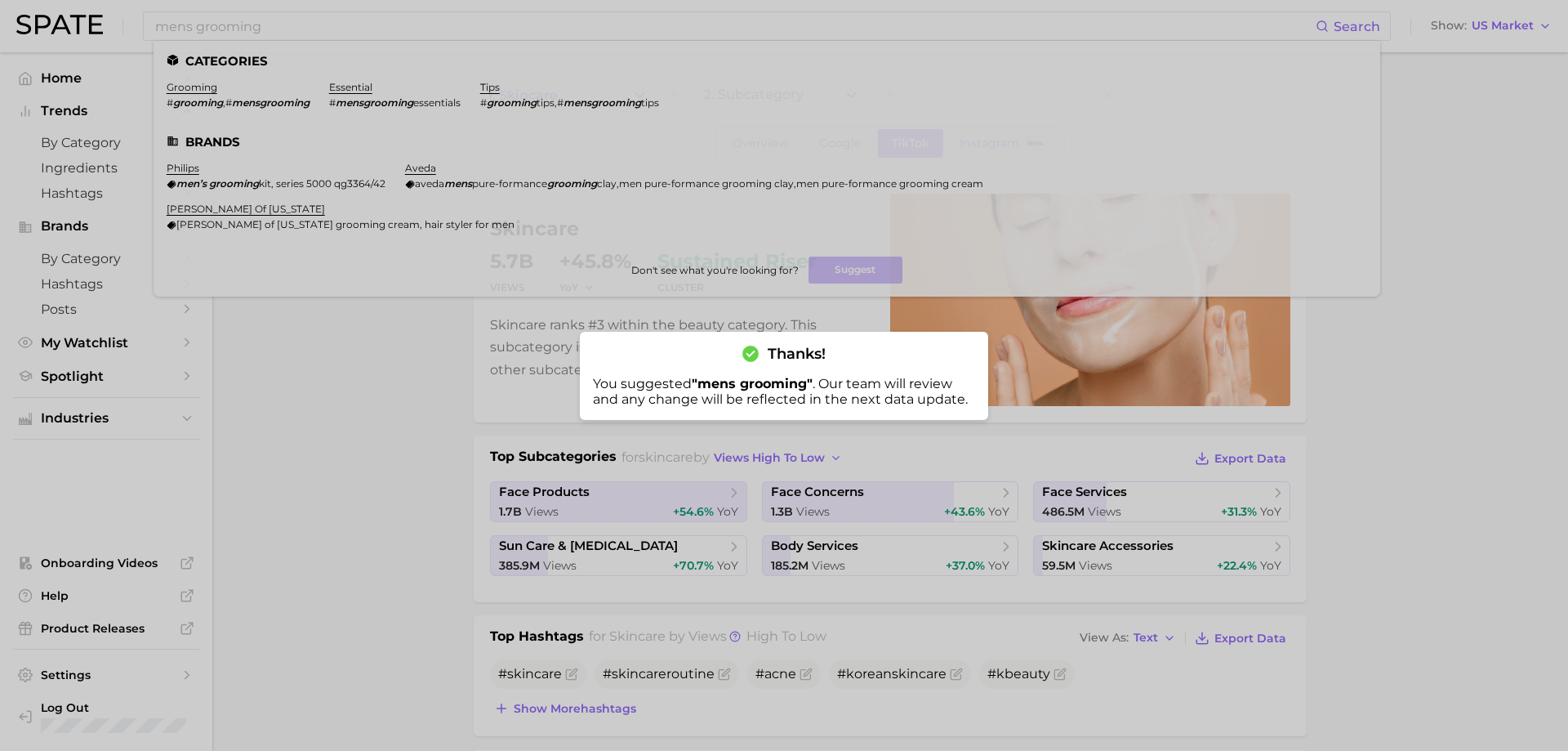
drag, startPoint x: 303, startPoint y: 137, endPoint x: 284, endPoint y: 117, distance: 27.6
click at [303, 136] on div at bounding box center [784, 375] width 1568 height 751
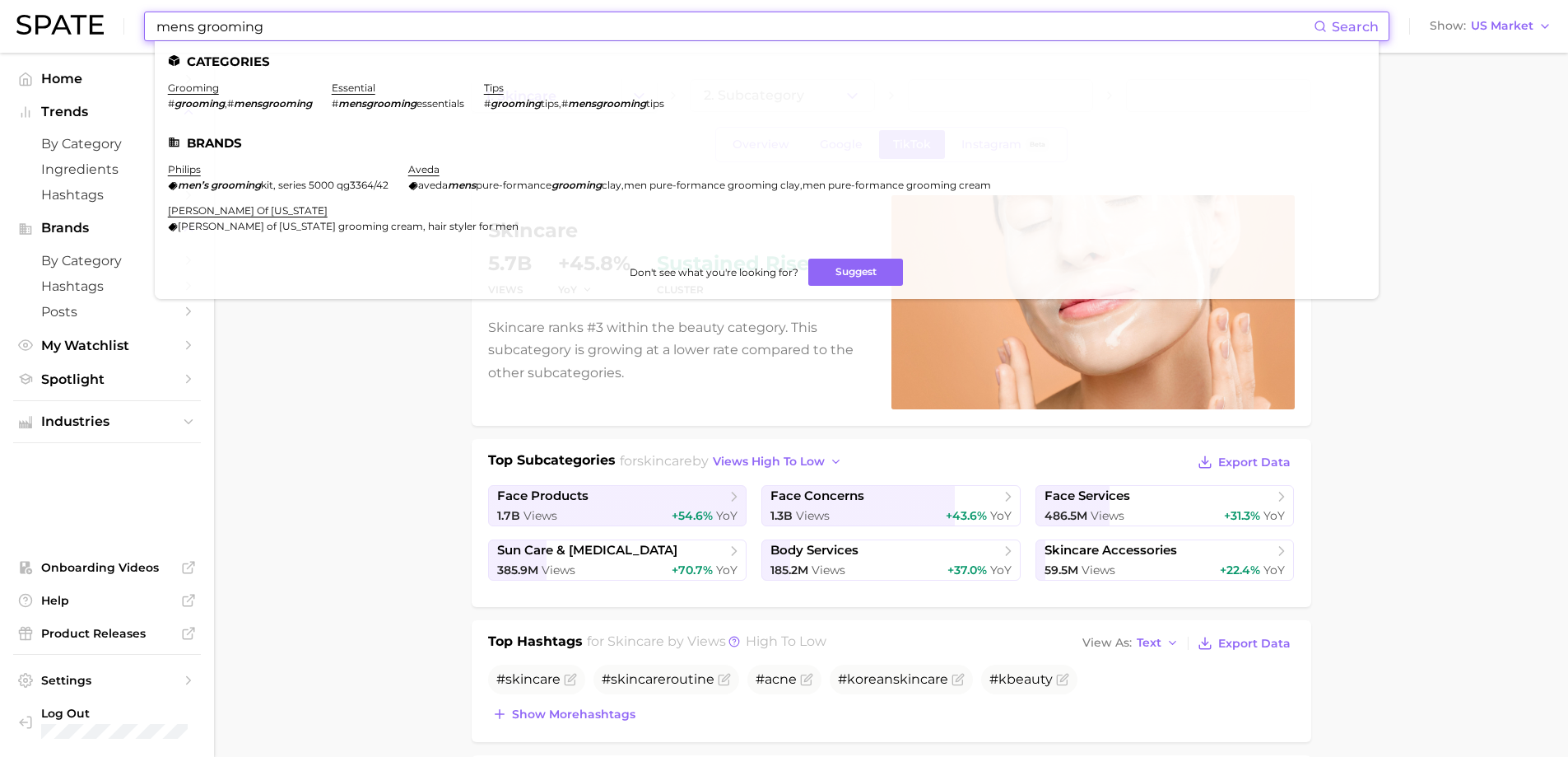
click at [337, 24] on input "mens grooming" at bounding box center [733, 26] width 1159 height 28
click at [202, 86] on link "grooming" at bounding box center [193, 87] width 51 height 12
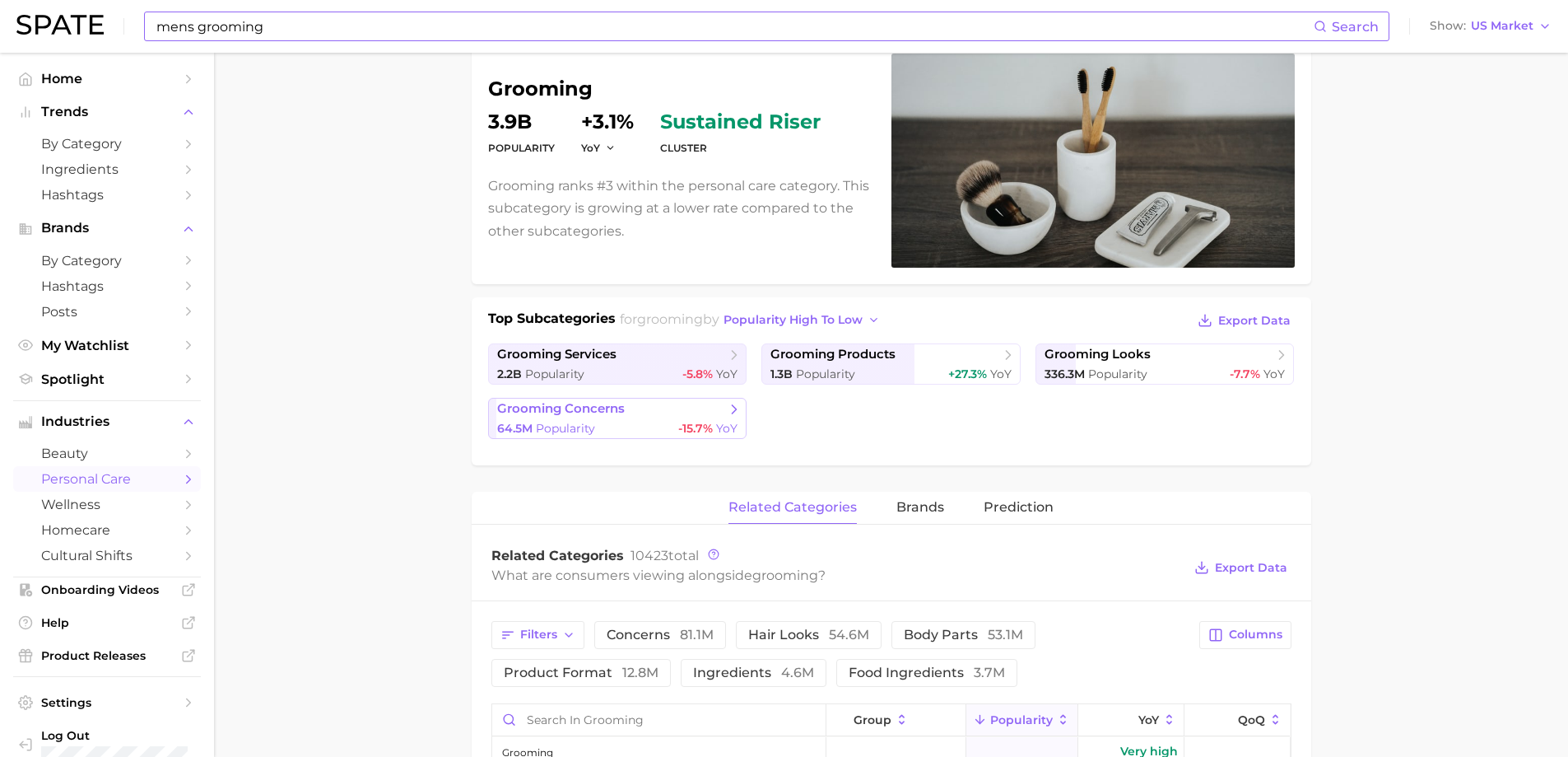
scroll to position [165, 0]
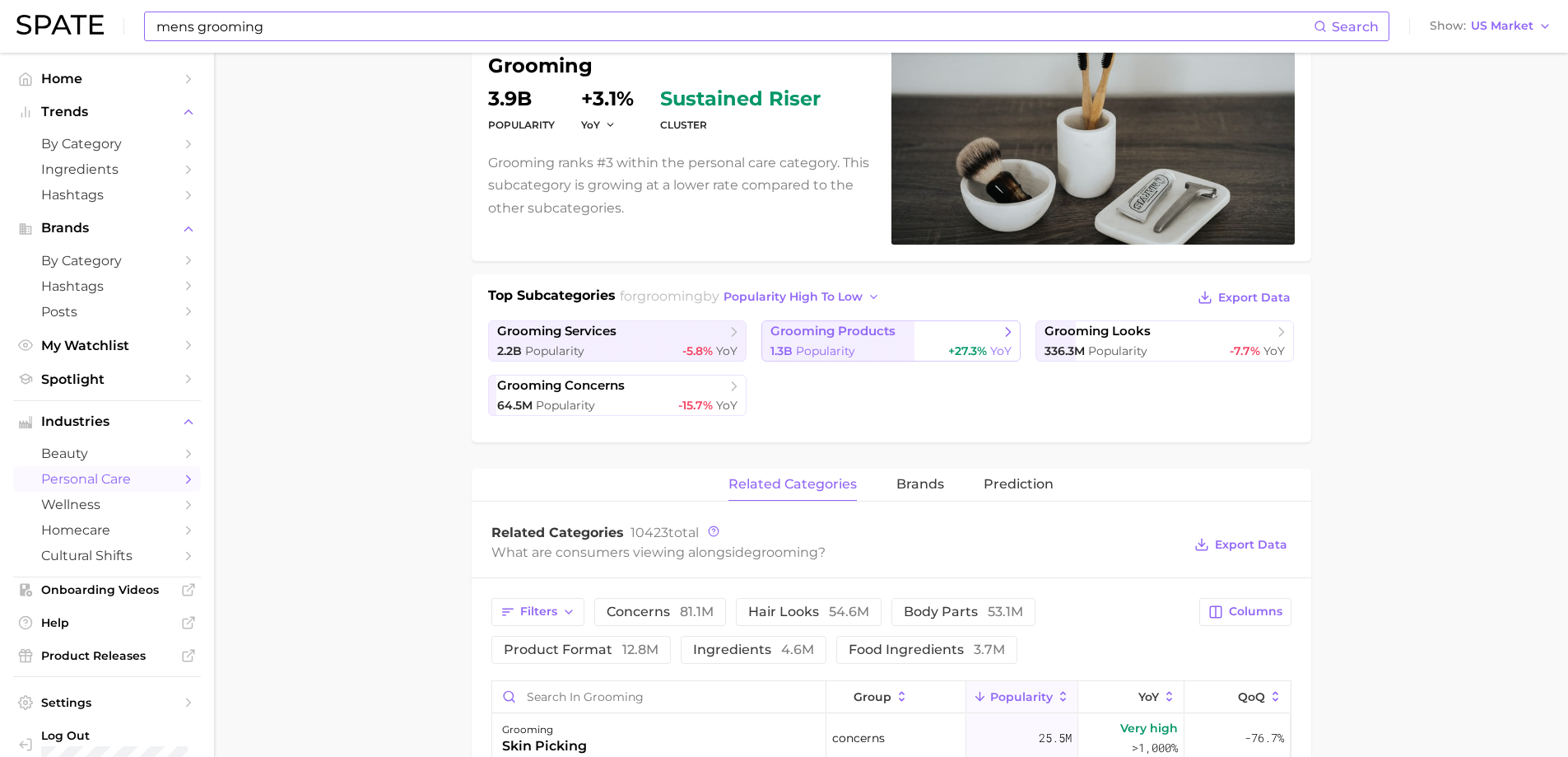
click at [846, 353] on span "Popularity" at bounding box center [825, 351] width 59 height 15
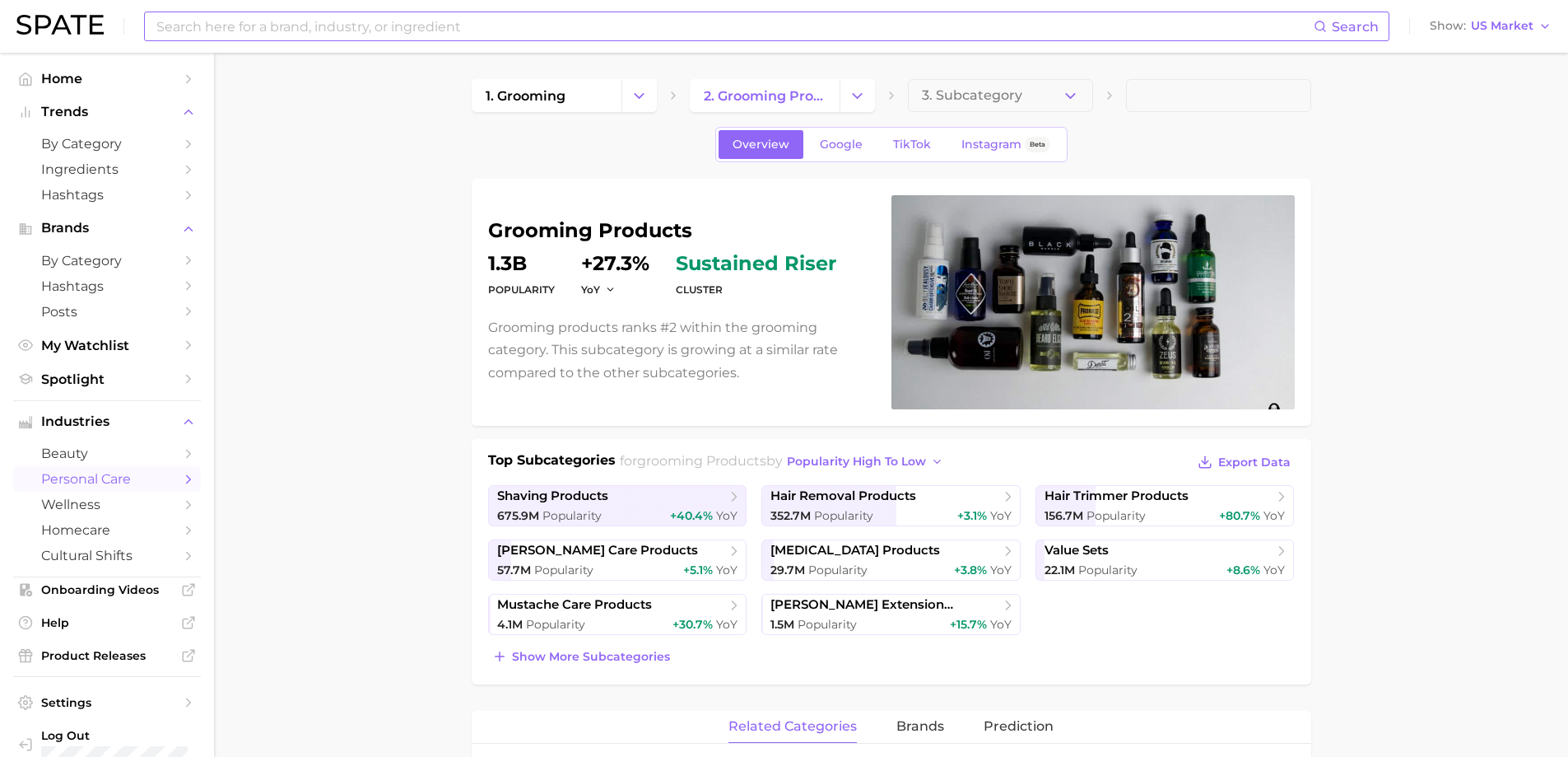
drag, startPoint x: 1100, startPoint y: 342, endPoint x: 970, endPoint y: 331, distance: 130.5
drag, startPoint x: 970, startPoint y: 331, endPoint x: 1063, endPoint y: 319, distance: 93.8
click at [1063, 319] on div at bounding box center [1093, 302] width 403 height 214
drag, startPoint x: 1063, startPoint y: 319, endPoint x: 915, endPoint y: 143, distance: 230.0
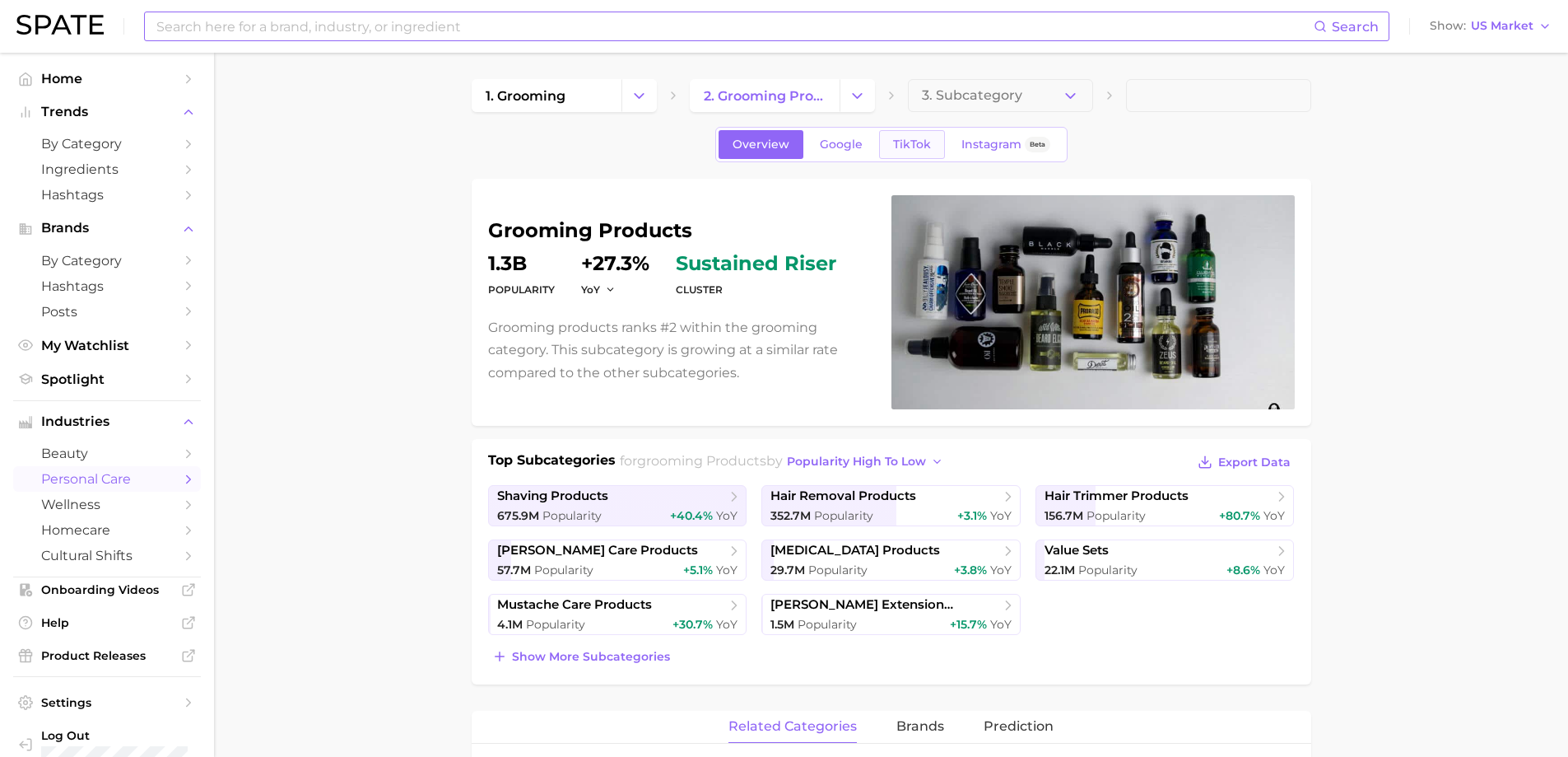
click at [915, 143] on span "TikTok" at bounding box center [912, 144] width 37 height 14
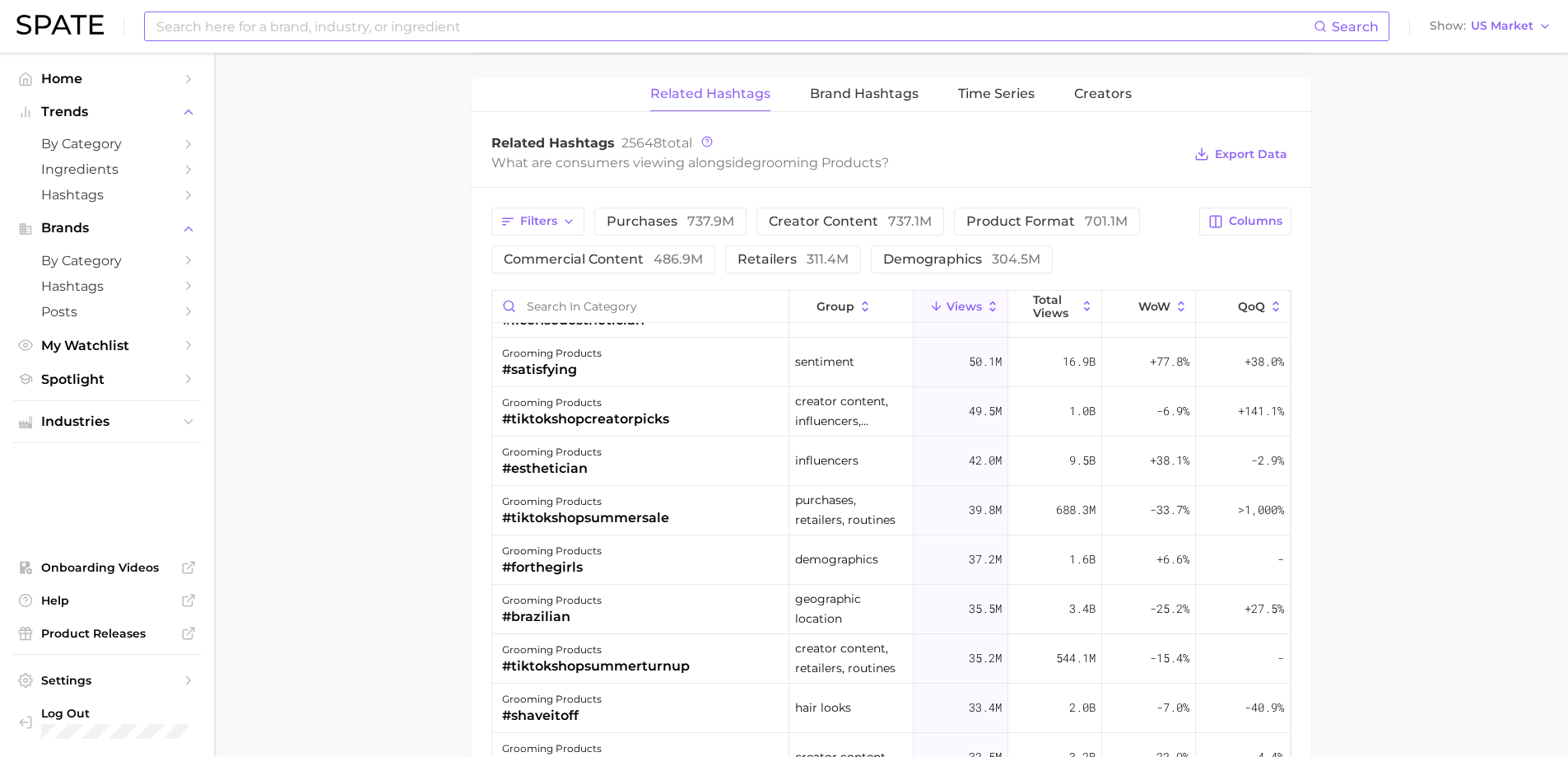
scroll to position [988, 0]
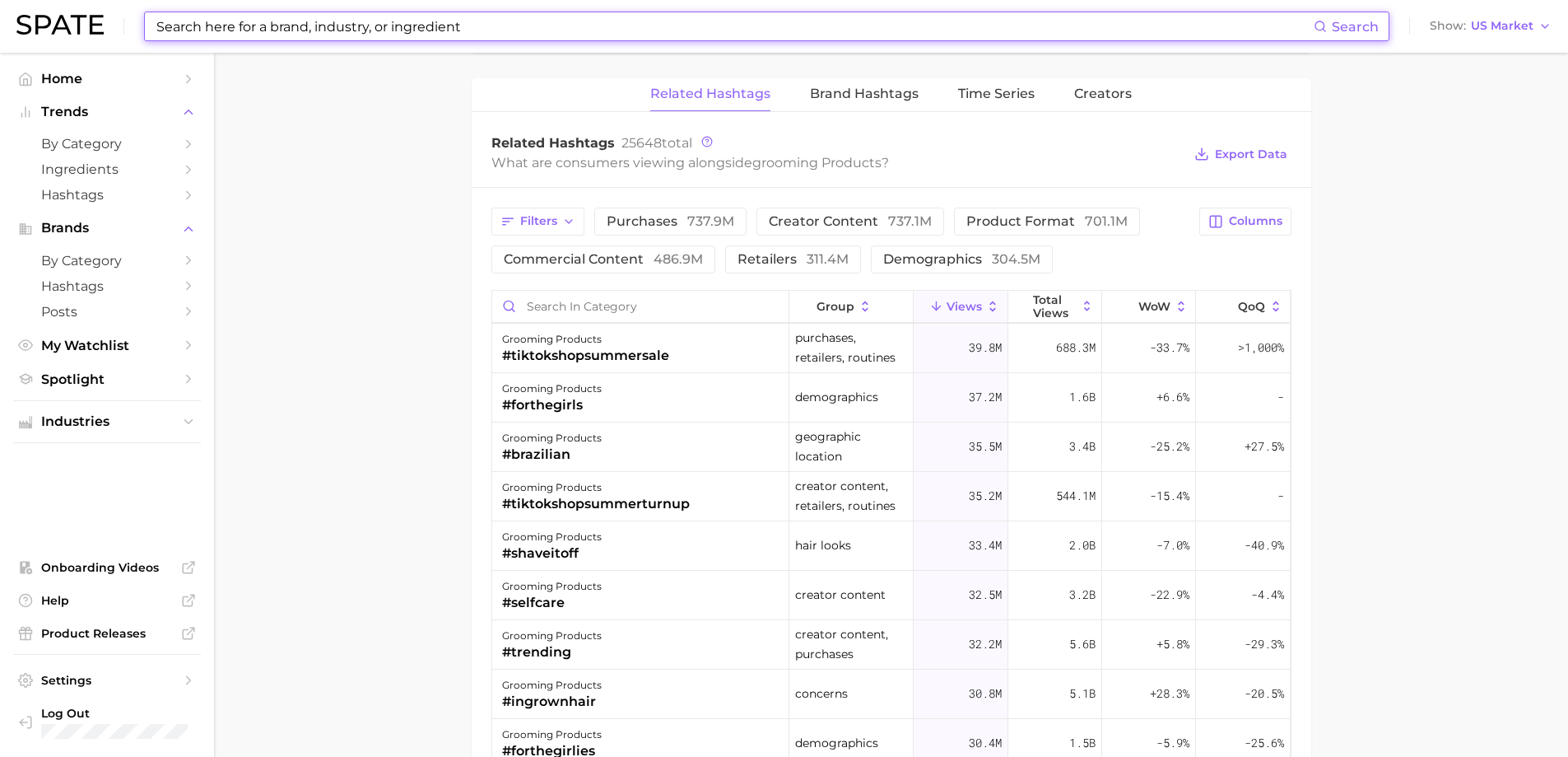
click at [356, 31] on input at bounding box center [733, 26] width 1159 height 28
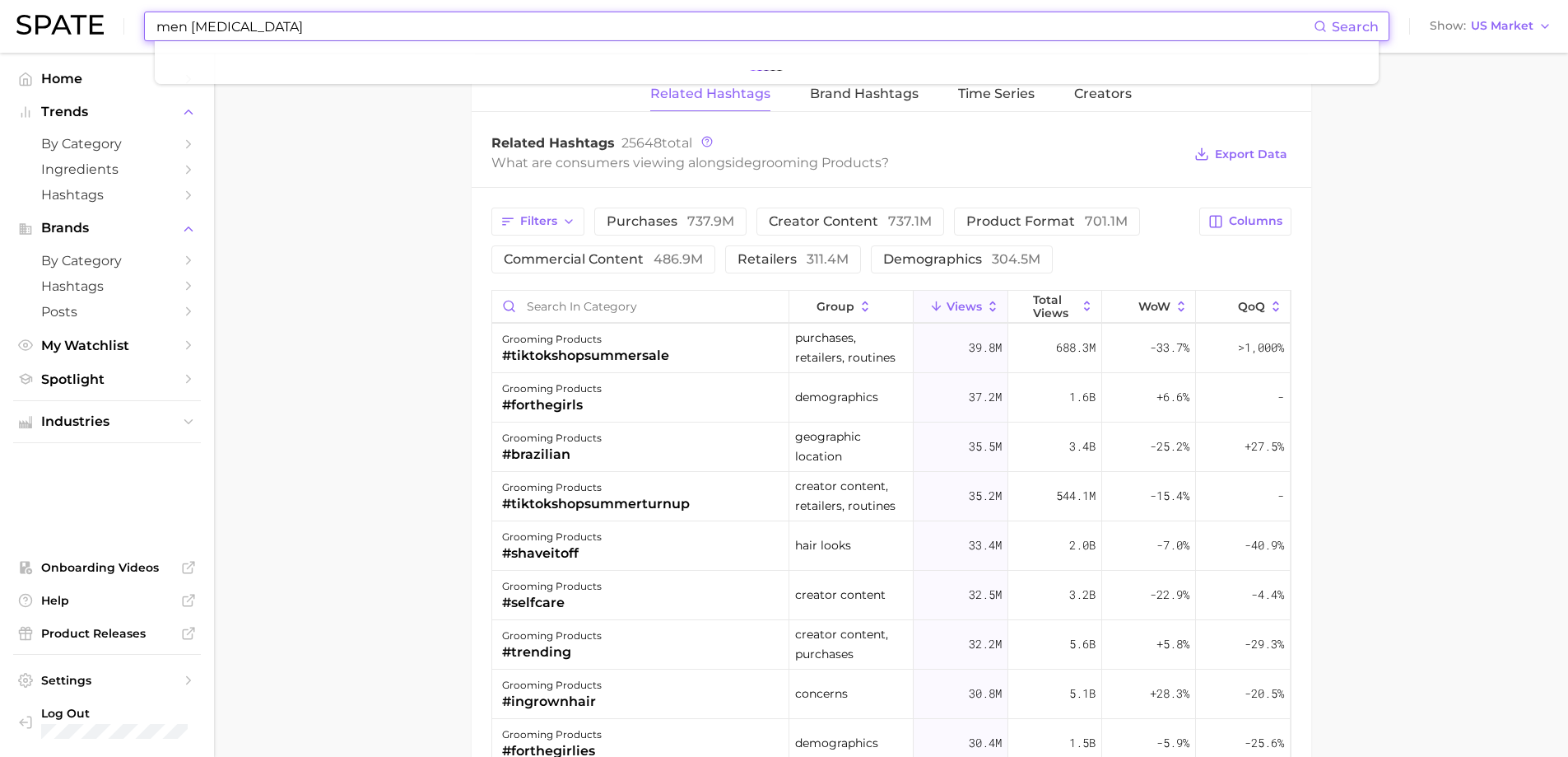
type input "men [MEDICAL_DATA]"
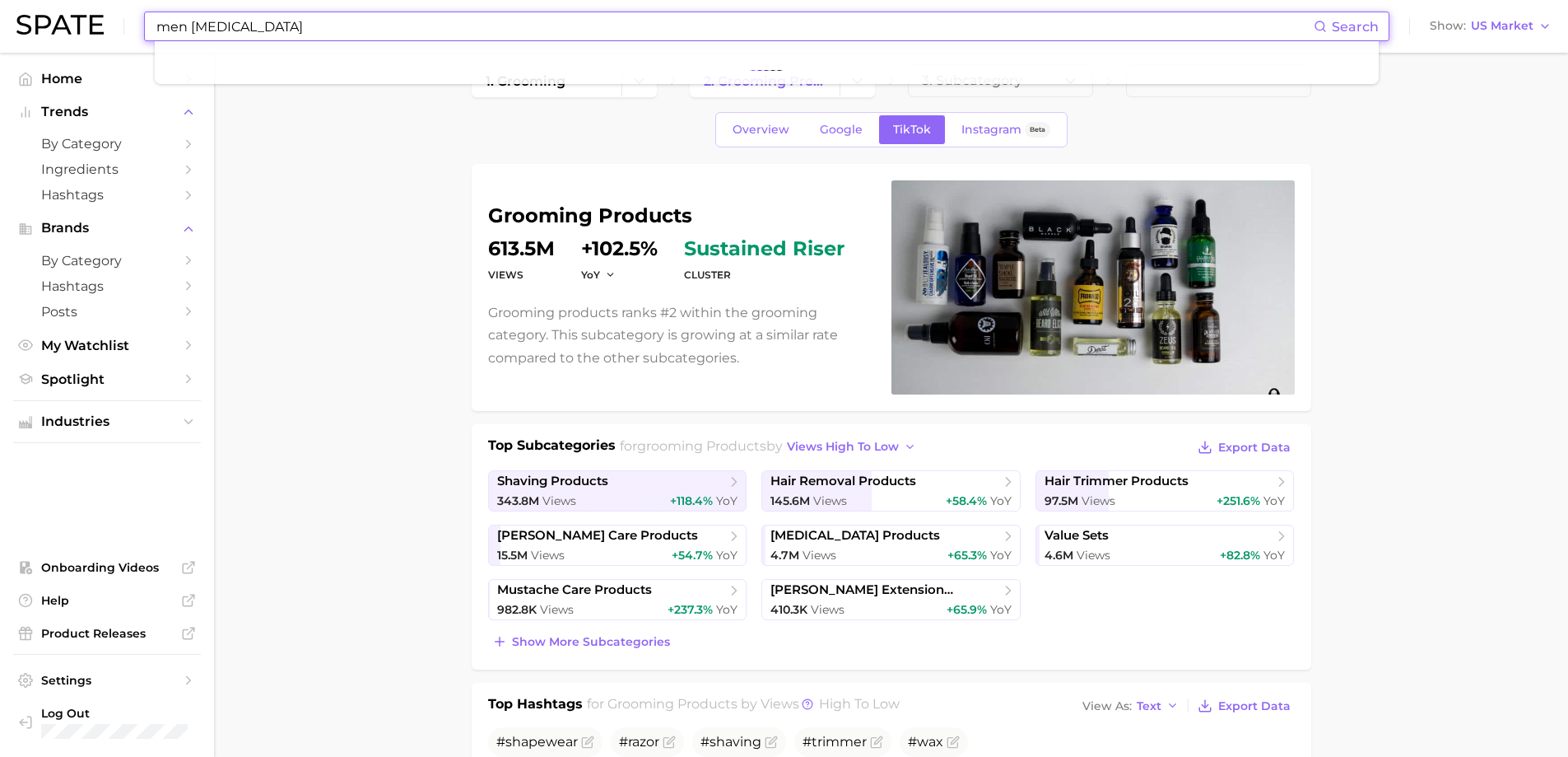
scroll to position [0, 0]
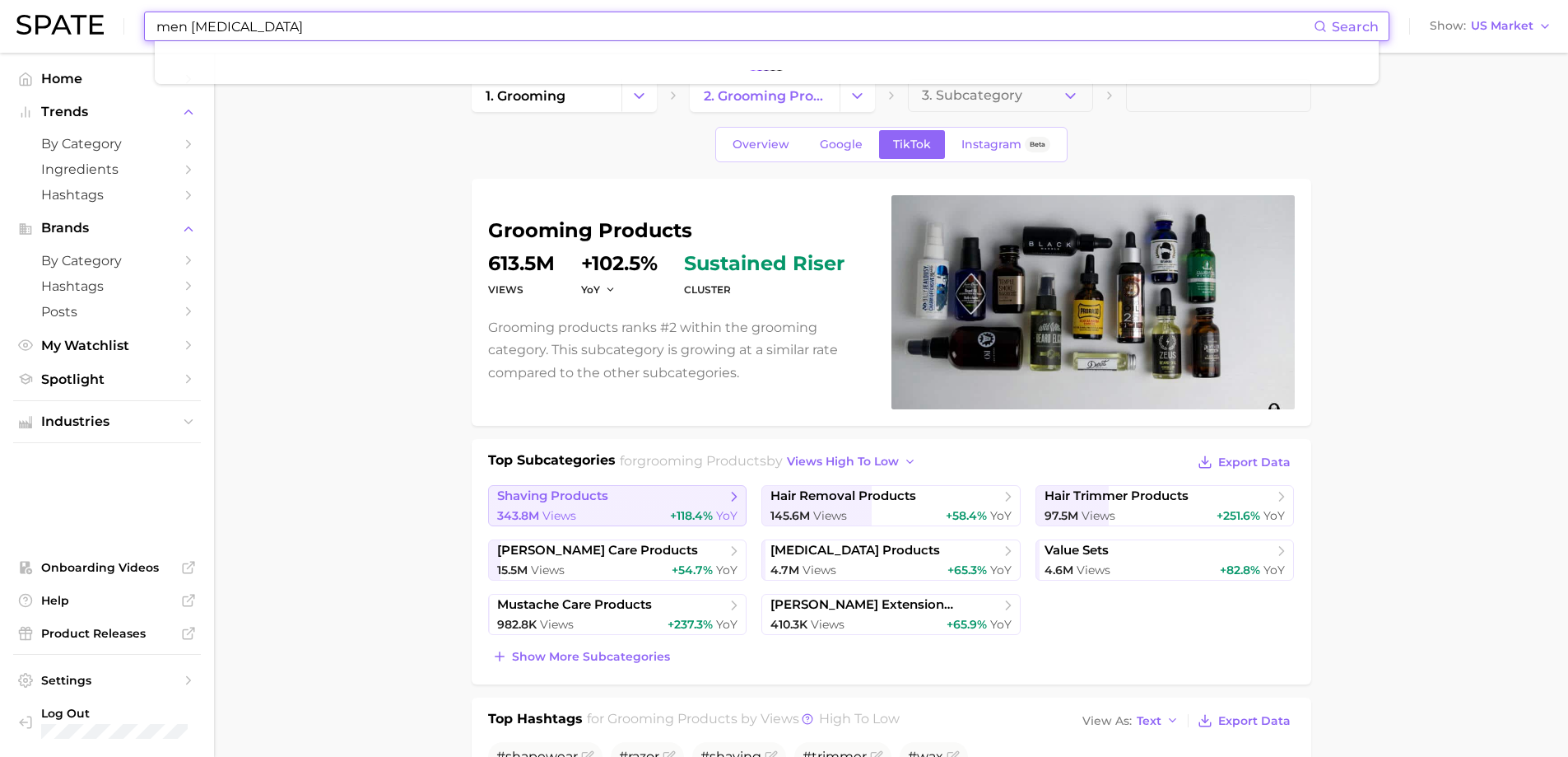
click at [579, 502] on span "shaving products" at bounding box center [552, 496] width 111 height 16
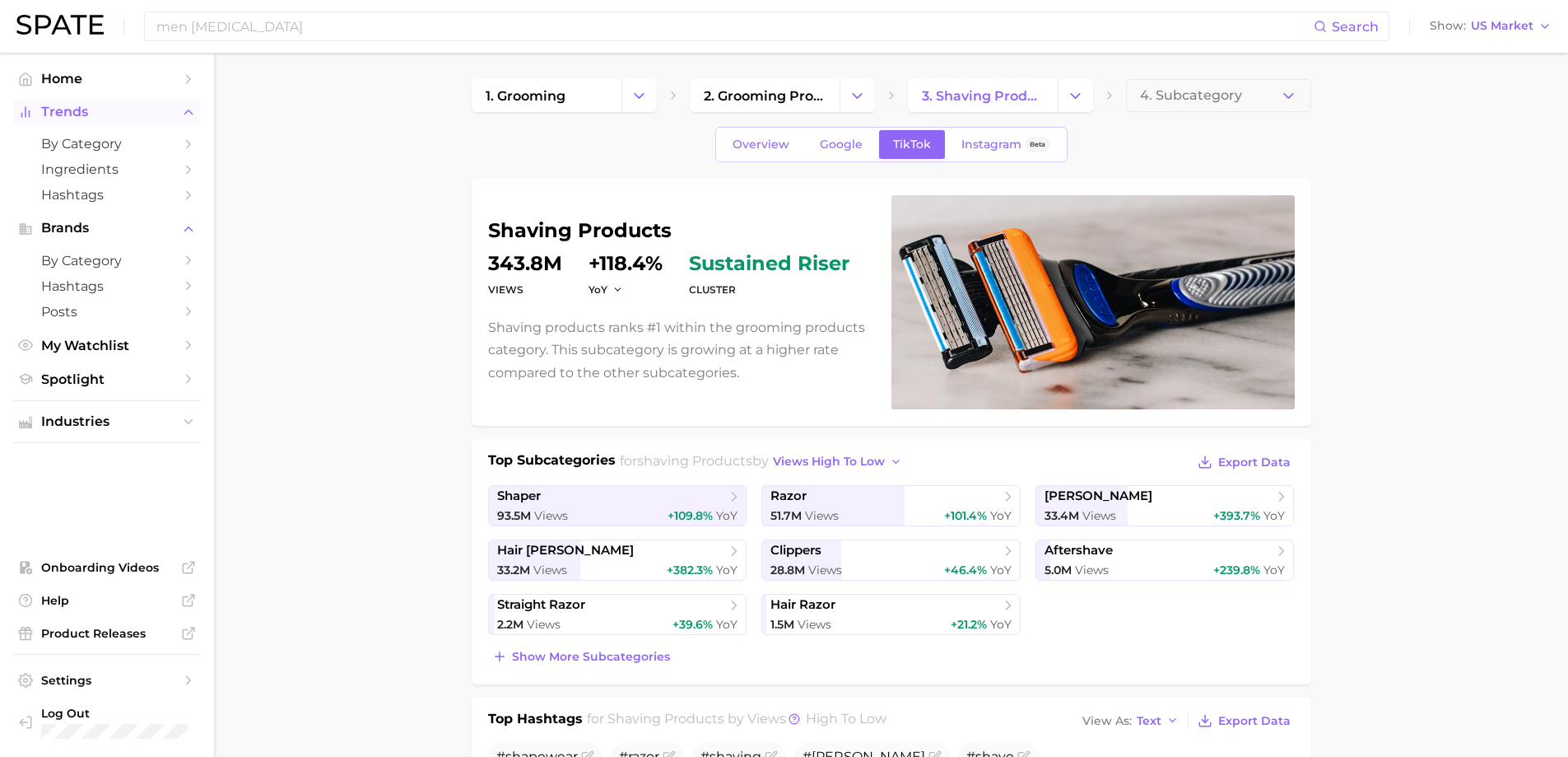
click at [55, 101] on button "Trends" at bounding box center [107, 111] width 188 height 24
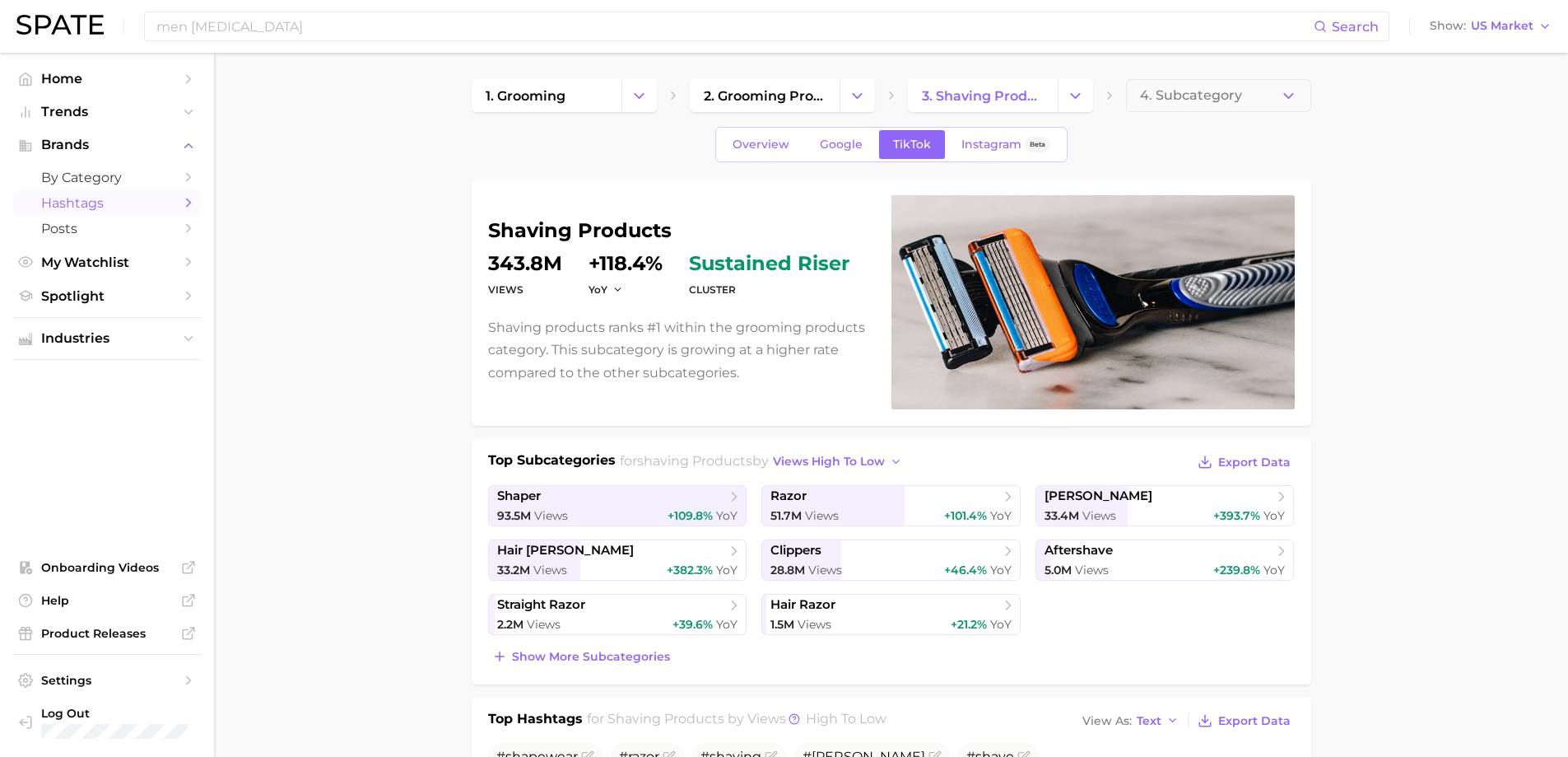
click at [78, 197] on span "Hashtags" at bounding box center [107, 203] width 132 height 16
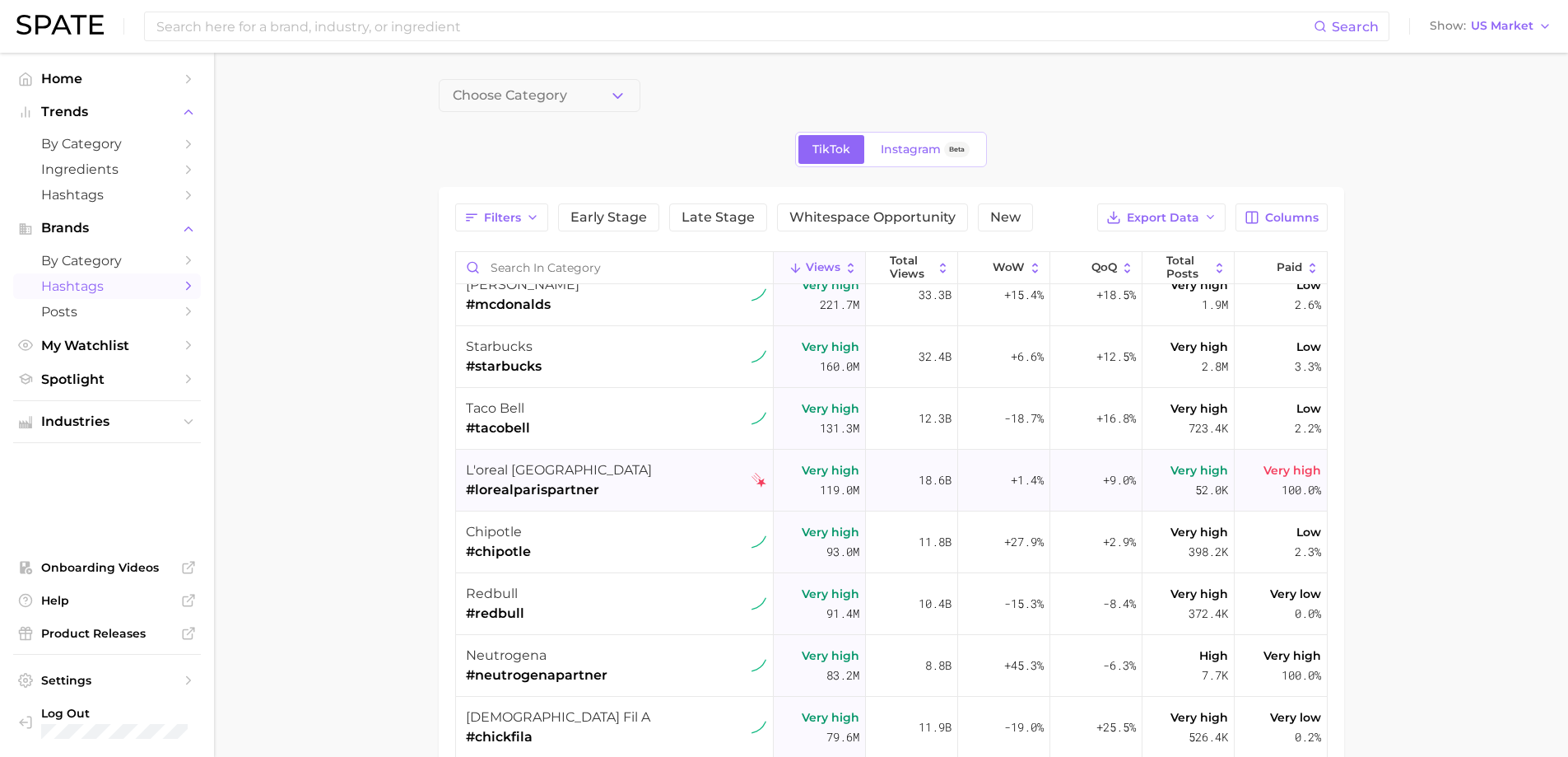
scroll to position [247, 0]
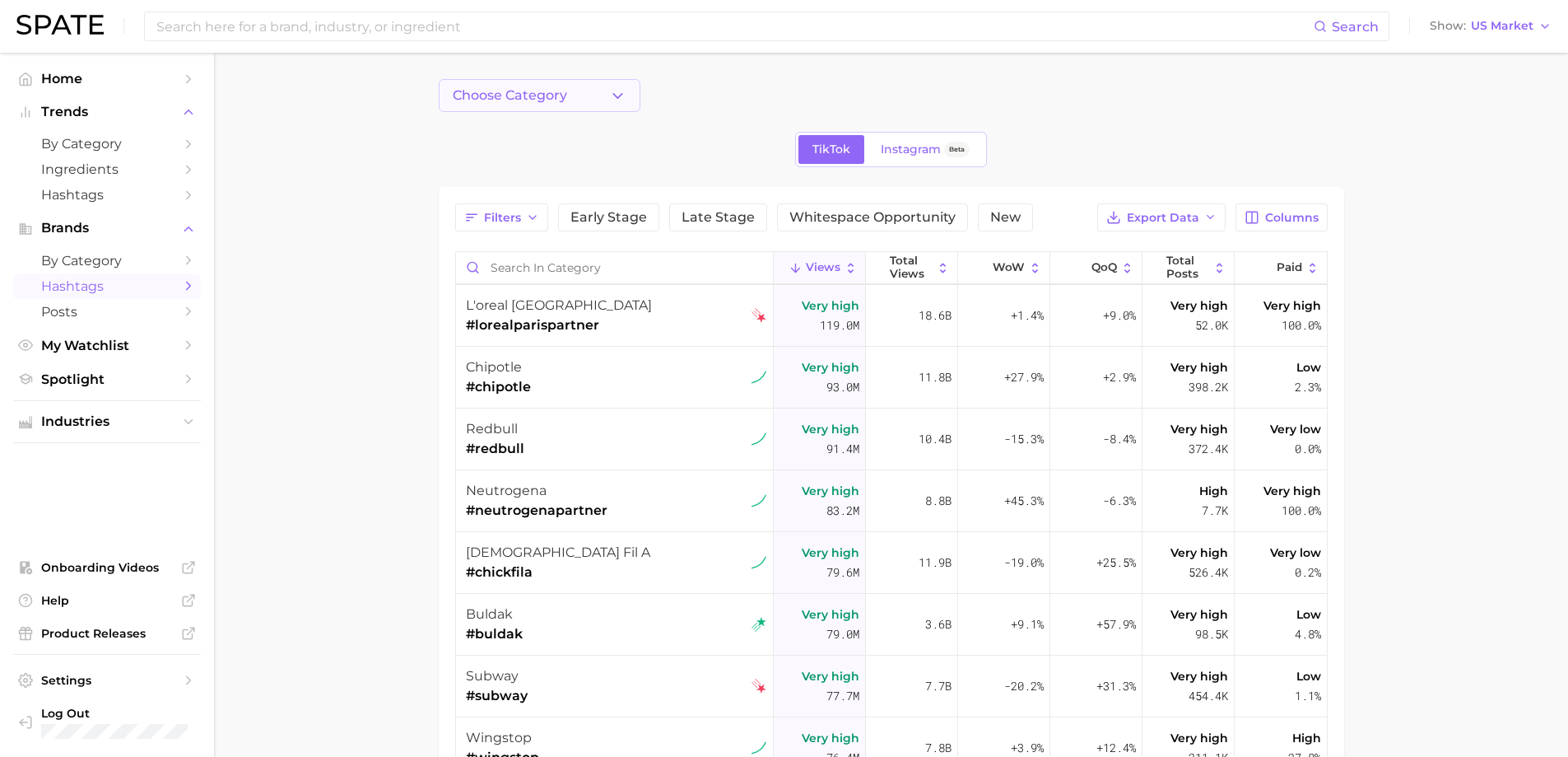
click at [614, 104] on icon "button" at bounding box center [617, 95] width 17 height 17
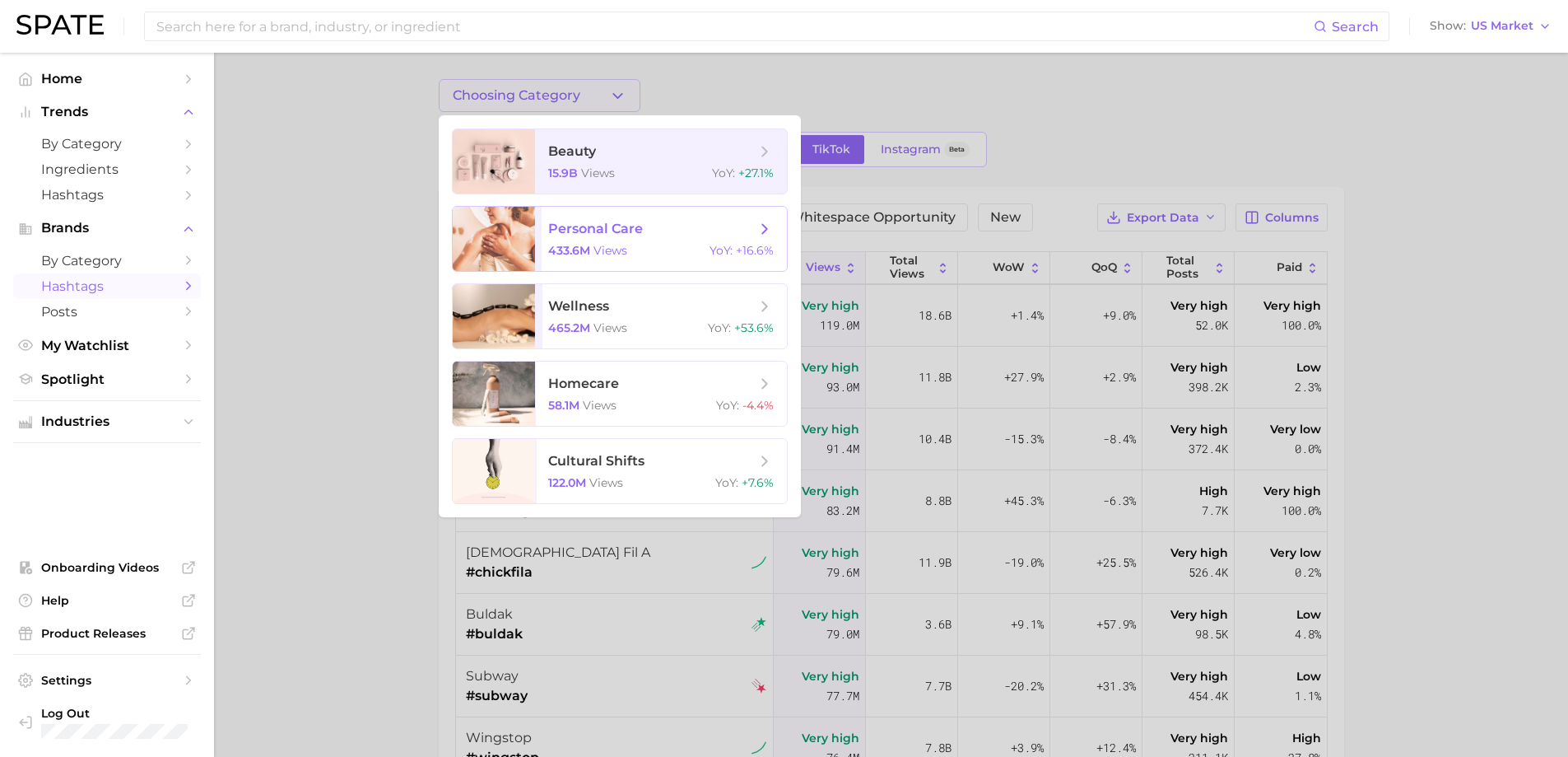
click at [611, 226] on span "personal care" at bounding box center [595, 228] width 94 height 16
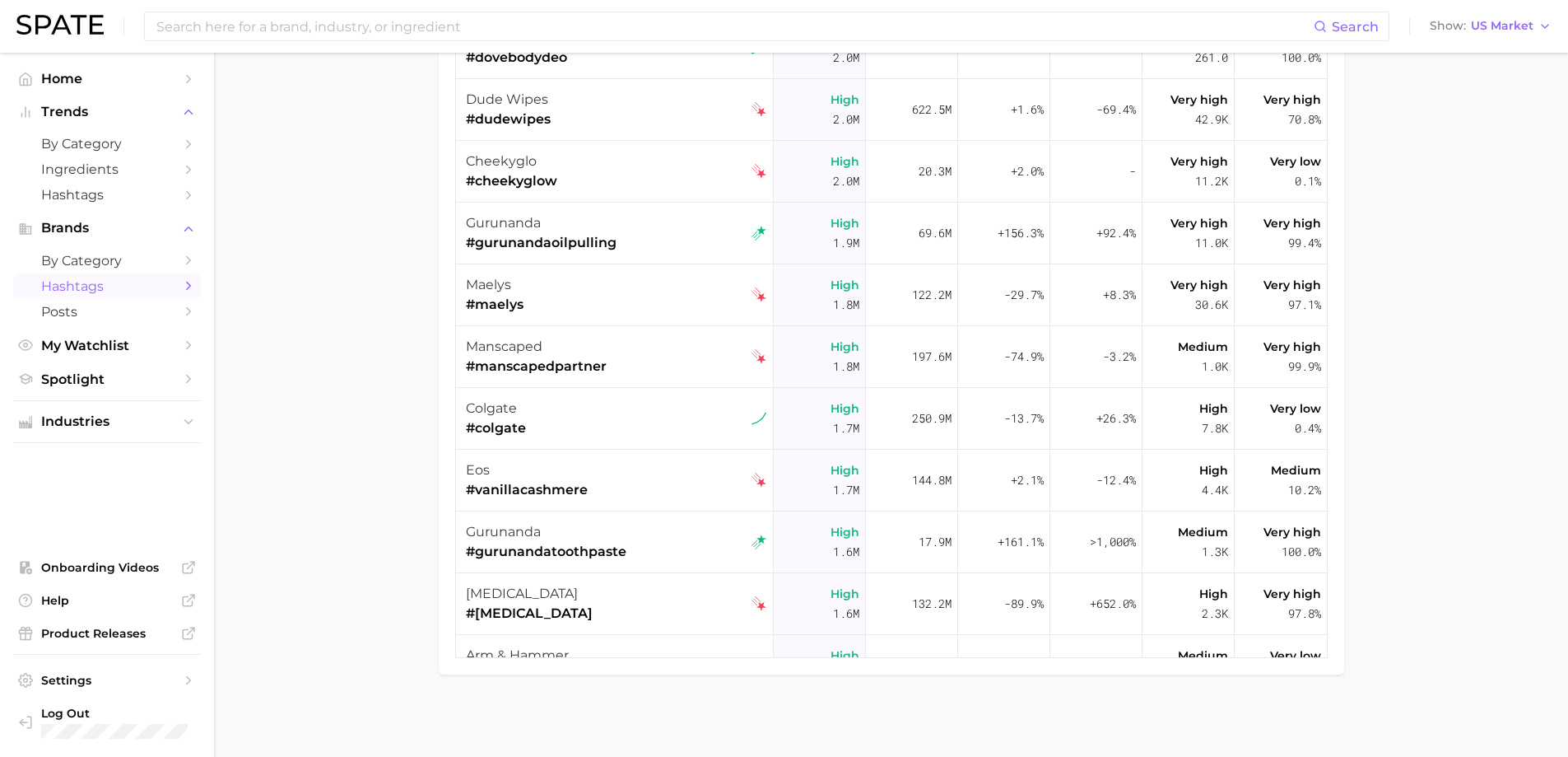
scroll to position [2470, 0]
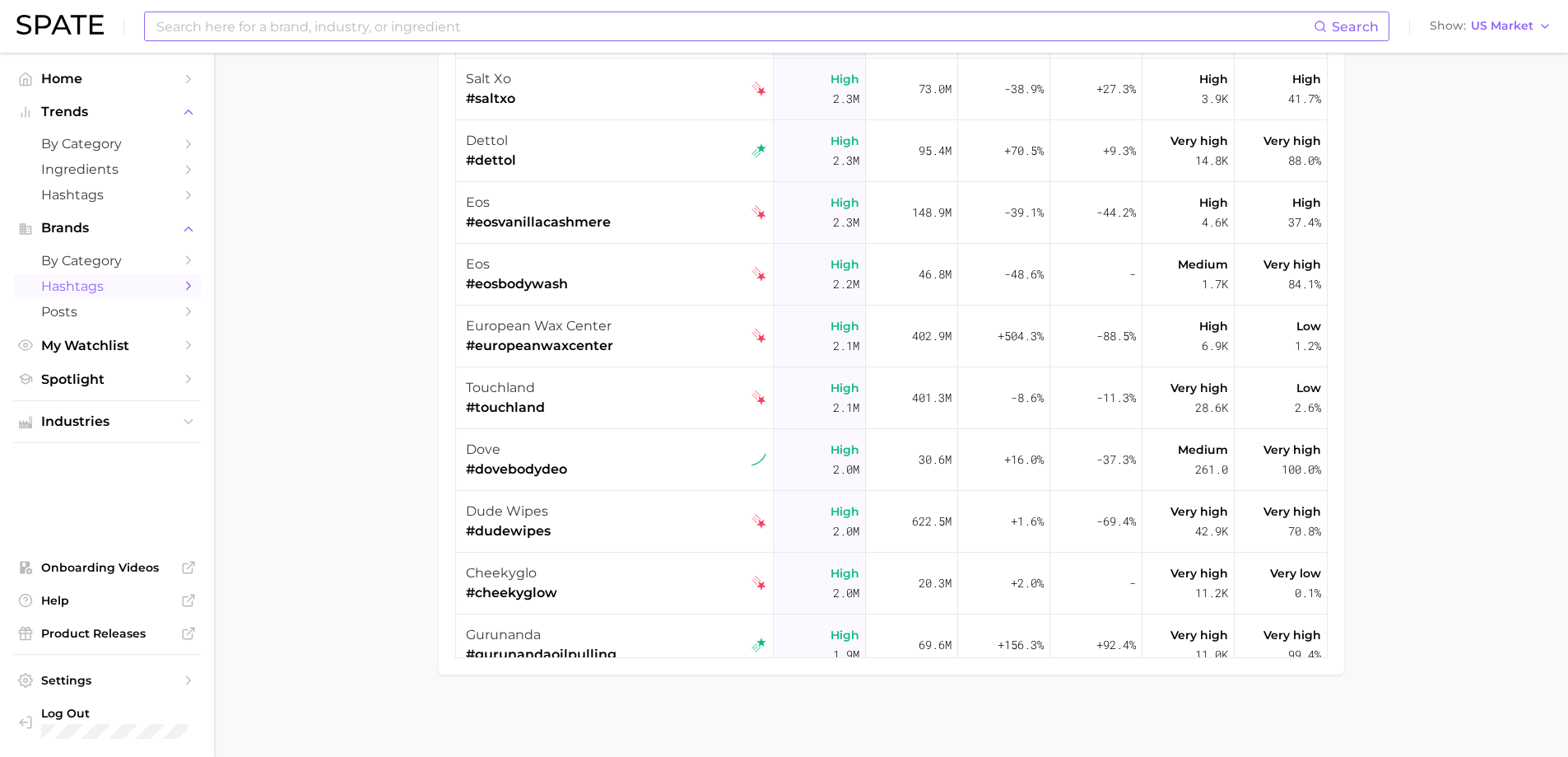
click at [353, 24] on input at bounding box center [733, 26] width 1159 height 28
type input "[MEDICAL_DATA] for men"
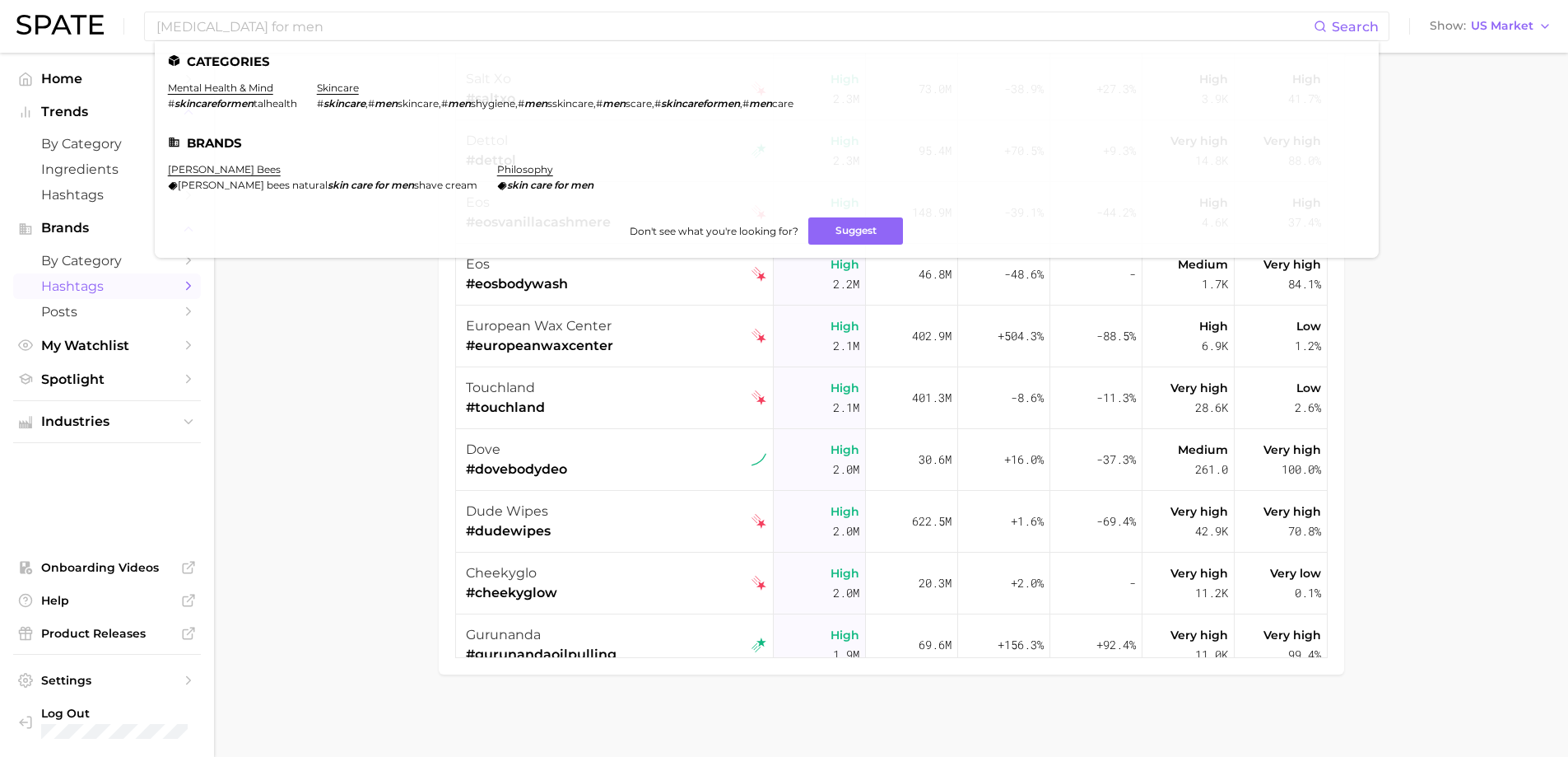
click at [358, 388] on main "personal care TikTok Instagram Beta Filters Early Stage Late Stage Whitespace O…" at bounding box center [891, 229] width 1354 height 1054
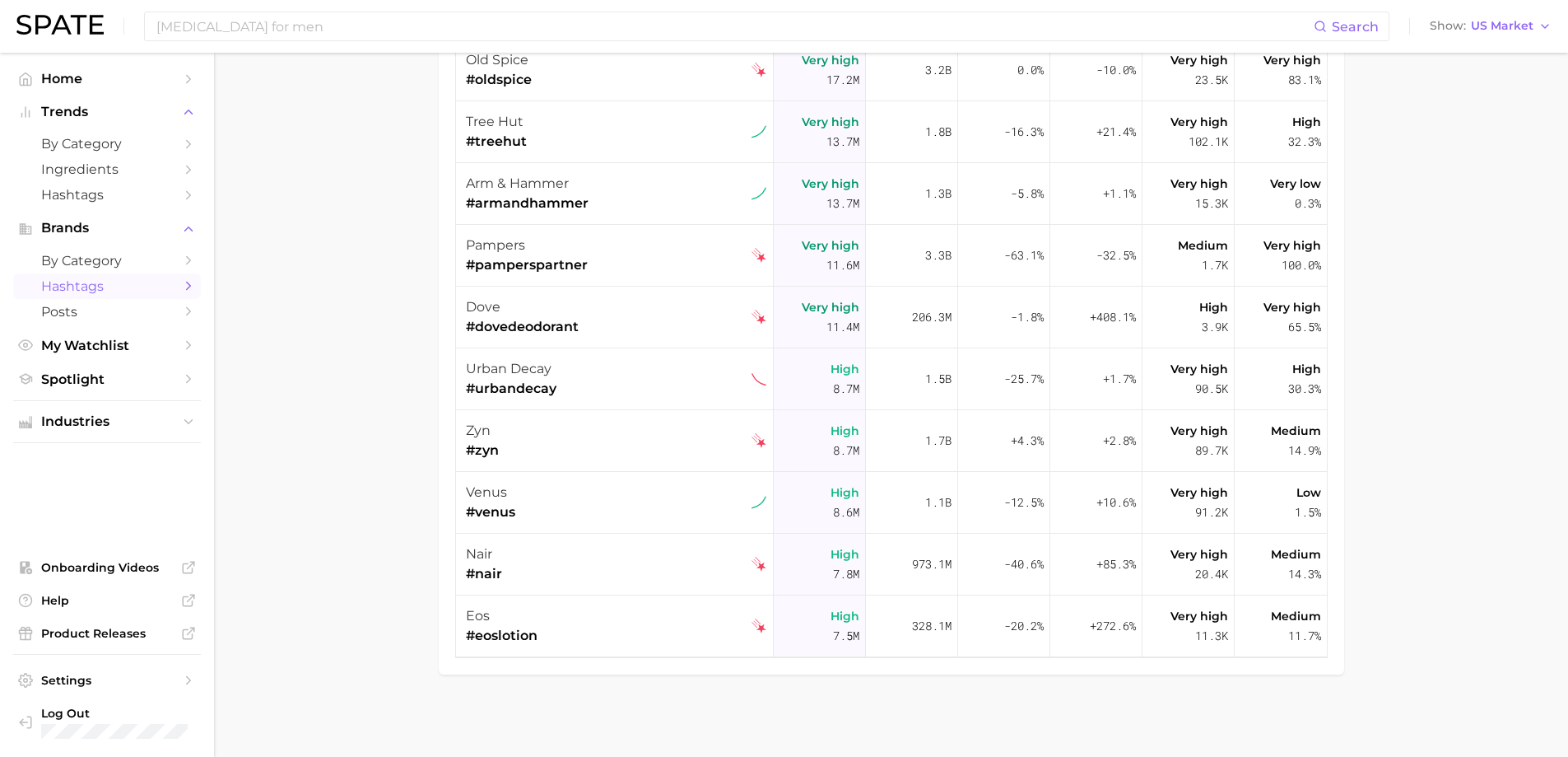
scroll to position [0, 0]
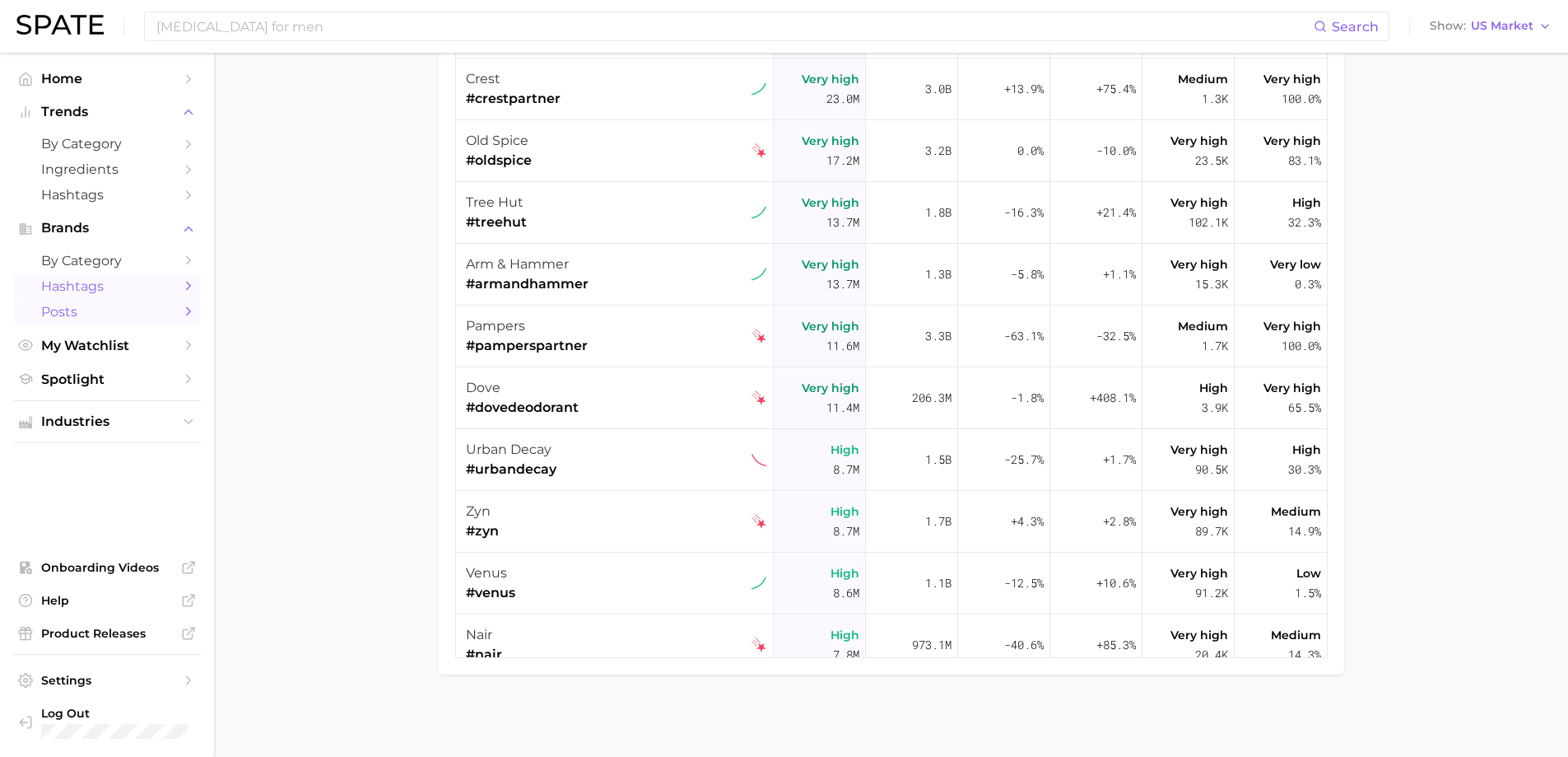
click at [73, 314] on span "Posts" at bounding box center [107, 312] width 132 height 16
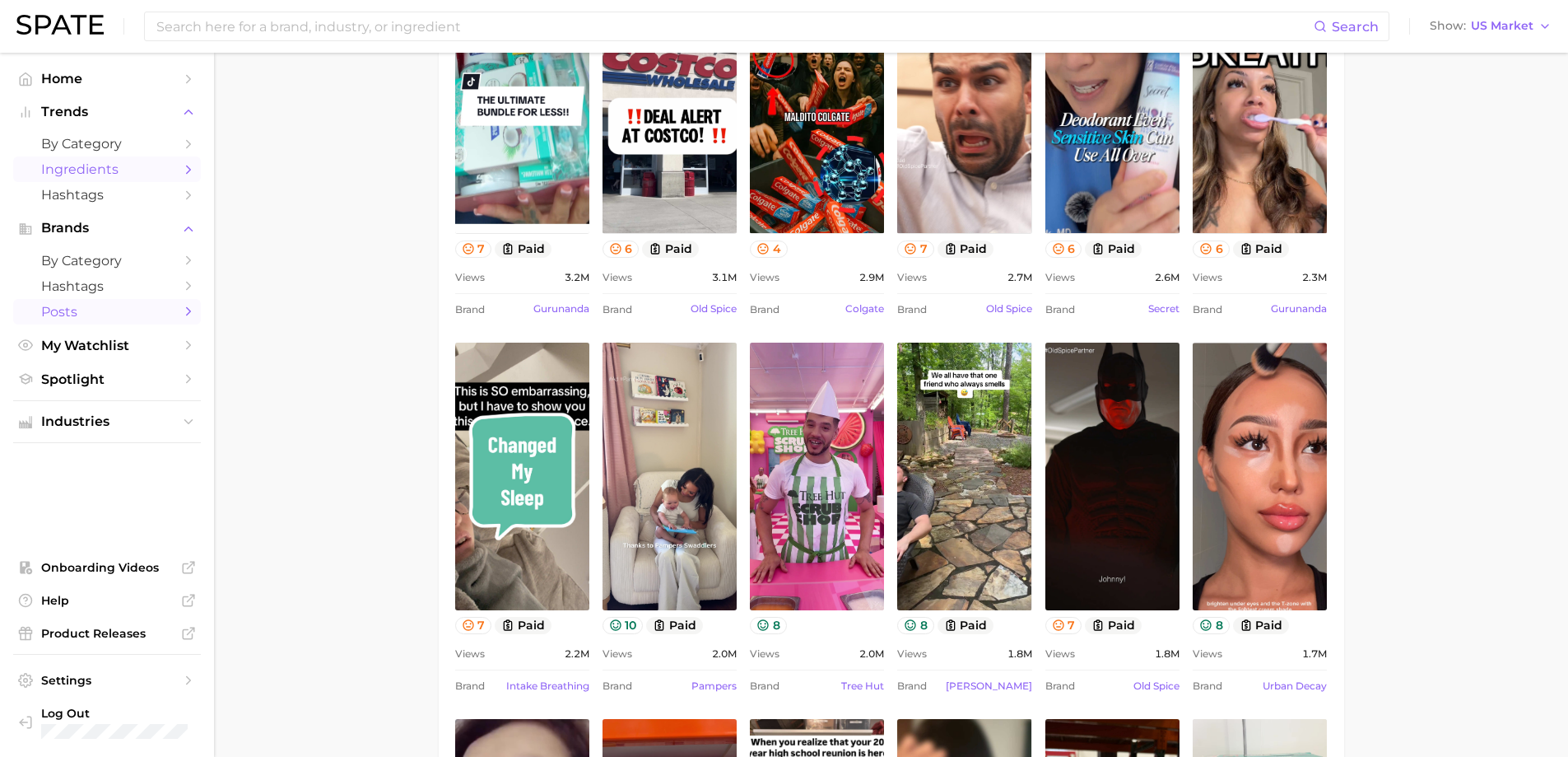
click at [63, 168] on span "Ingredients" at bounding box center [107, 168] width 132 height 16
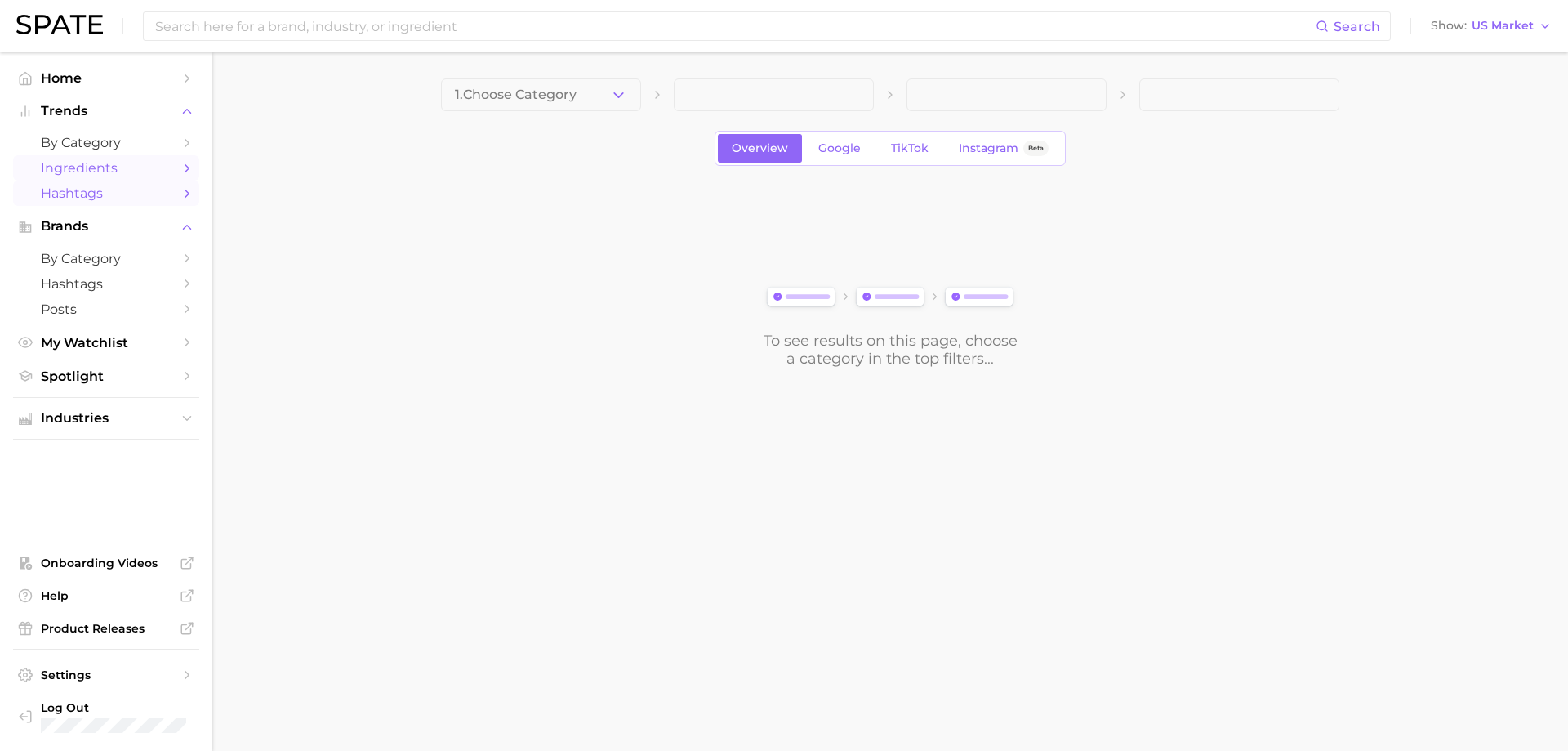
click at [66, 197] on span "Hashtags" at bounding box center [106, 193] width 131 height 16
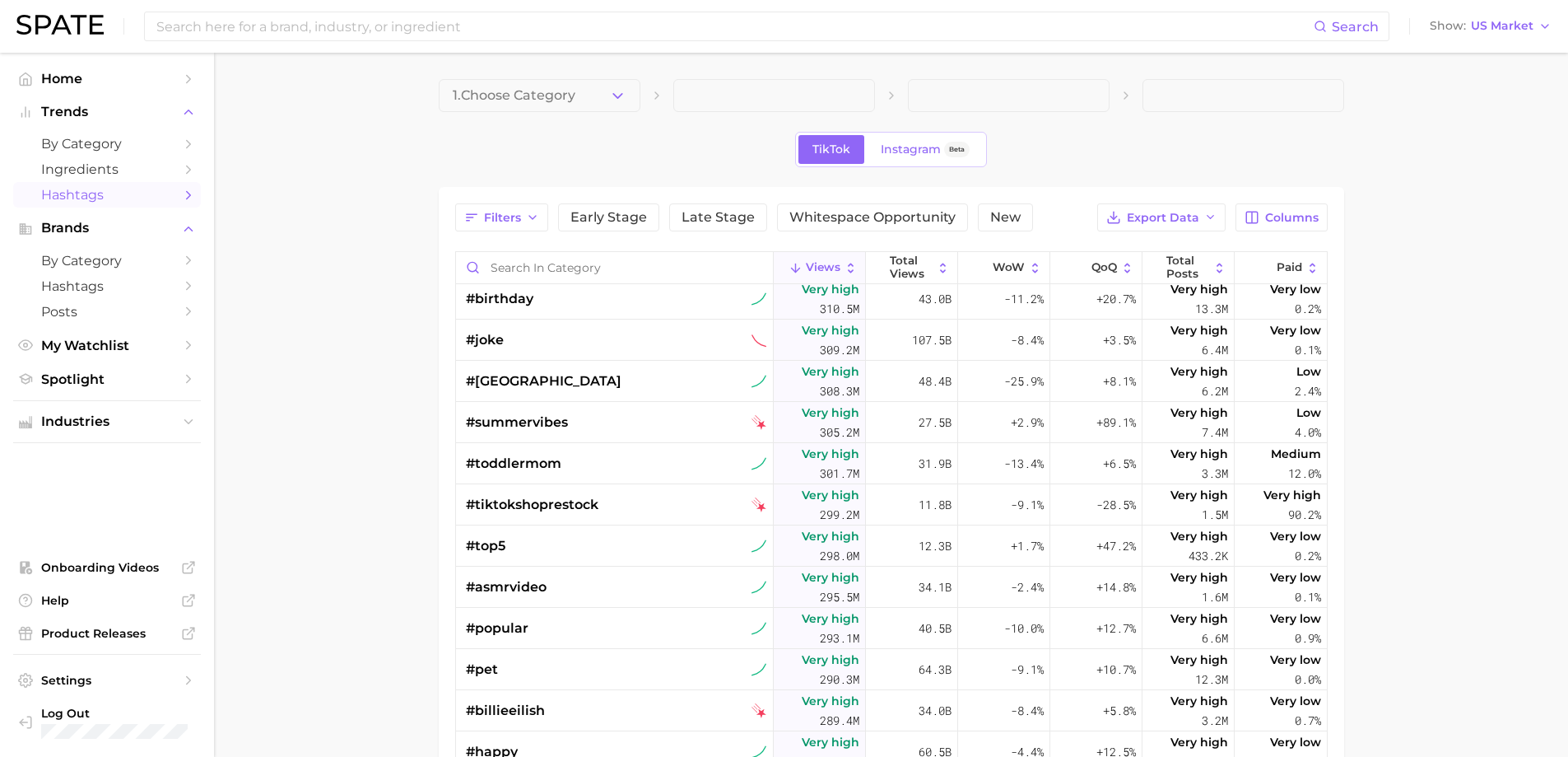
scroll to position [8316, 0]
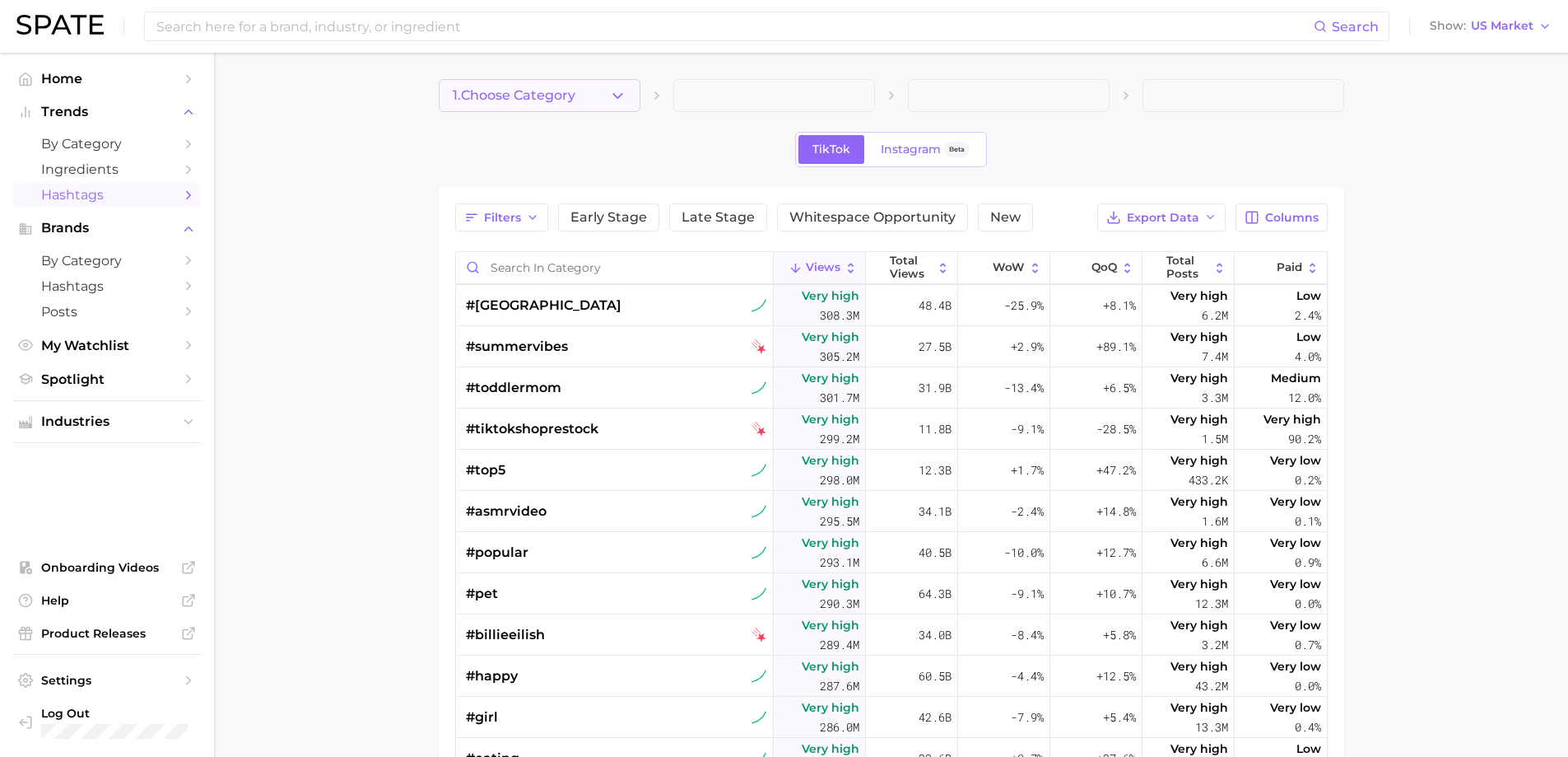
click at [614, 93] on polyline "button" at bounding box center [618, 95] width 9 height 4
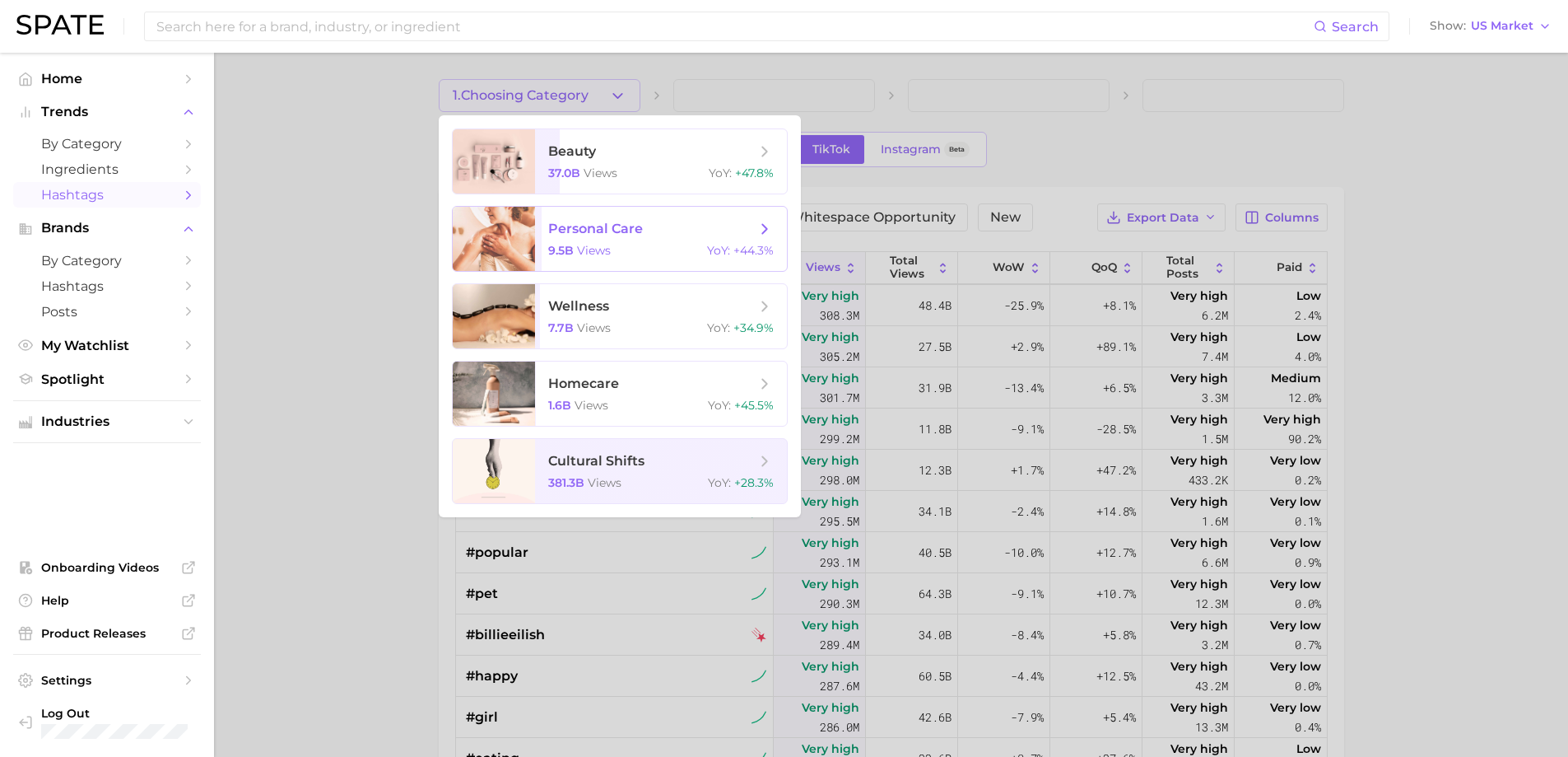
click at [600, 242] on span "personal care 9.5b views YoY : +44.3%" at bounding box center [661, 239] width 252 height 65
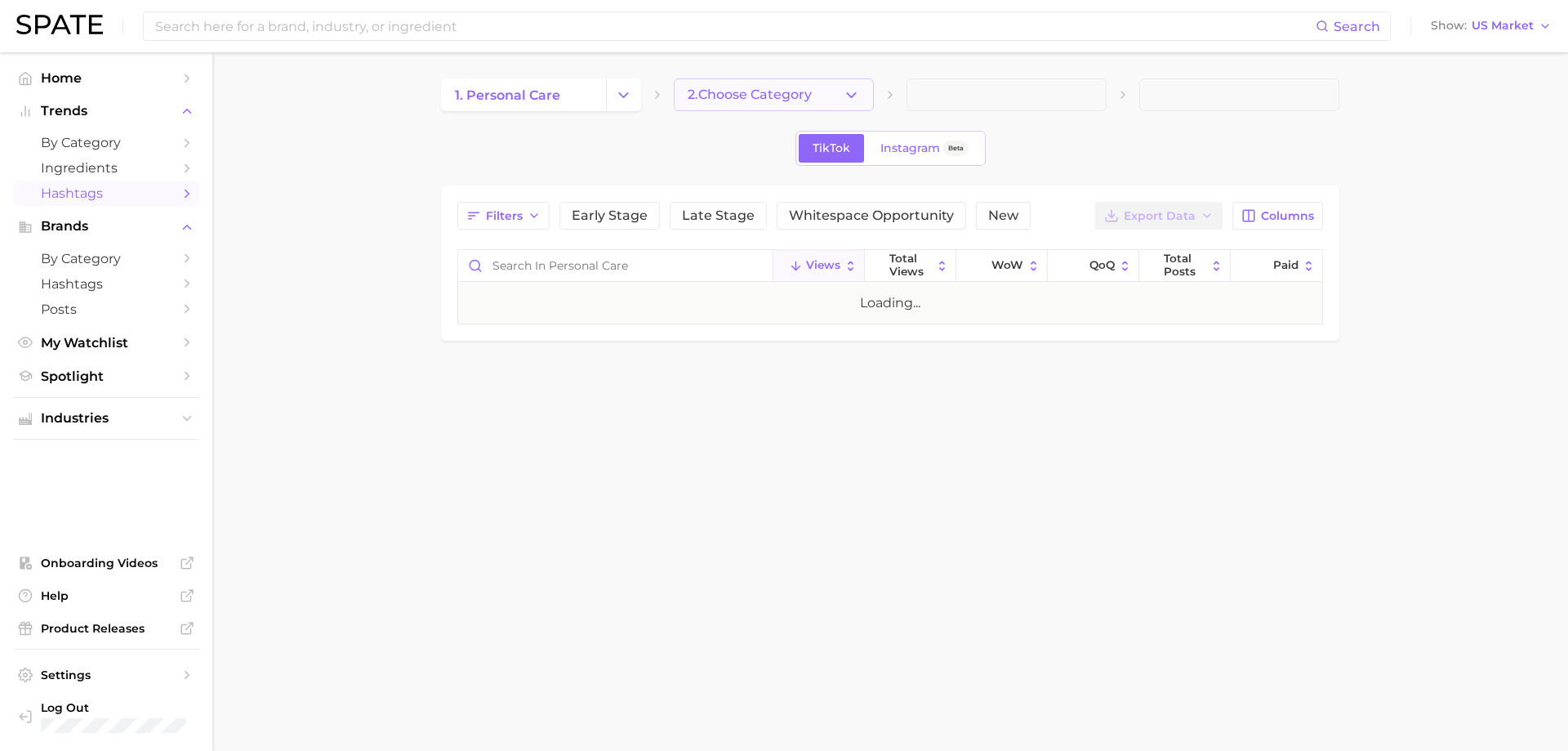
click at [856, 97] on icon "button" at bounding box center [851, 95] width 17 height 17
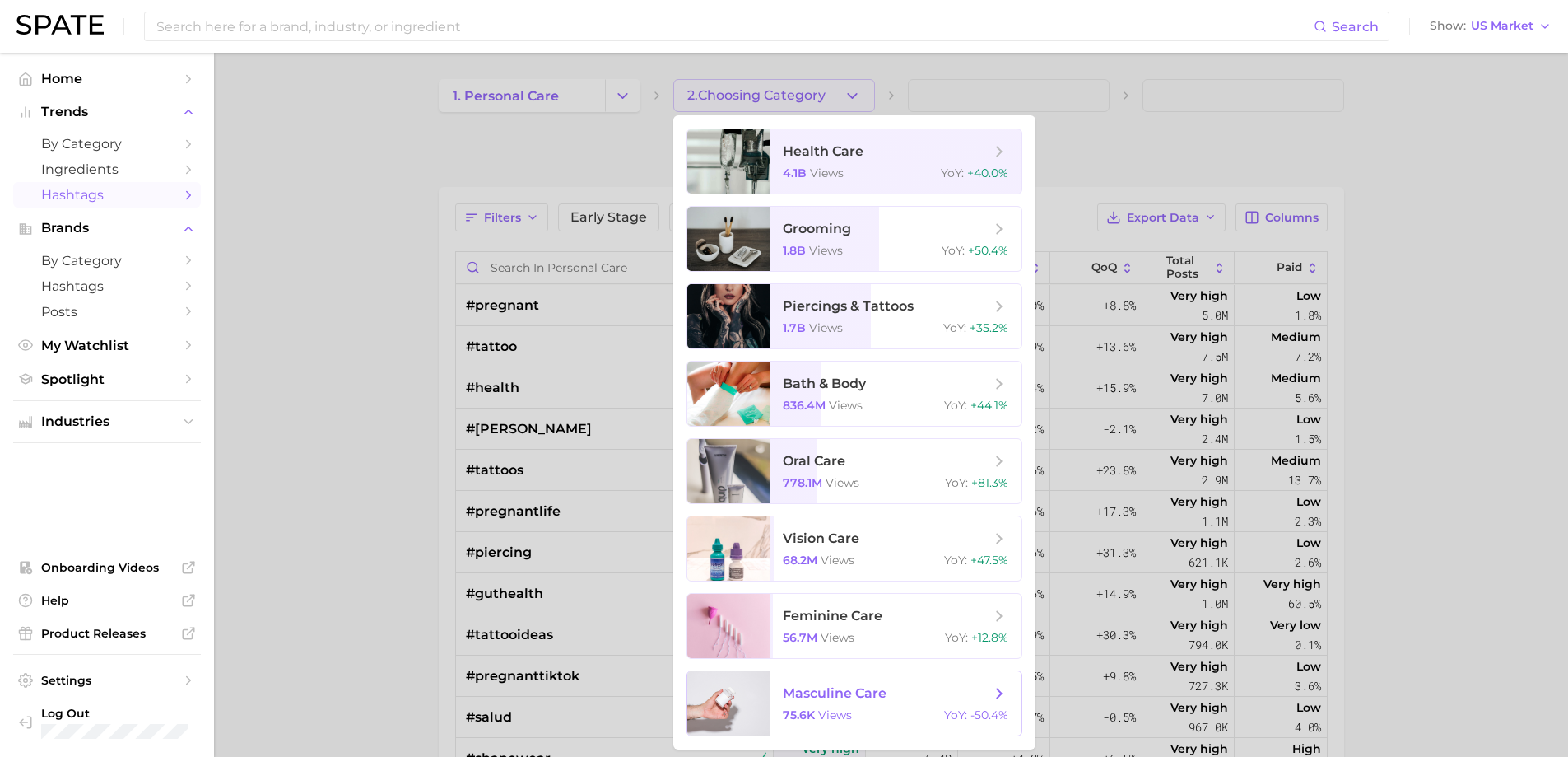
click at [856, 713] on div "75.6k views YoY : -50.4%" at bounding box center [895, 715] width 225 height 15
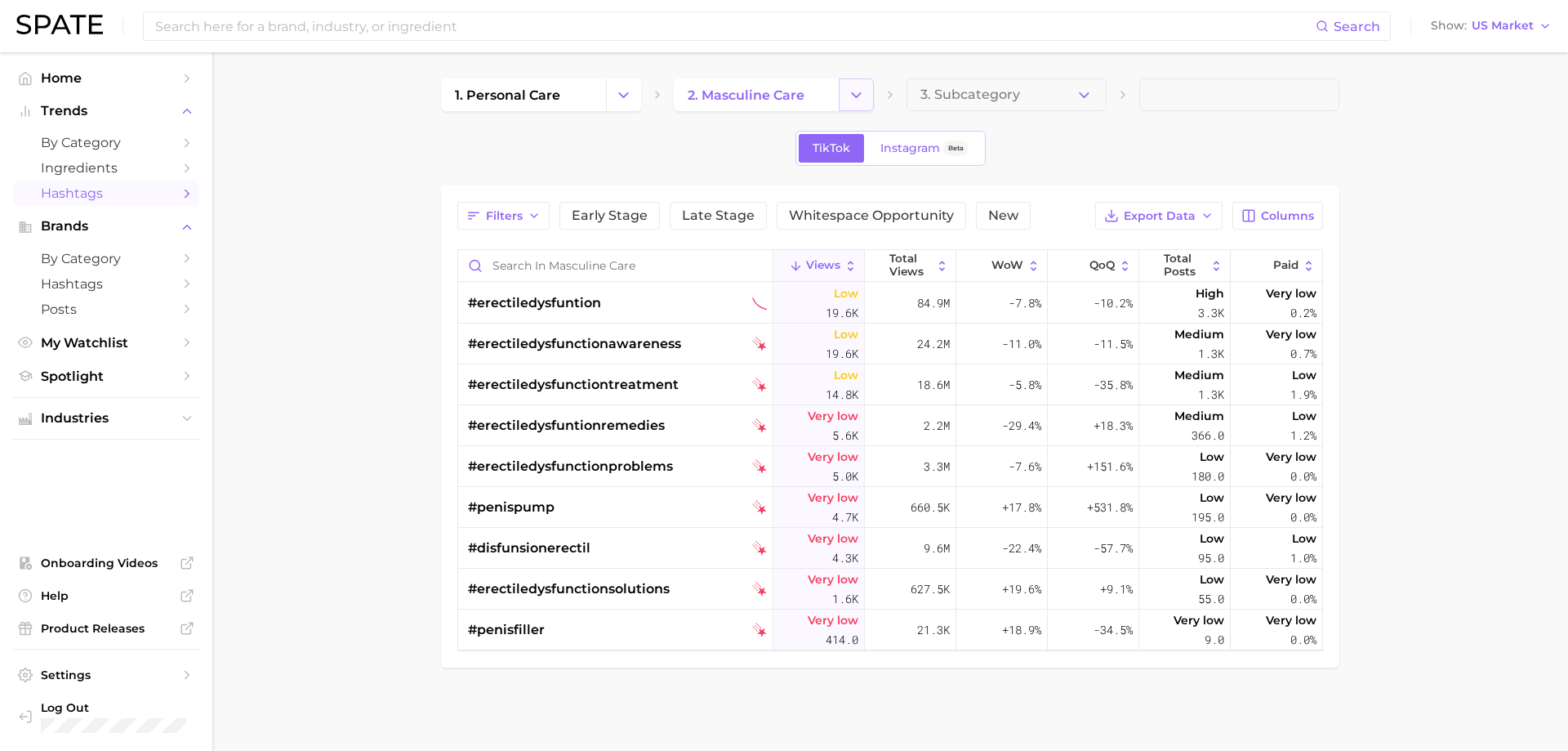
click at [852, 86] on icon "Change Category" at bounding box center [856, 95] width 17 height 17
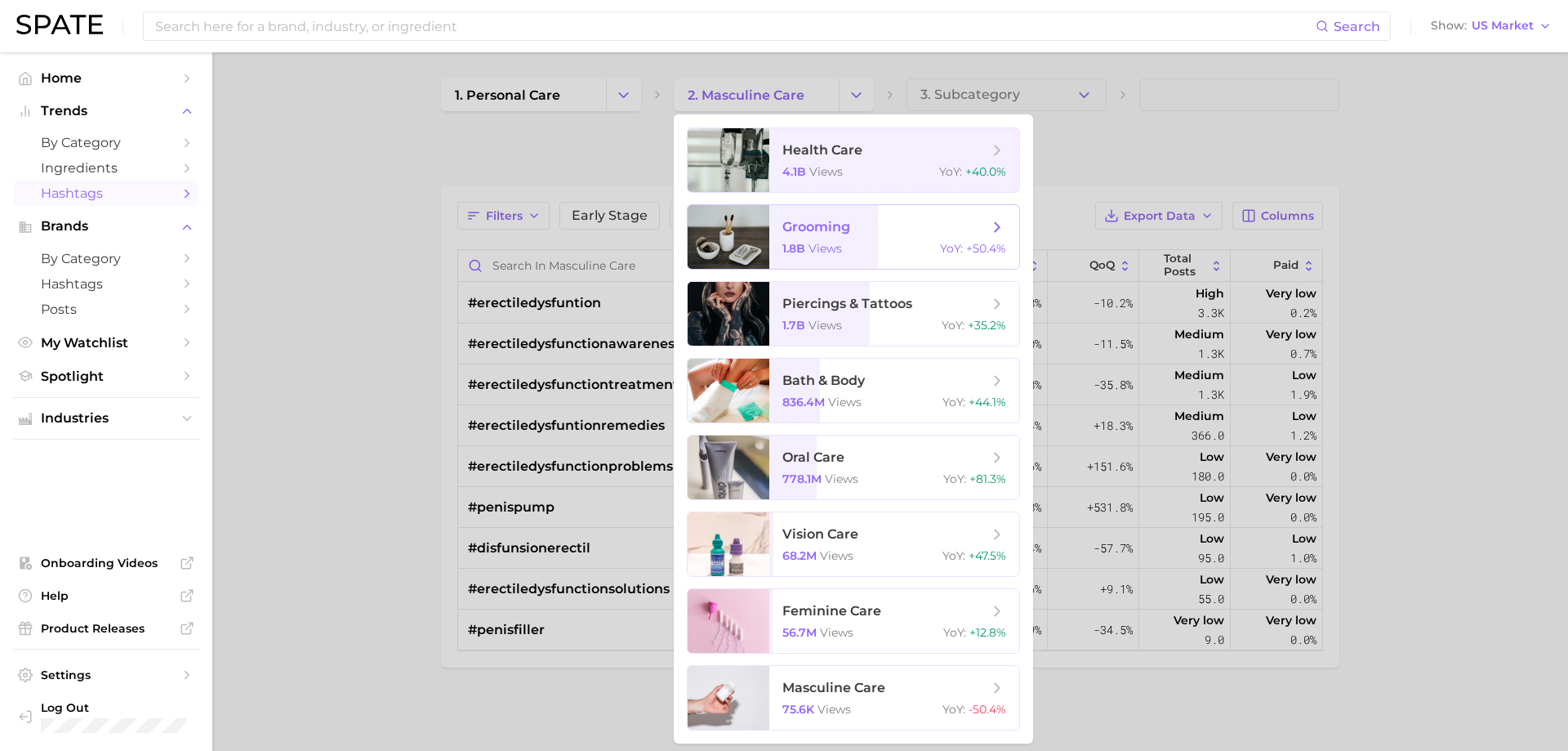
click at [825, 244] on span "views" at bounding box center [825, 249] width 33 height 15
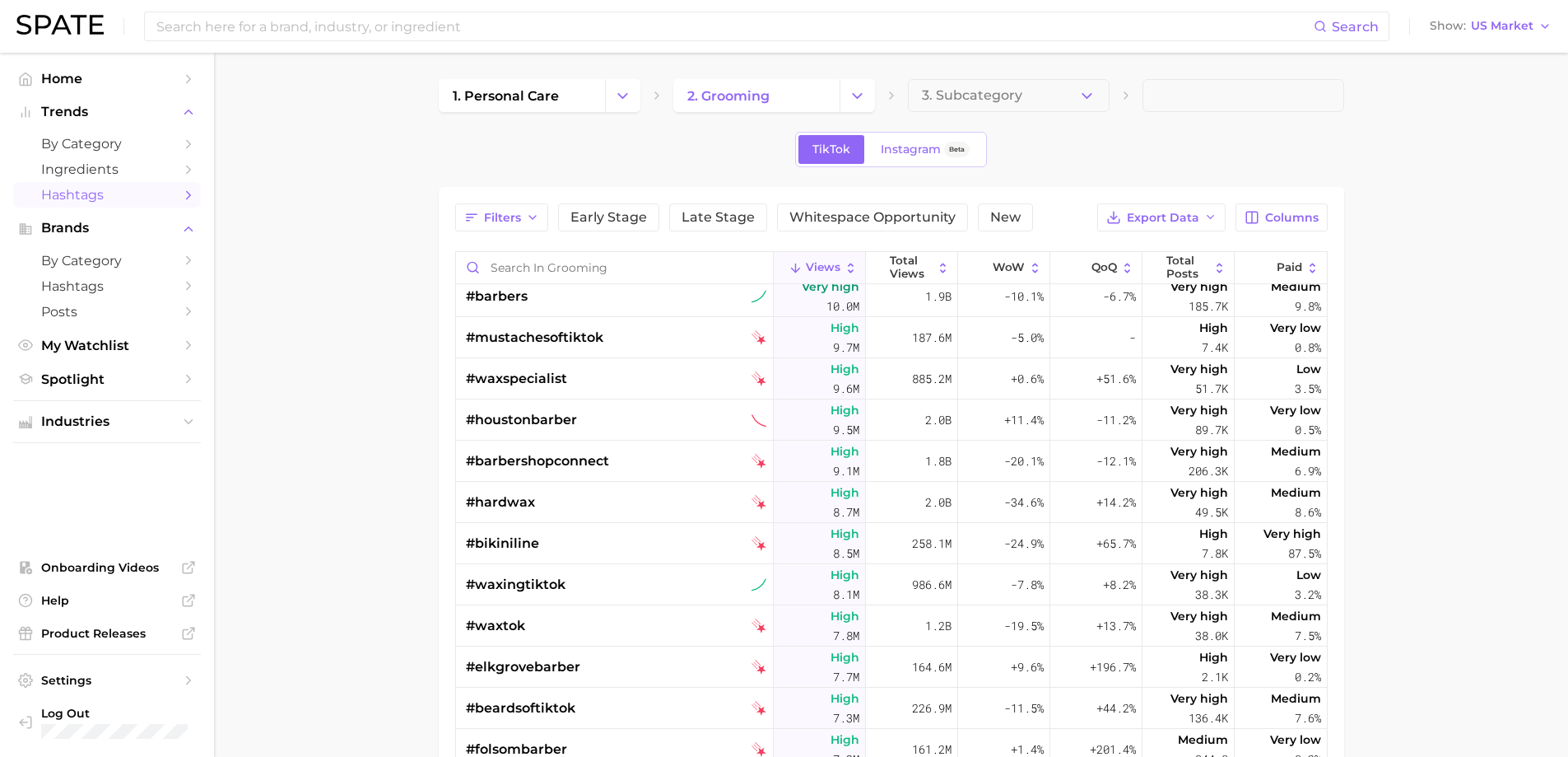
scroll to position [1317, 0]
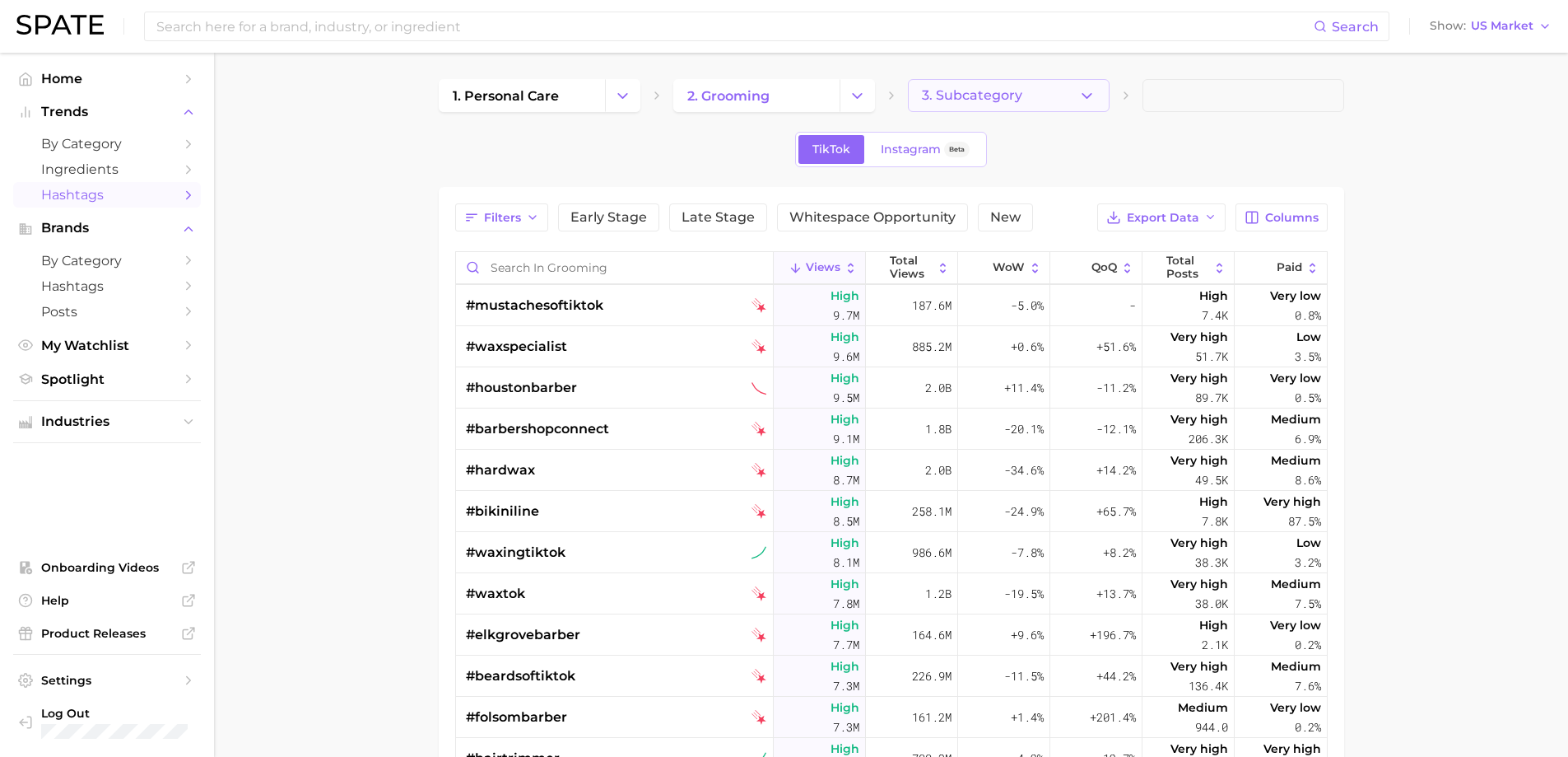
click at [1083, 98] on icon "button" at bounding box center [1087, 95] width 17 height 17
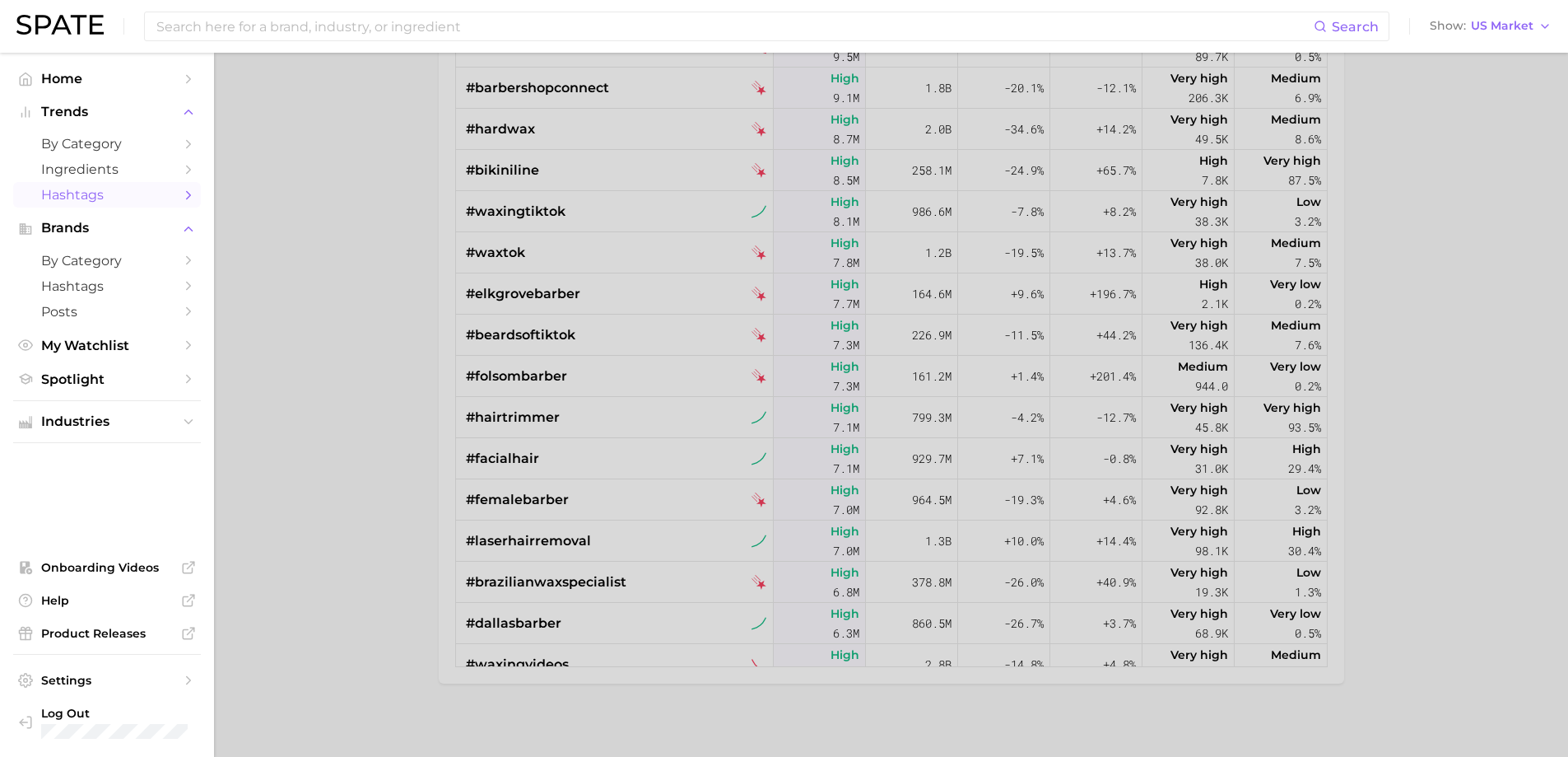
scroll to position [350, 0]
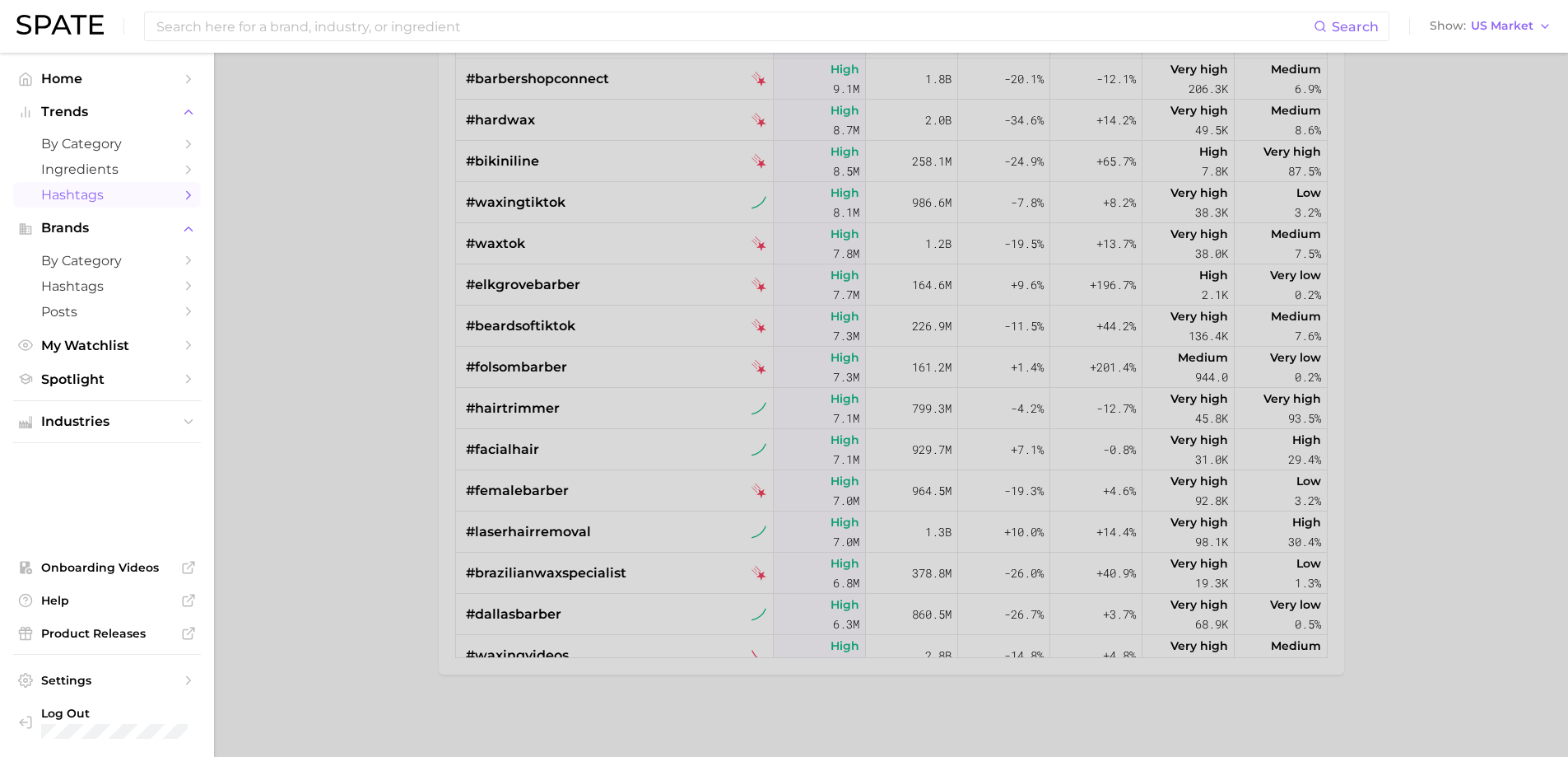
click at [703, 492] on div at bounding box center [784, 378] width 1568 height 757
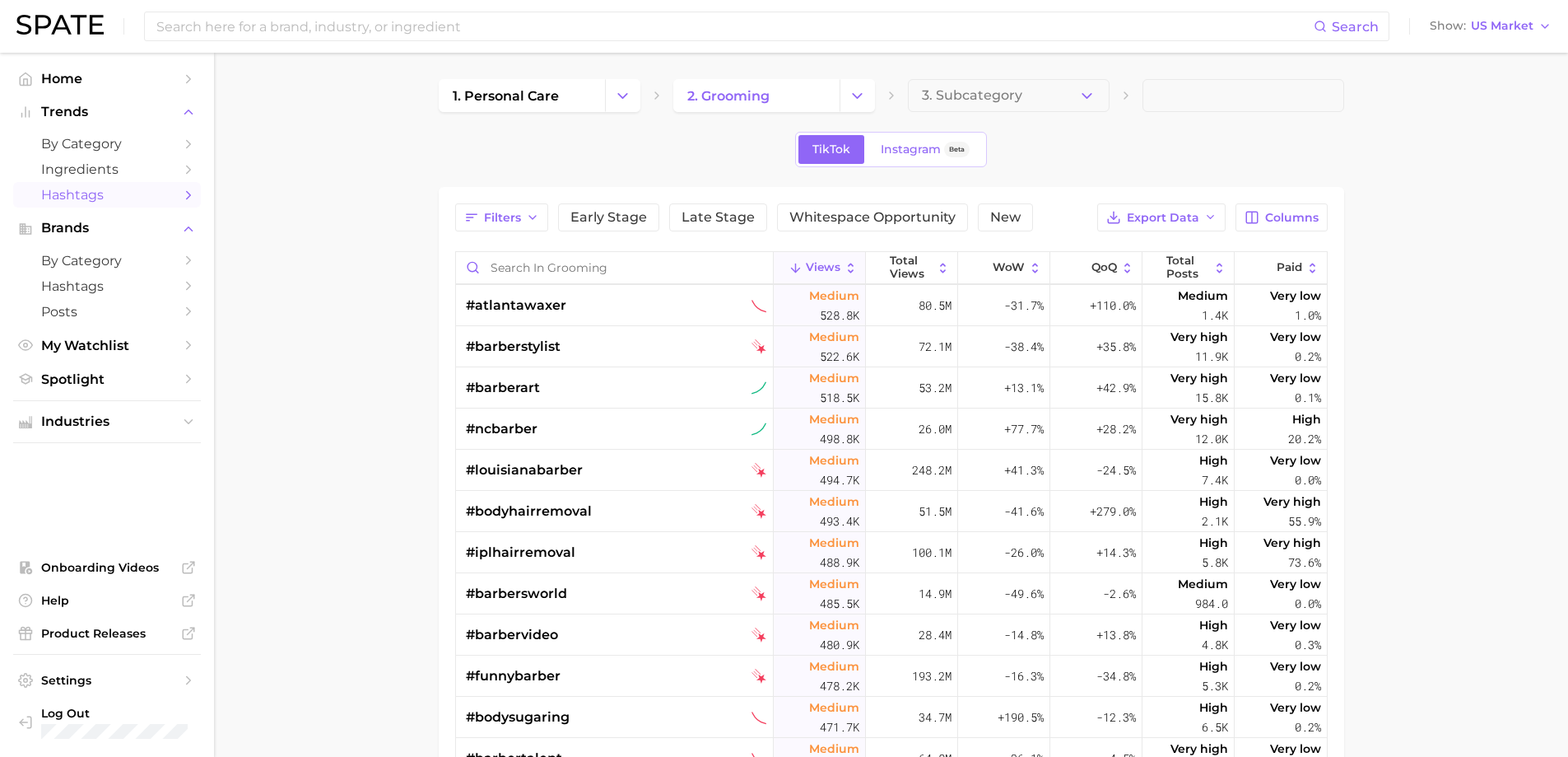
scroll to position [13502, 0]
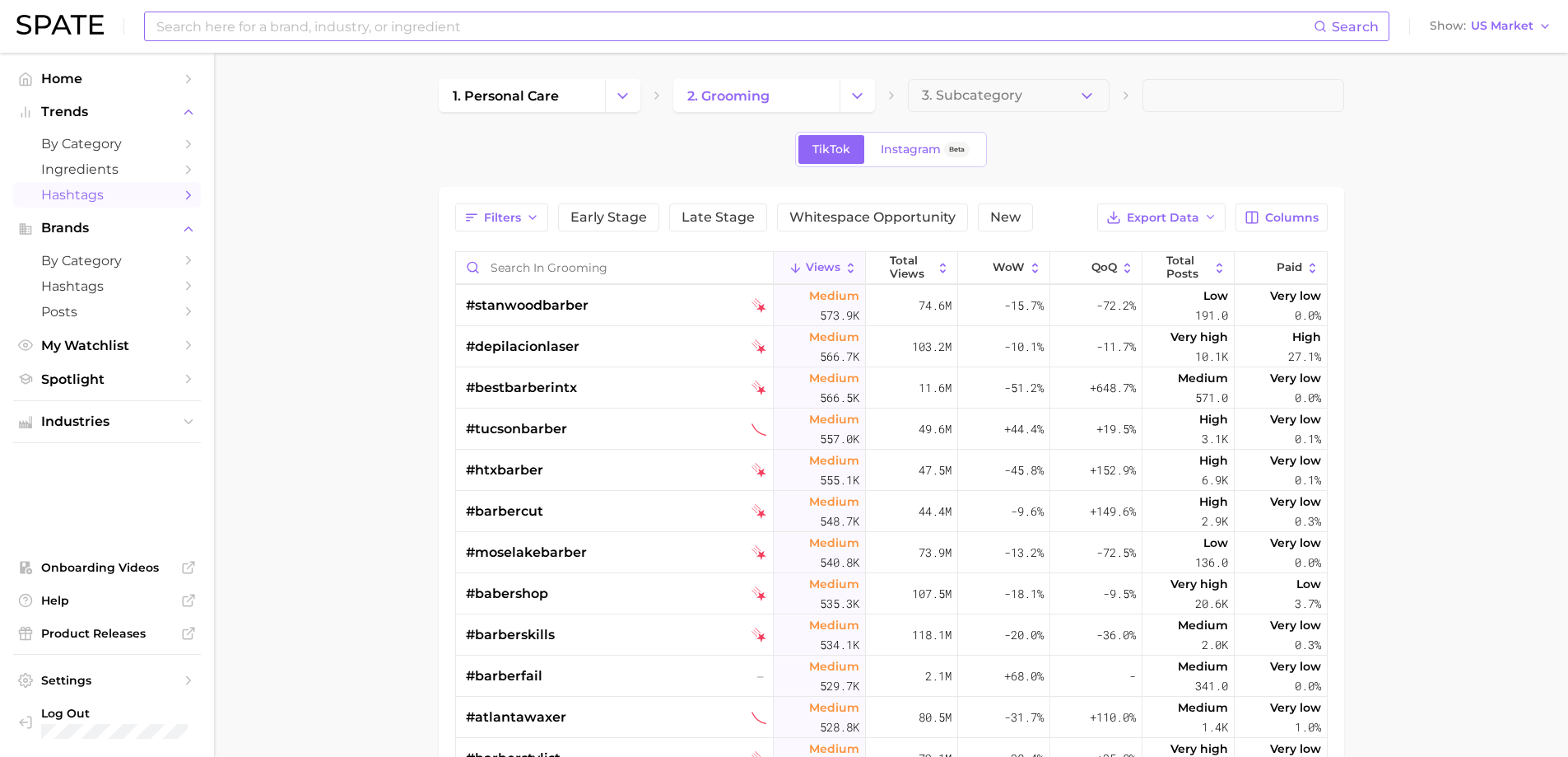
click at [385, 22] on input at bounding box center [733, 26] width 1159 height 28
type input "spf"
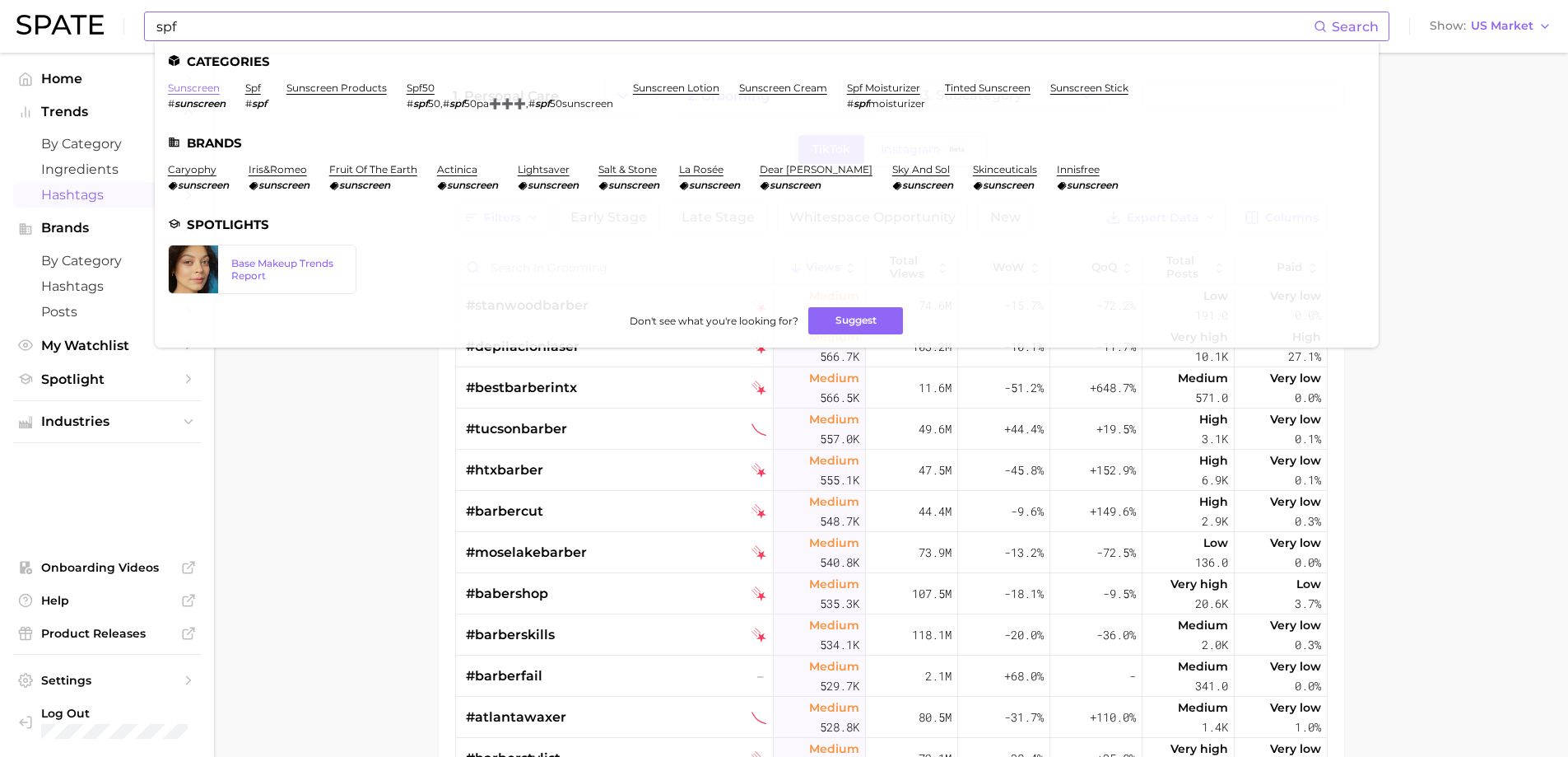
click at [198, 89] on link "sunscreen" at bounding box center [193, 87] width 51 height 12
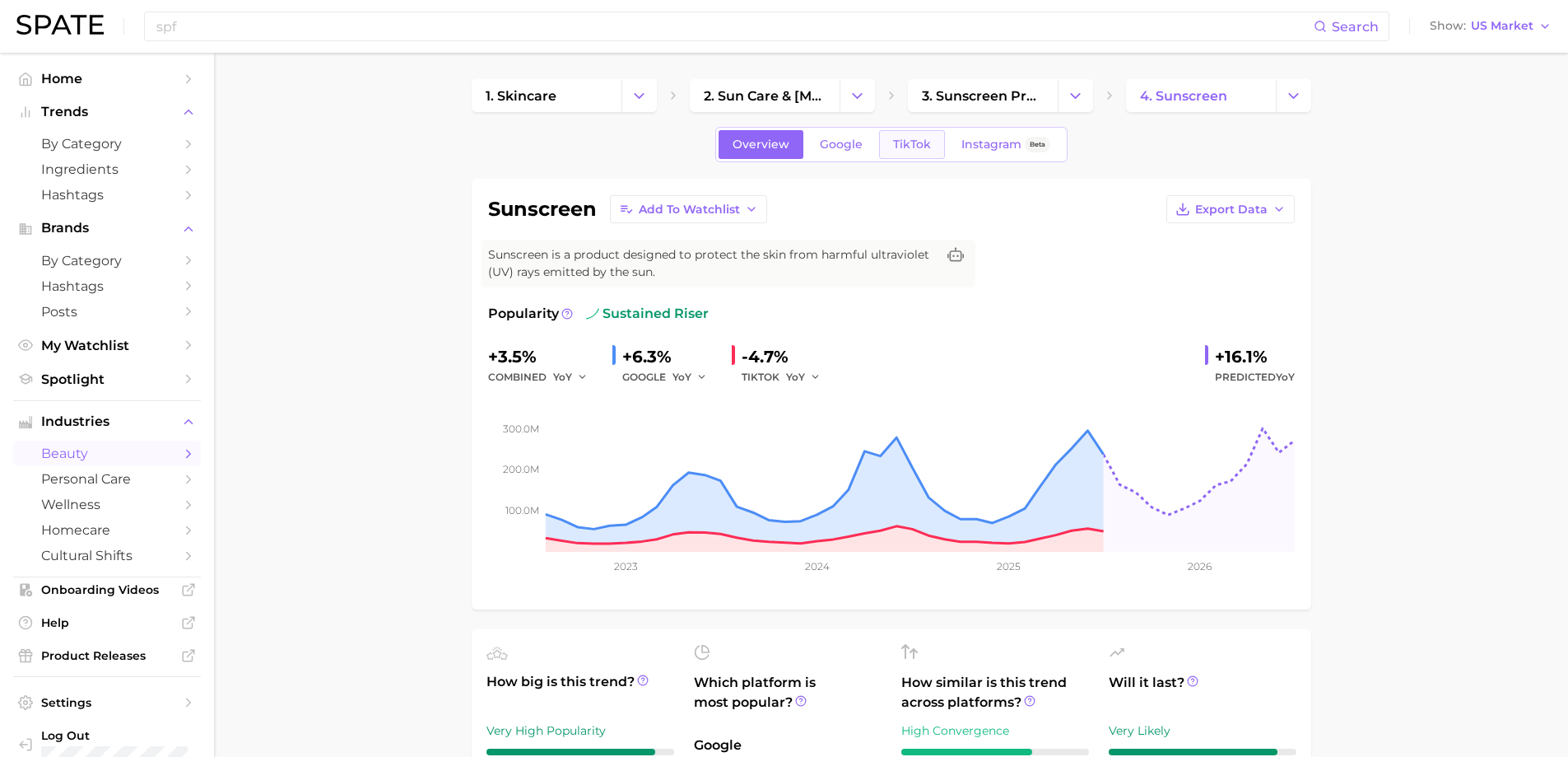
click at [921, 139] on span "TikTok" at bounding box center [912, 144] width 37 height 14
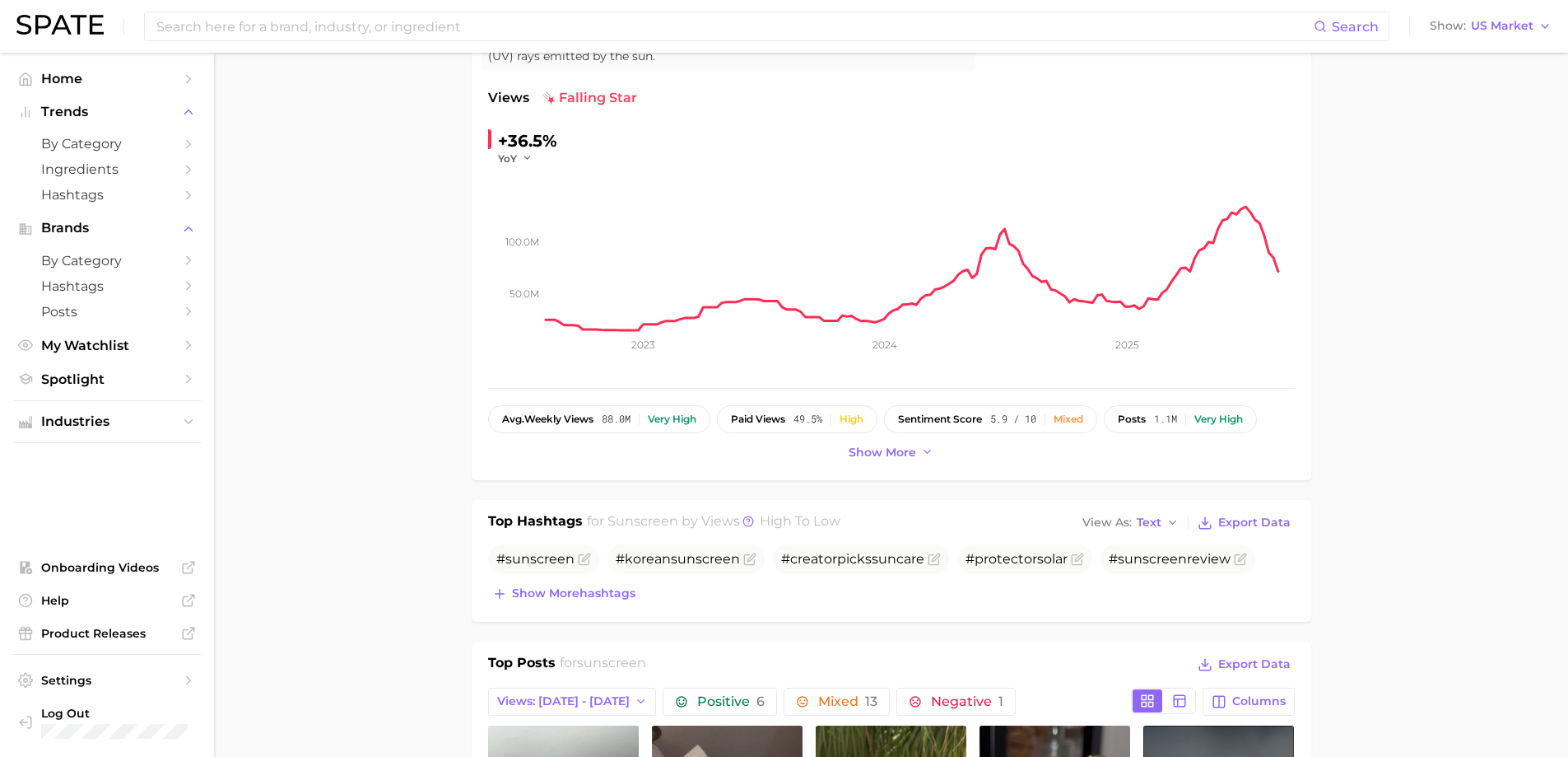
scroll to position [82, 0]
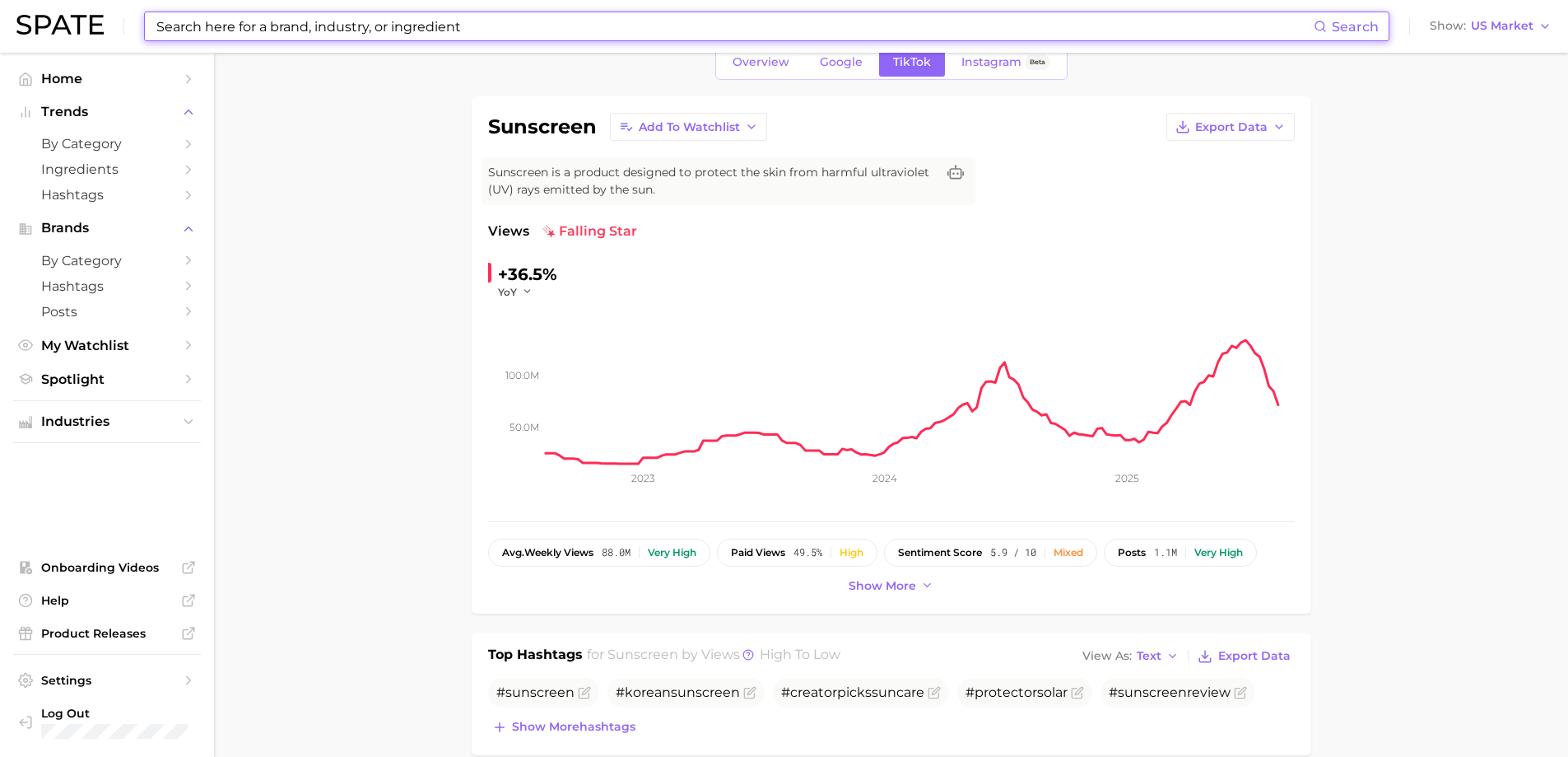
click at [303, 27] on input at bounding box center [733, 26] width 1159 height 28
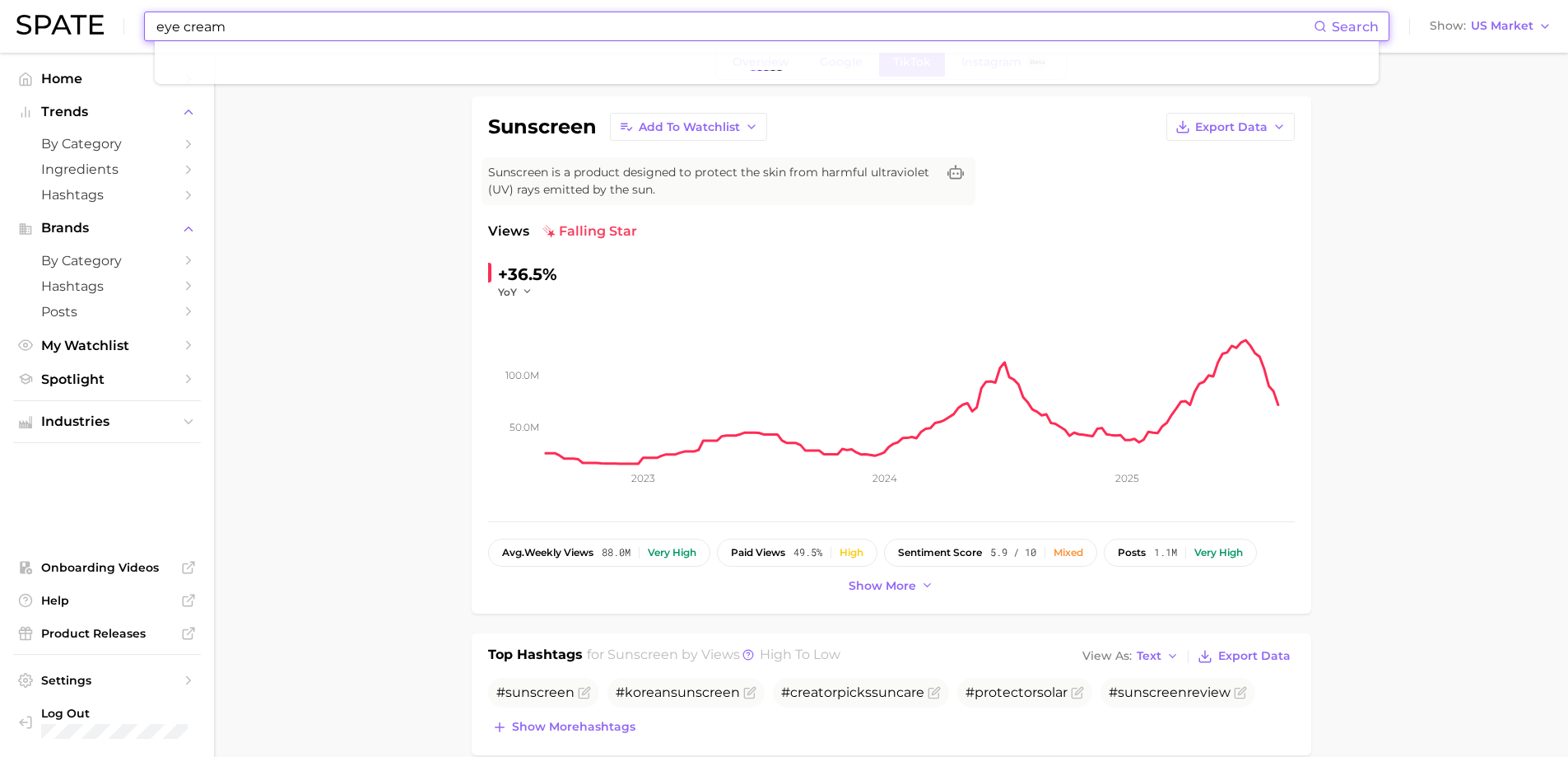
type input "eye cream"
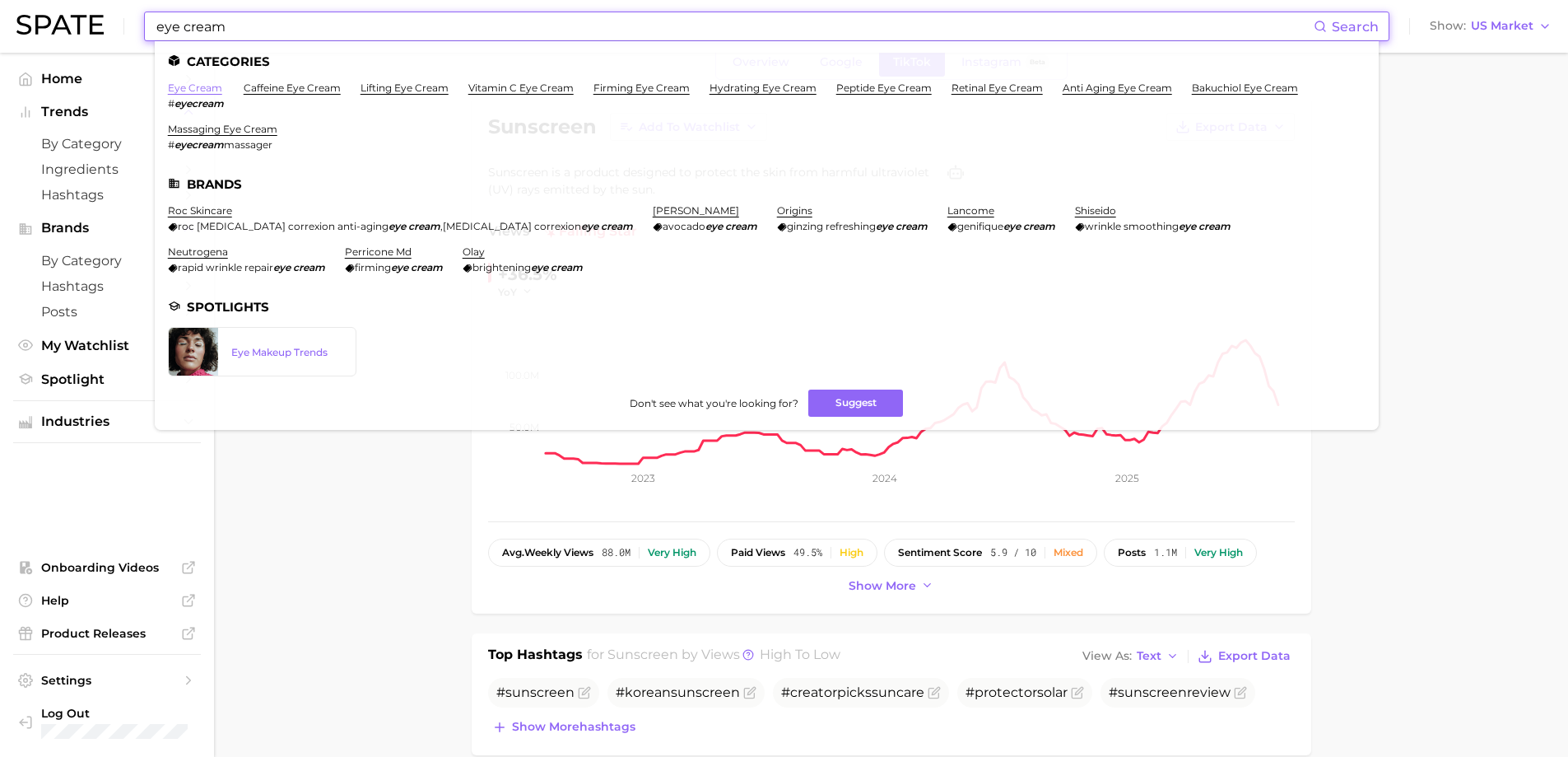
click at [204, 84] on link "eye cream" at bounding box center [195, 87] width 54 height 12
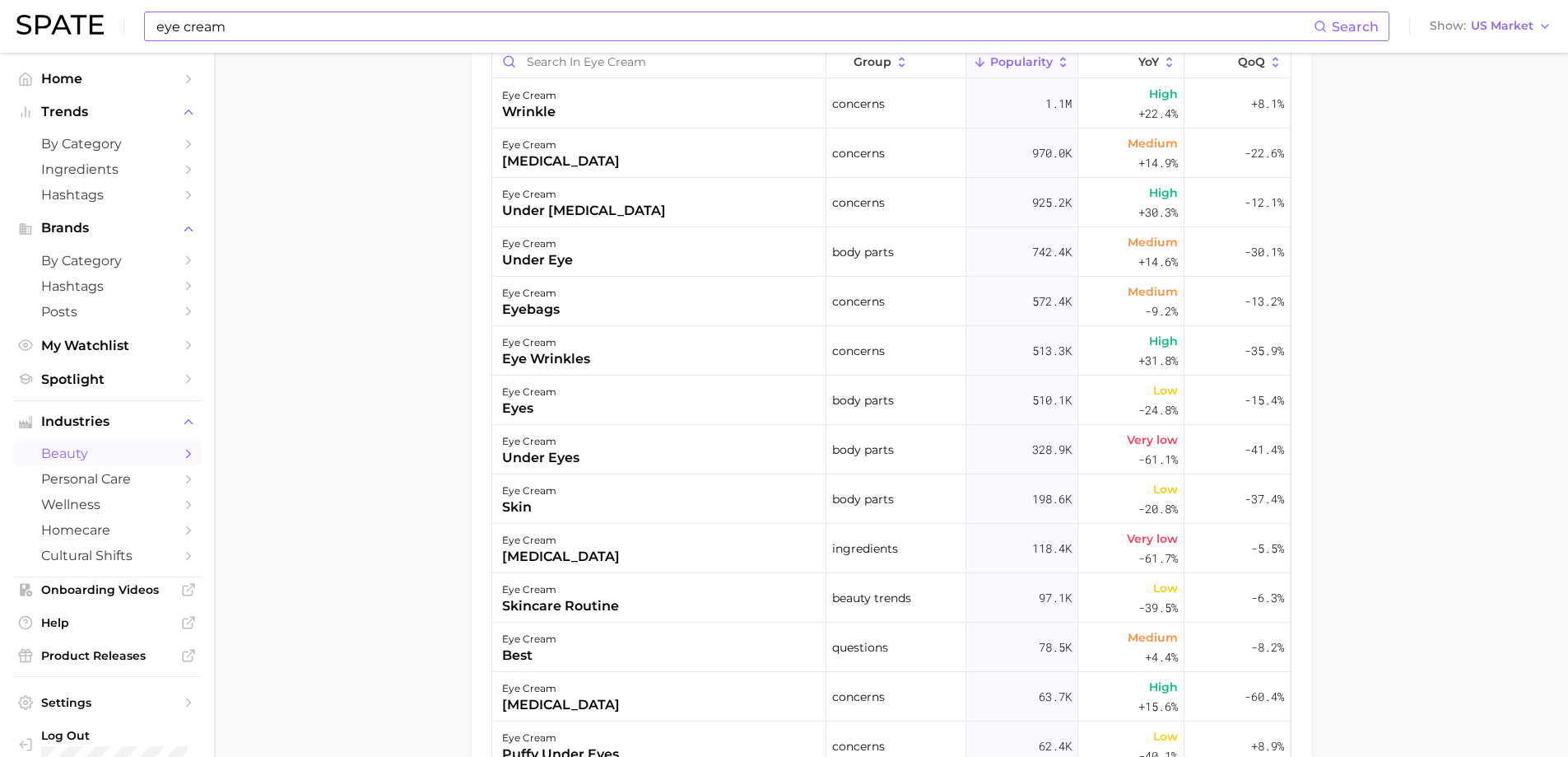
scroll to position [1148, 0]
